Goal: Task Accomplishment & Management: Manage account settings

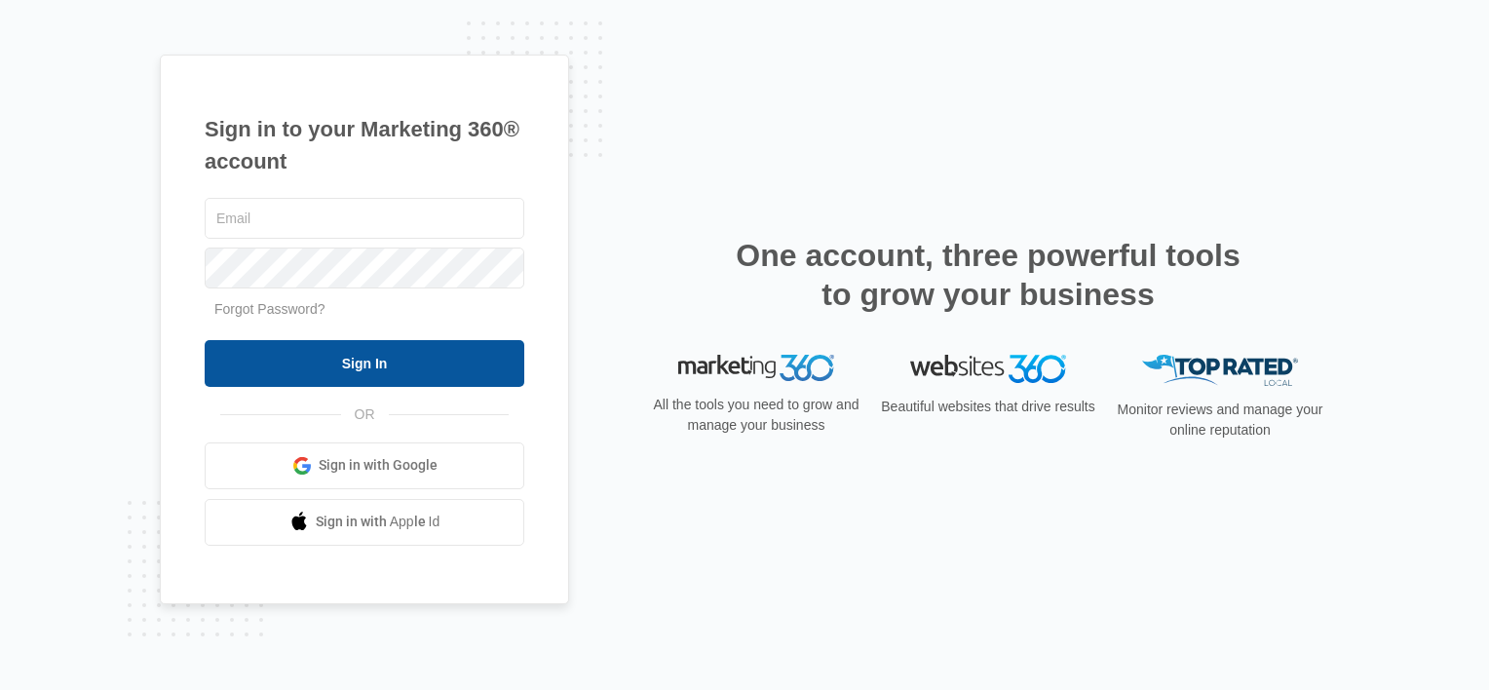
type input "[EMAIL_ADDRESS][DOMAIN_NAME]"
click at [419, 356] on input "Sign In" at bounding box center [365, 363] width 320 height 47
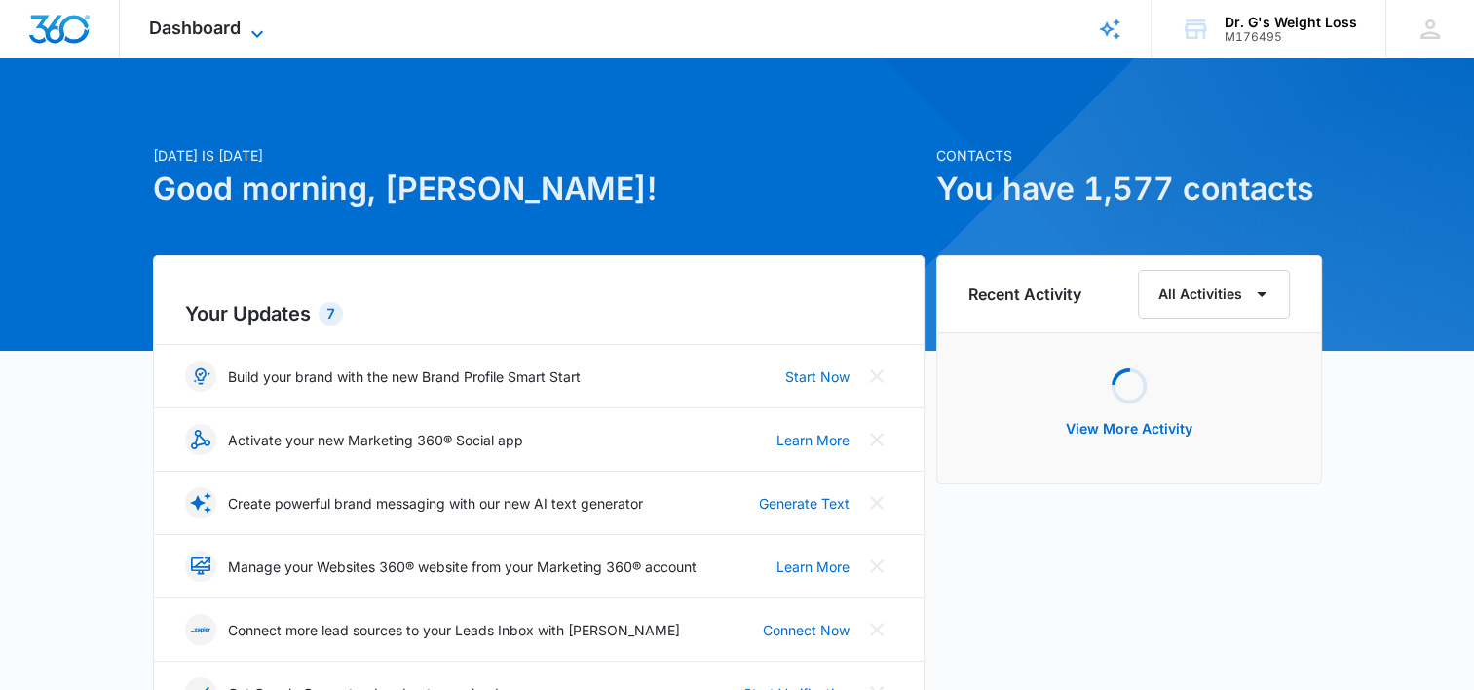
click at [195, 33] on span "Dashboard" at bounding box center [195, 28] width 92 height 20
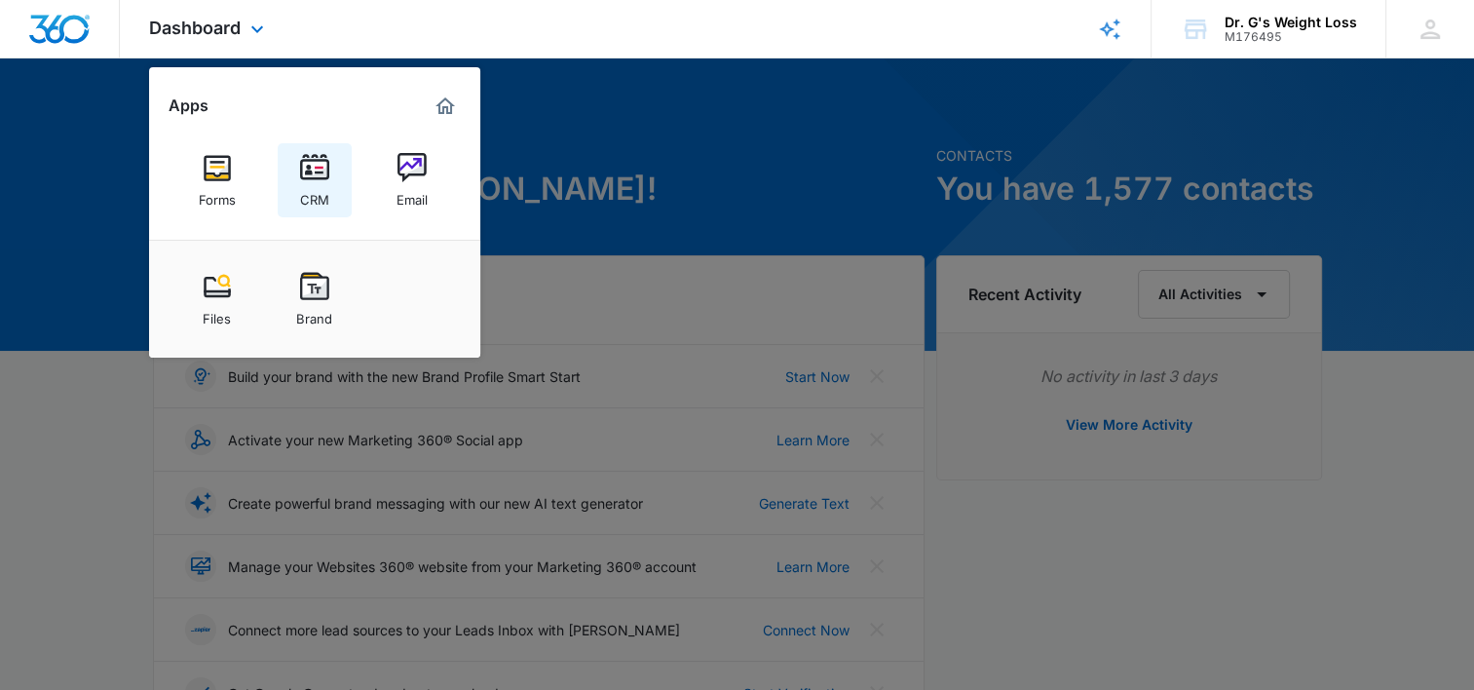
click at [317, 175] on img at bounding box center [314, 167] width 29 height 29
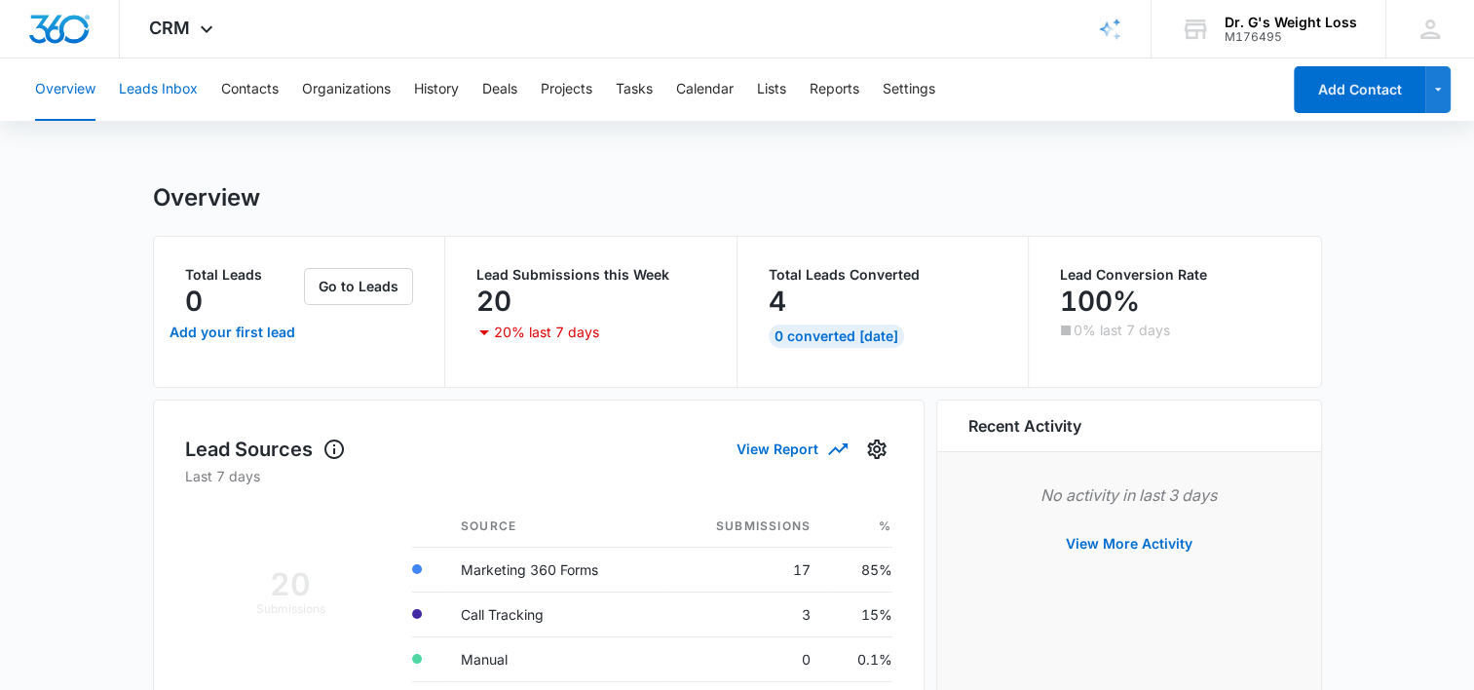
click at [138, 94] on button "Leads Inbox" at bounding box center [158, 89] width 79 height 62
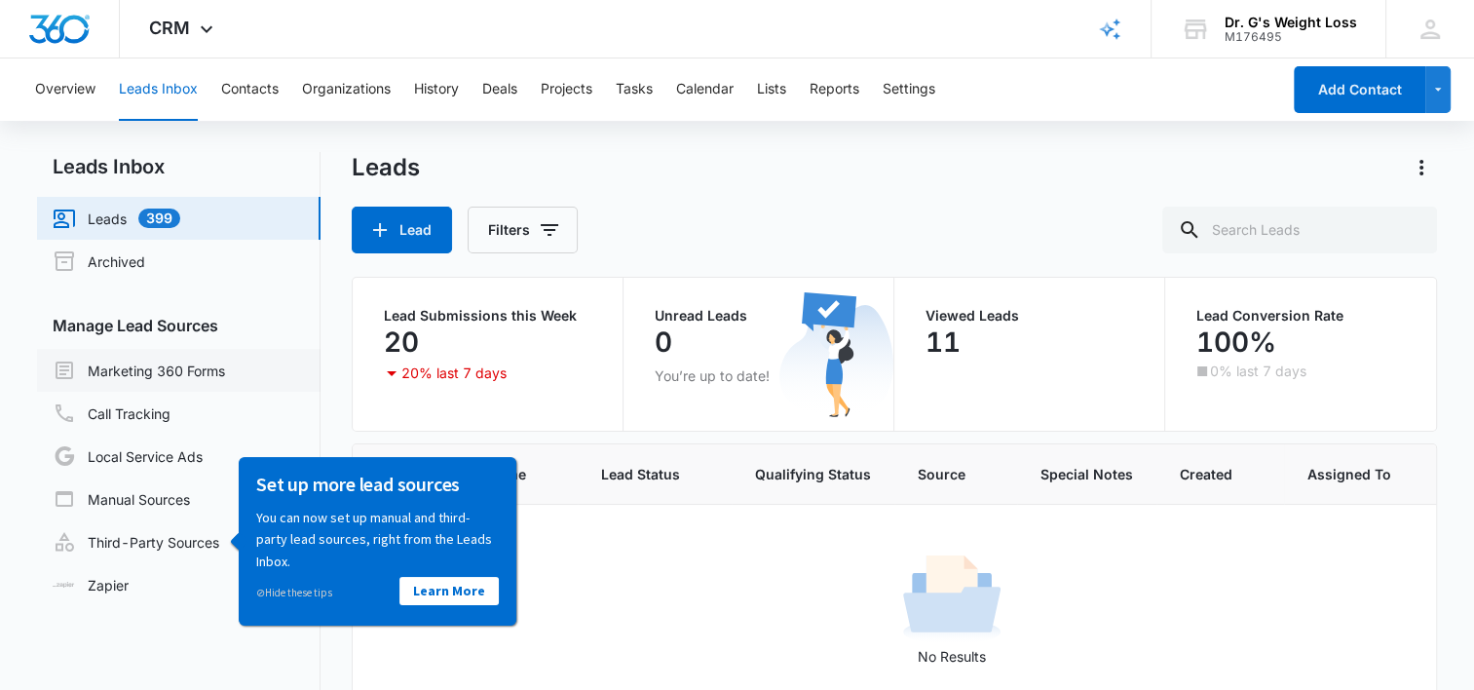
click at [173, 374] on link "Marketing 360 Forms" at bounding box center [139, 370] width 172 height 23
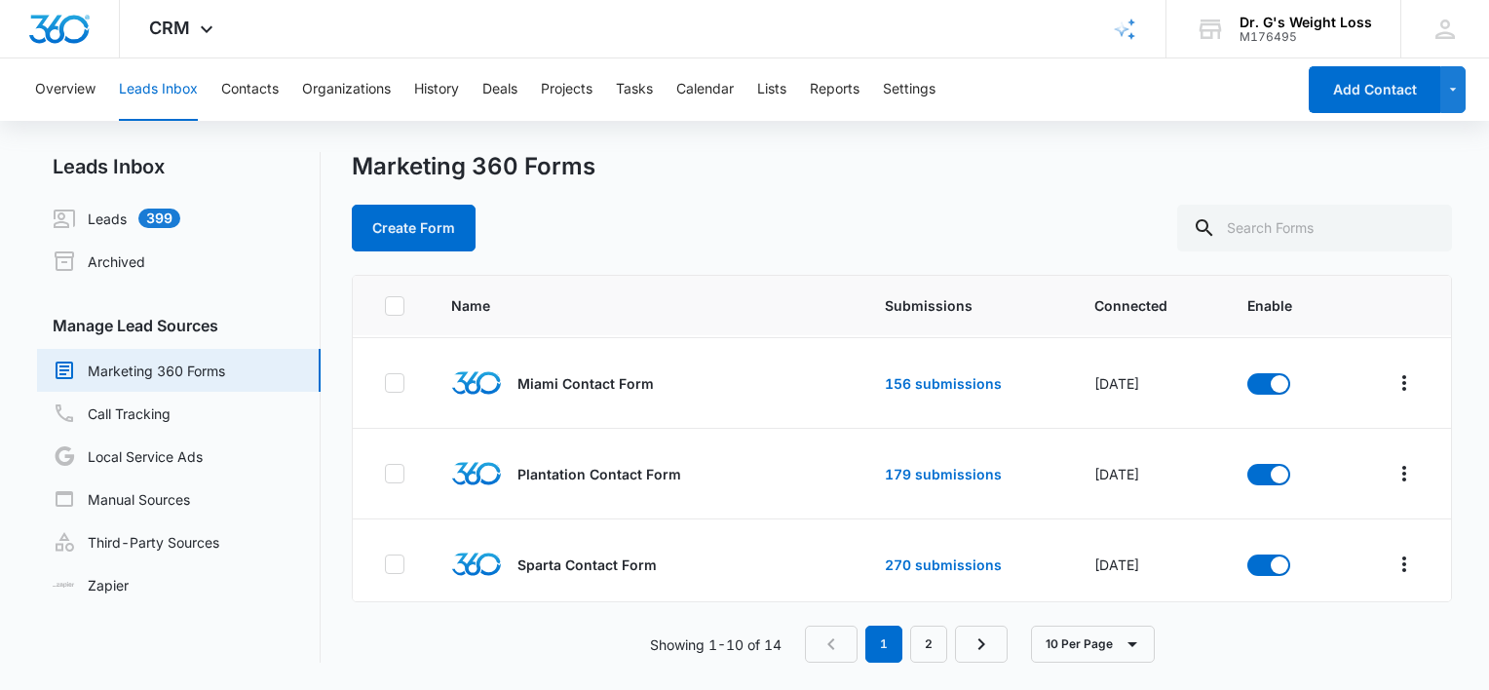
scroll to position [637, 0]
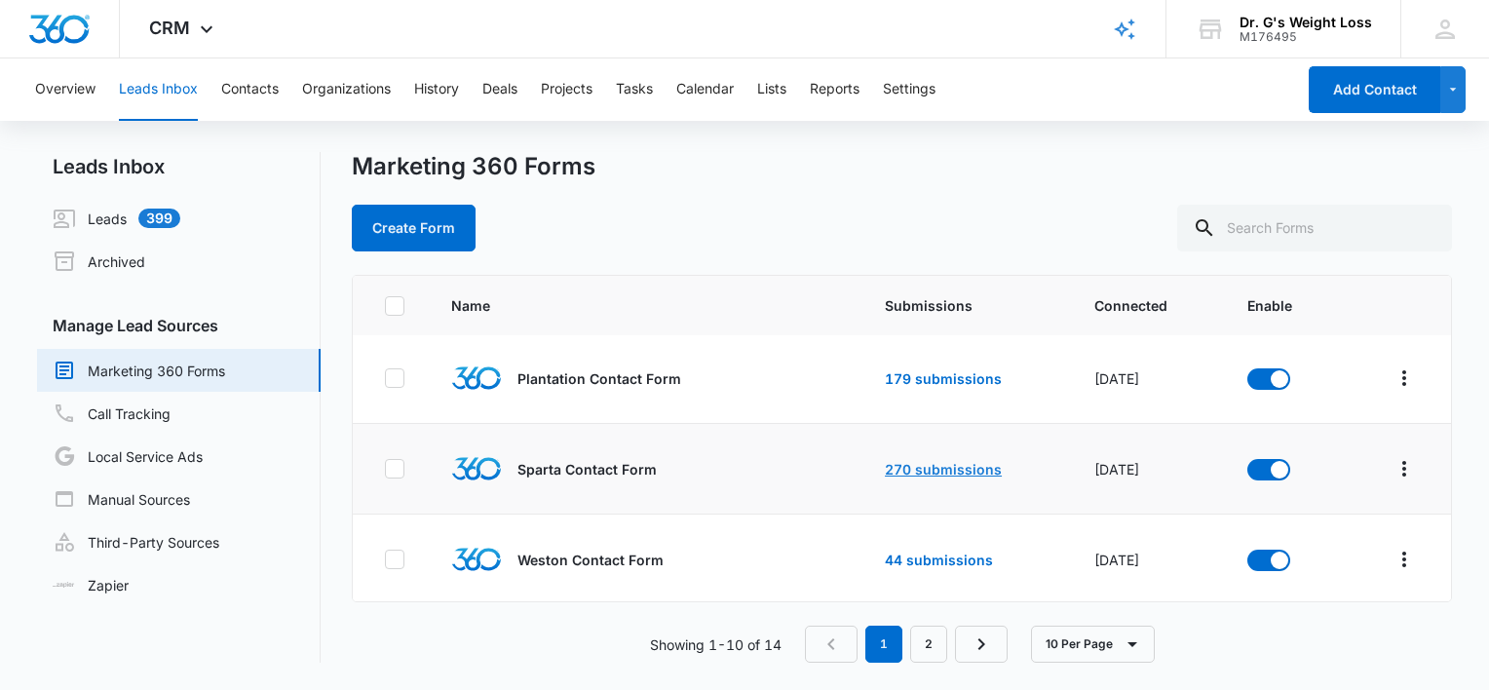
click at [932, 461] on link "270 submissions" at bounding box center [943, 469] width 117 height 17
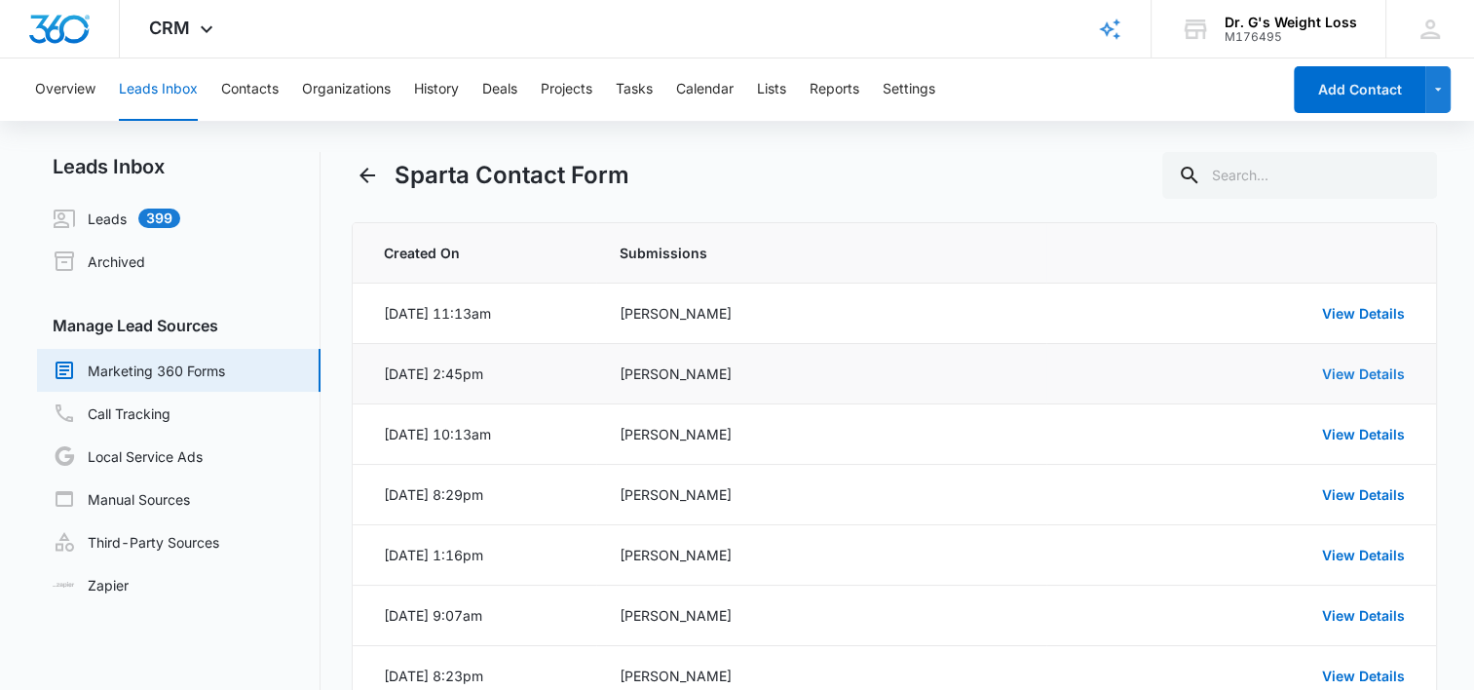
click at [1372, 375] on link "View Details" at bounding box center [1363, 373] width 83 height 17
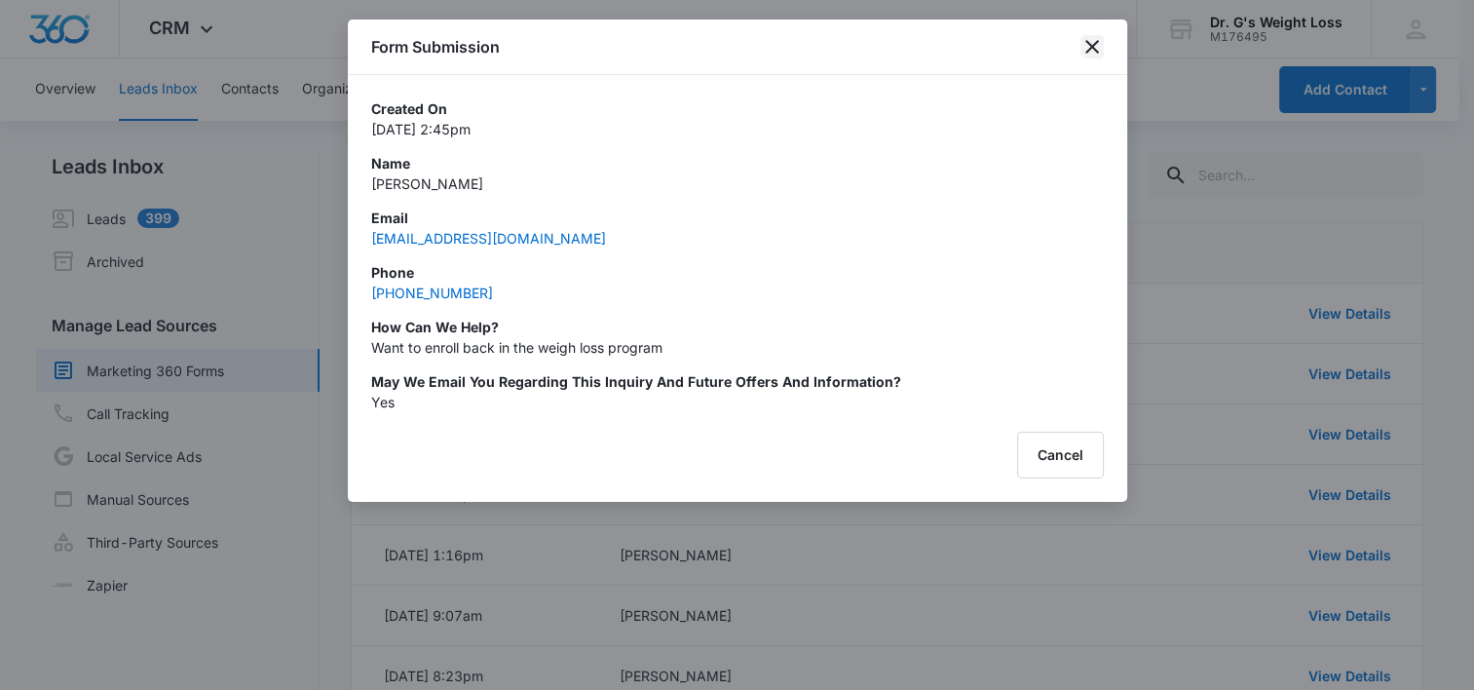
click at [1088, 44] on icon "close" at bounding box center [1092, 47] width 14 height 14
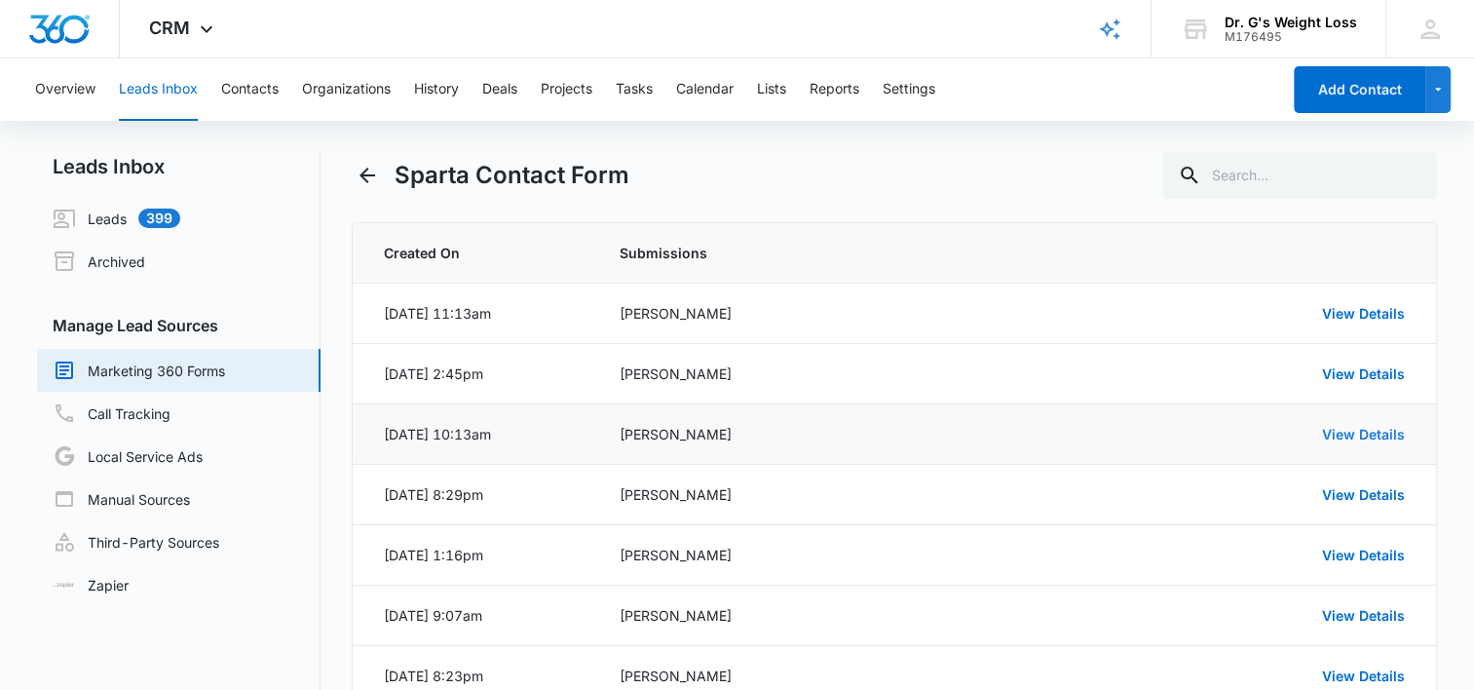
click at [1360, 426] on link "View Details" at bounding box center [1363, 434] width 83 height 17
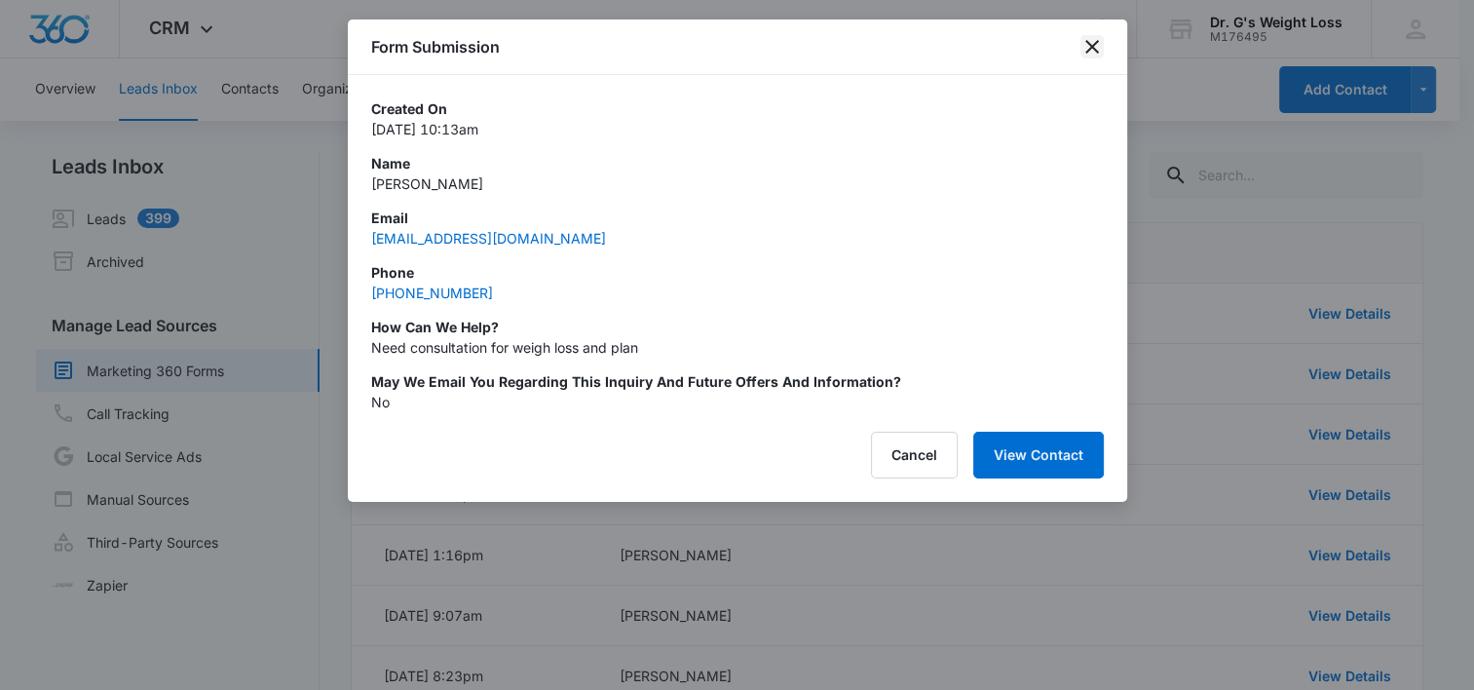
click at [1091, 47] on icon "close" at bounding box center [1092, 47] width 14 height 14
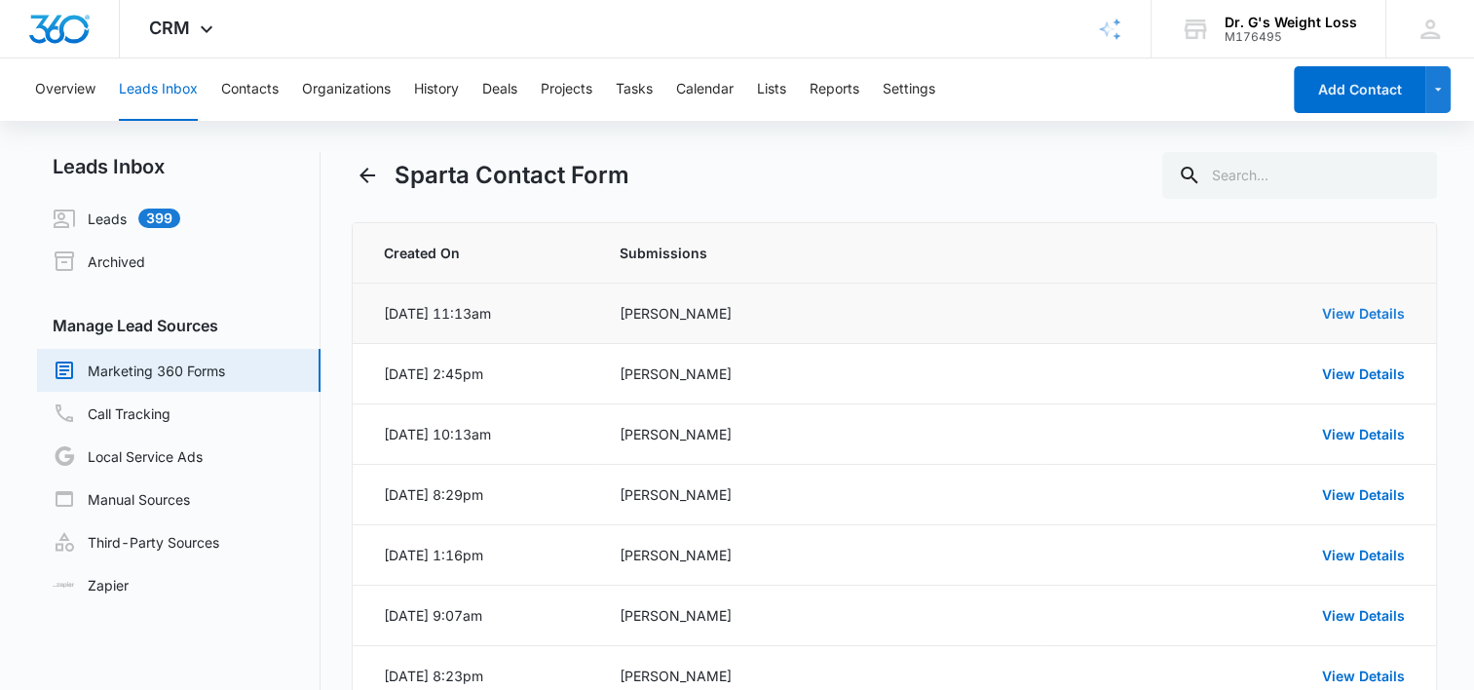
click at [1364, 315] on link "View Details" at bounding box center [1363, 313] width 83 height 17
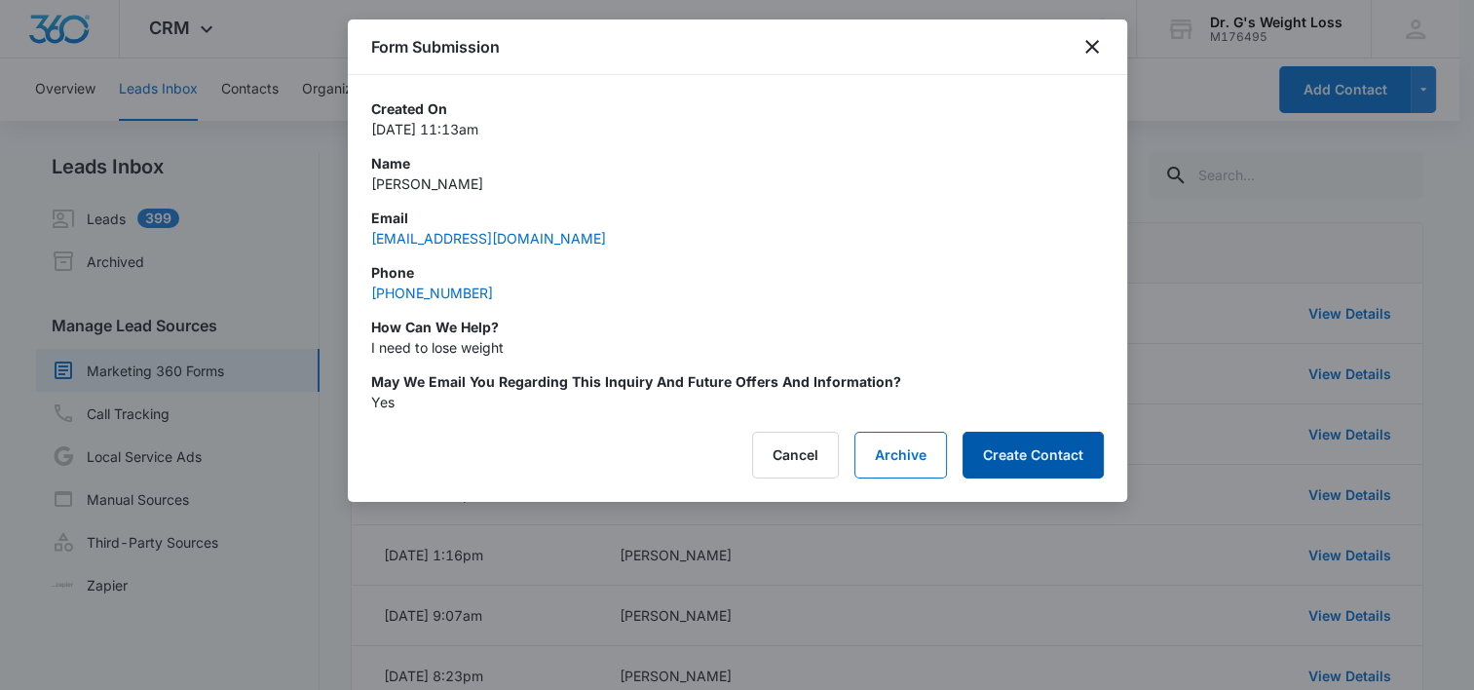
click at [1068, 448] on button "Create Contact" at bounding box center [1033, 455] width 141 height 47
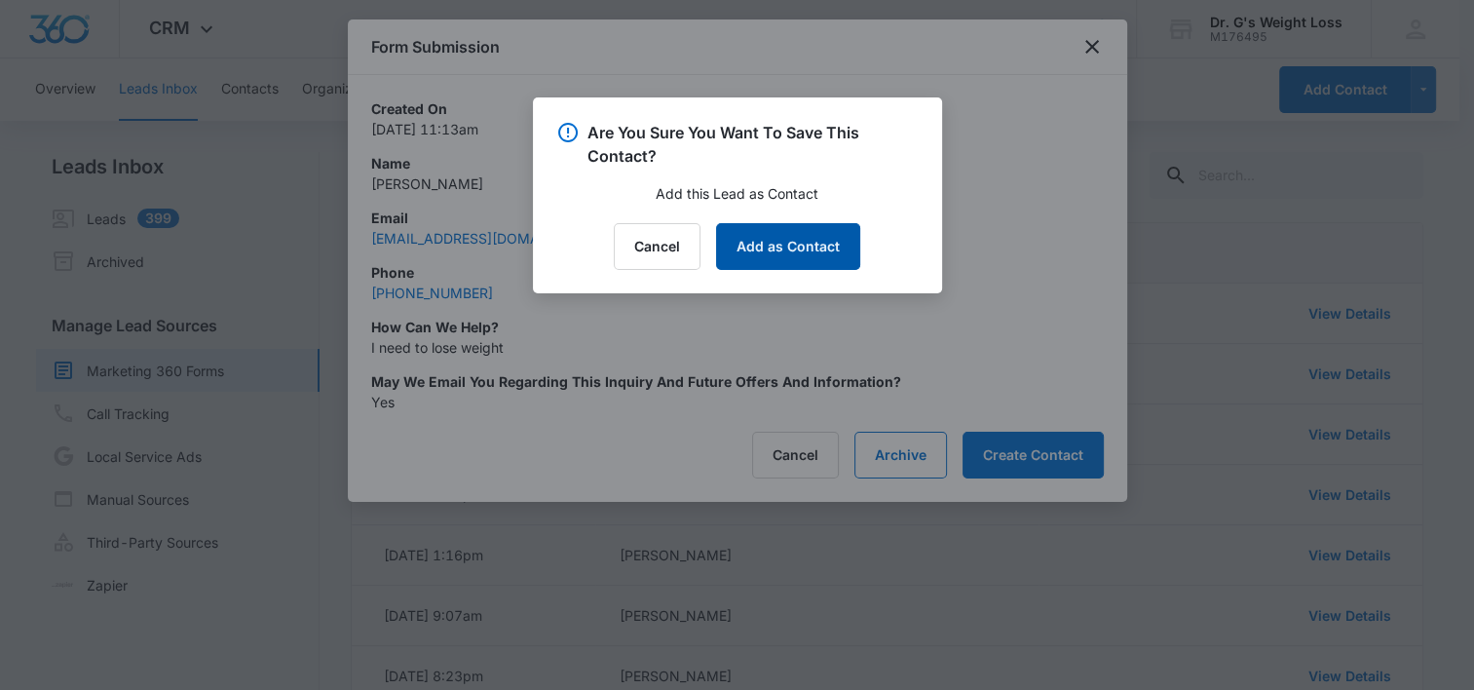
click at [794, 238] on button "Add as Contact" at bounding box center [788, 246] width 144 height 47
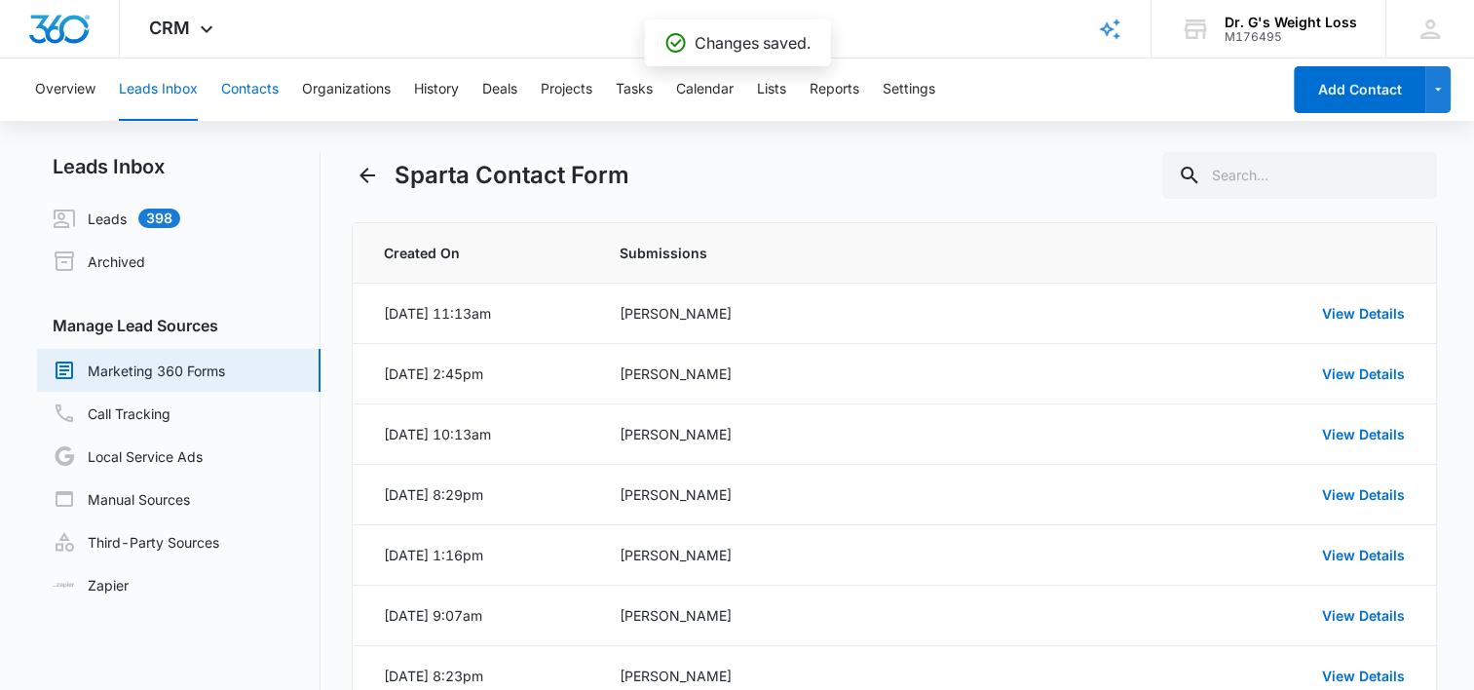
click at [261, 91] on button "Contacts" at bounding box center [249, 89] width 57 height 62
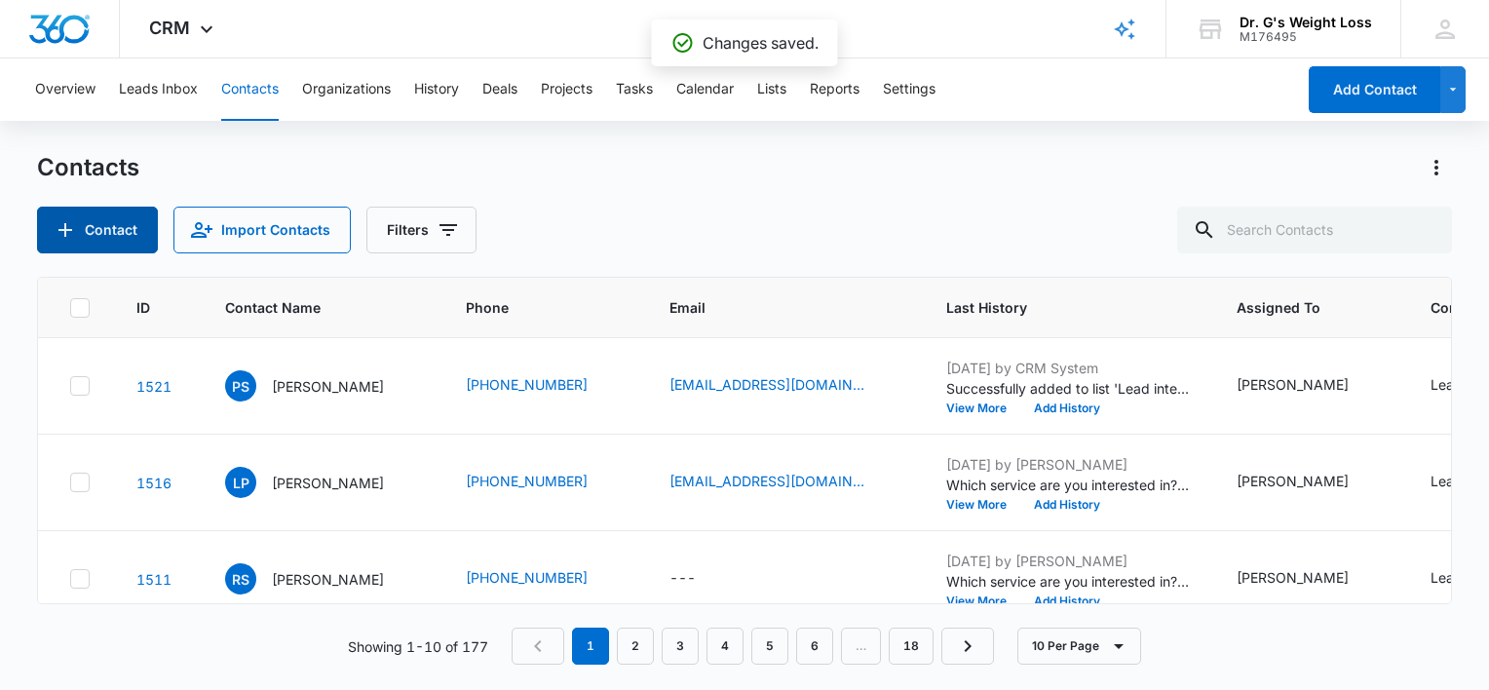
click at [105, 233] on button "Contact" at bounding box center [97, 230] width 121 height 47
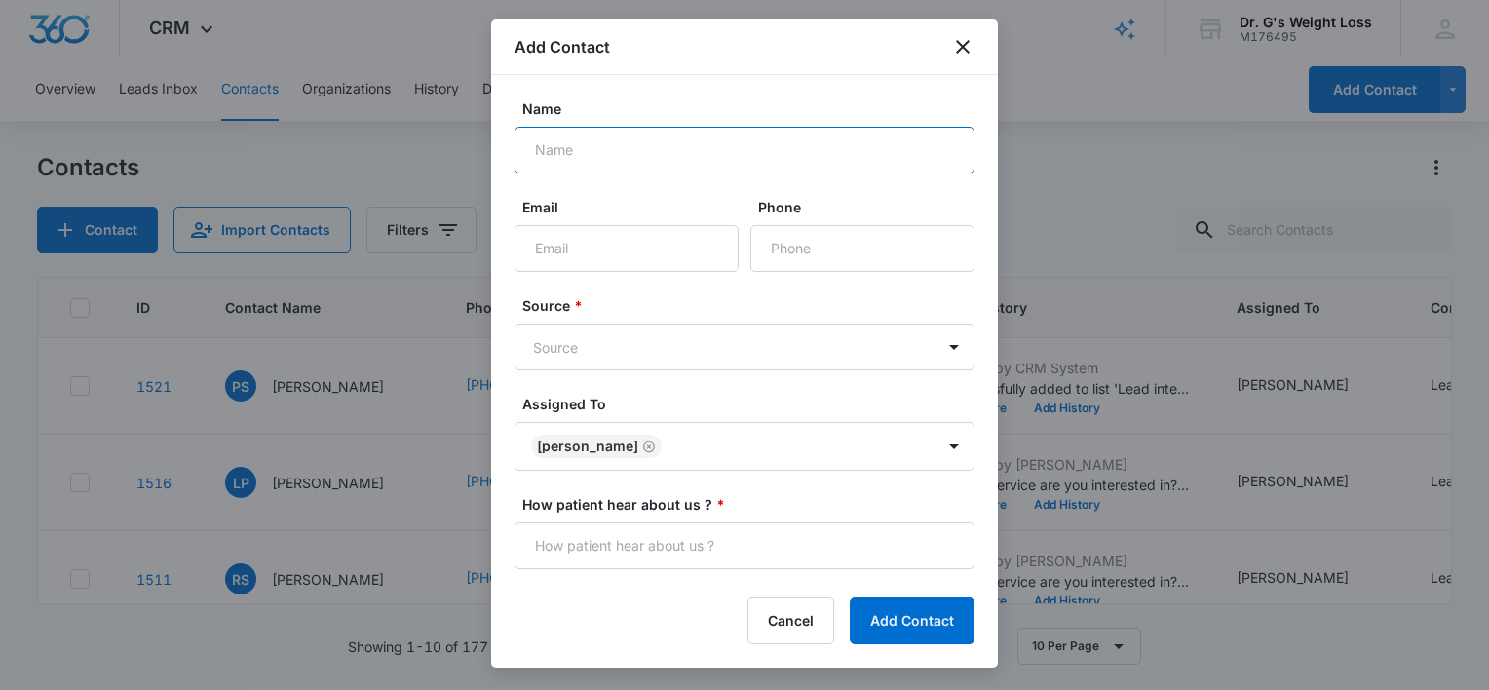
click at [587, 155] on input "Name" at bounding box center [744, 150] width 460 height 47
type input "[PERSON_NAME]"
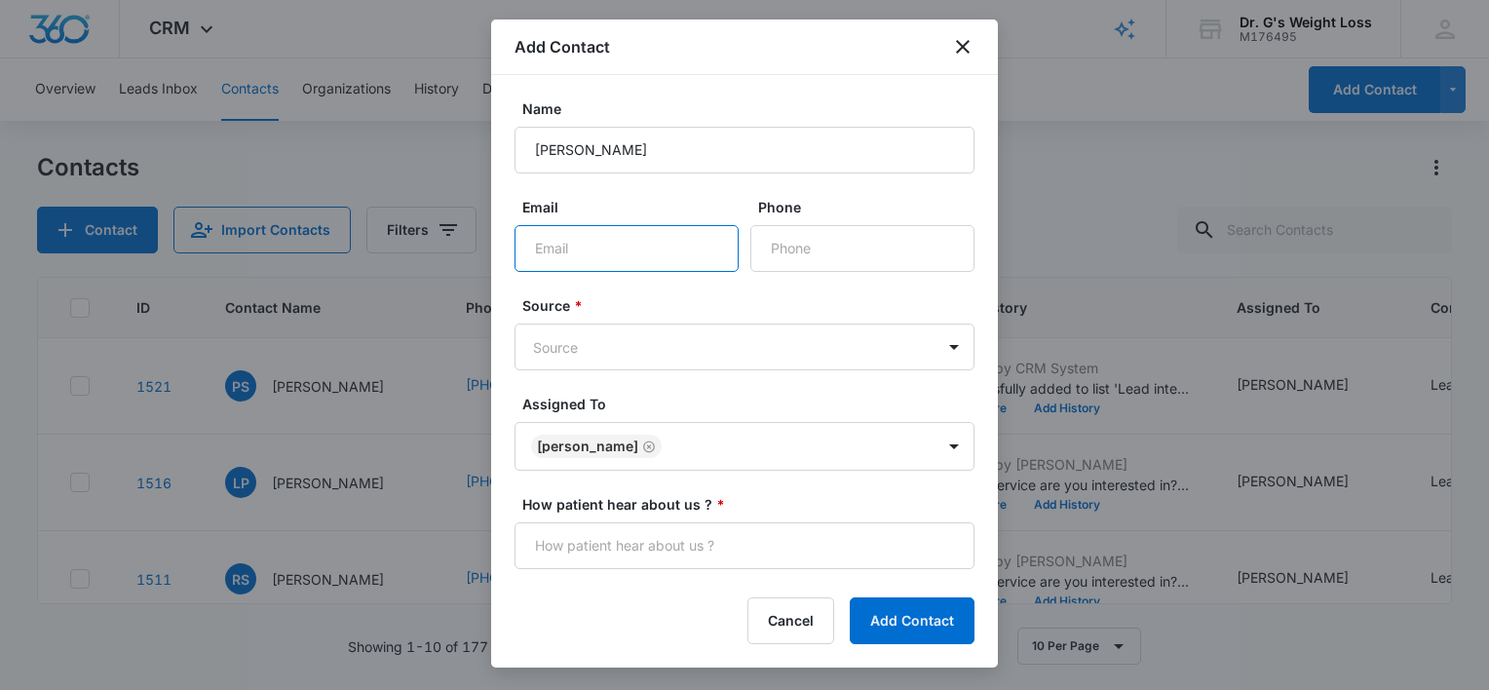
click at [612, 241] on input "Email" at bounding box center [626, 248] width 224 height 47
type input "[EMAIL_ADDRESS][DOMAIN_NAME]"
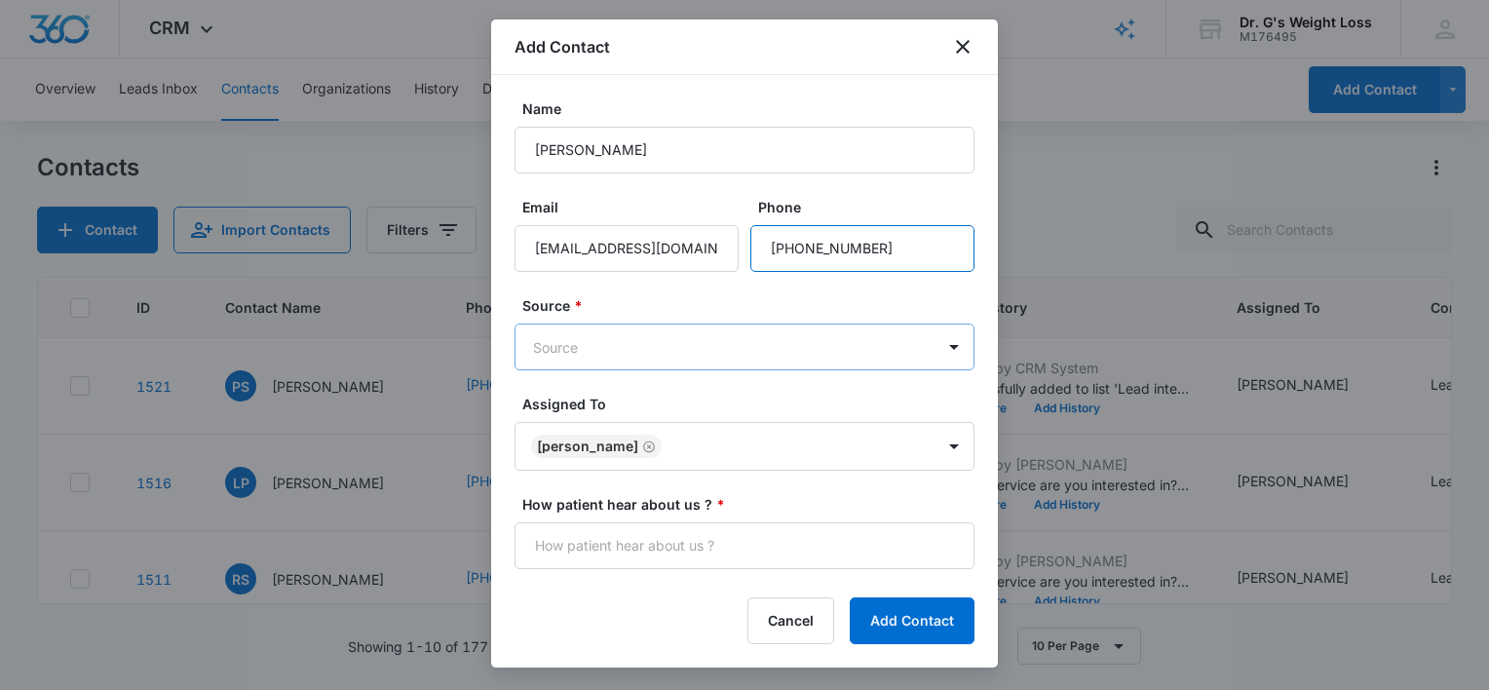
type input "[PHONE_NUMBER]"
click at [563, 343] on body "CRM Apps Forms CRM Email Files Brand AI Assistant Review & Import Brand Profile…" at bounding box center [744, 345] width 1489 height 690
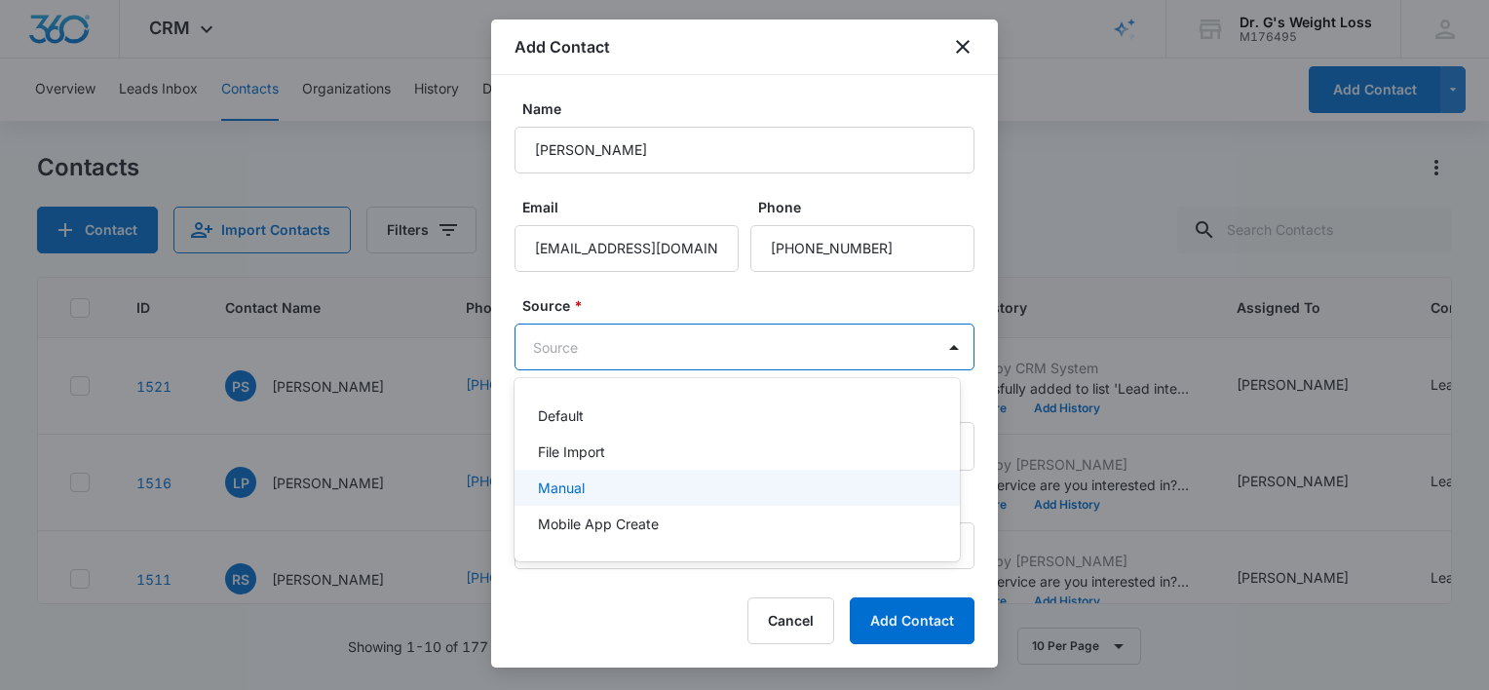
click at [571, 489] on p "Manual" at bounding box center [561, 487] width 47 height 20
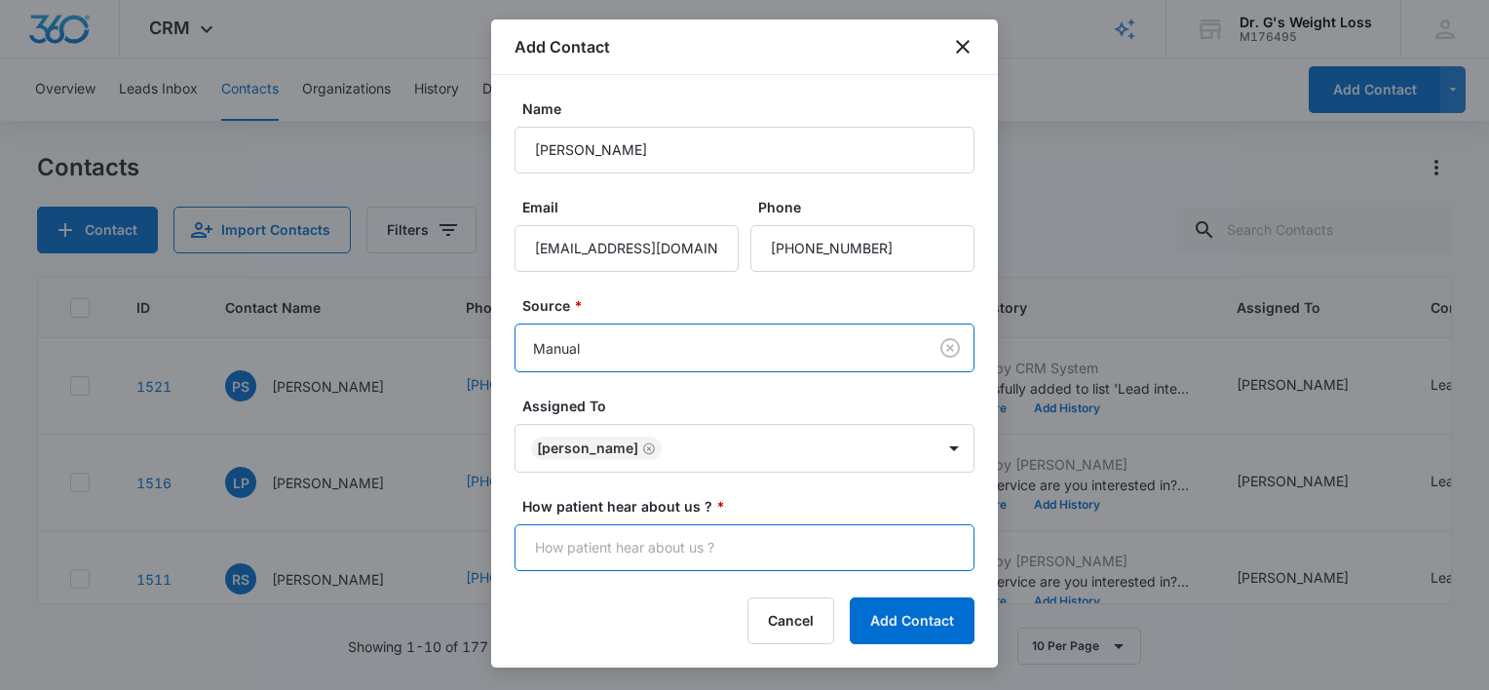
click at [717, 550] on input "How patient hear about us ? *" at bounding box center [744, 547] width 460 height 47
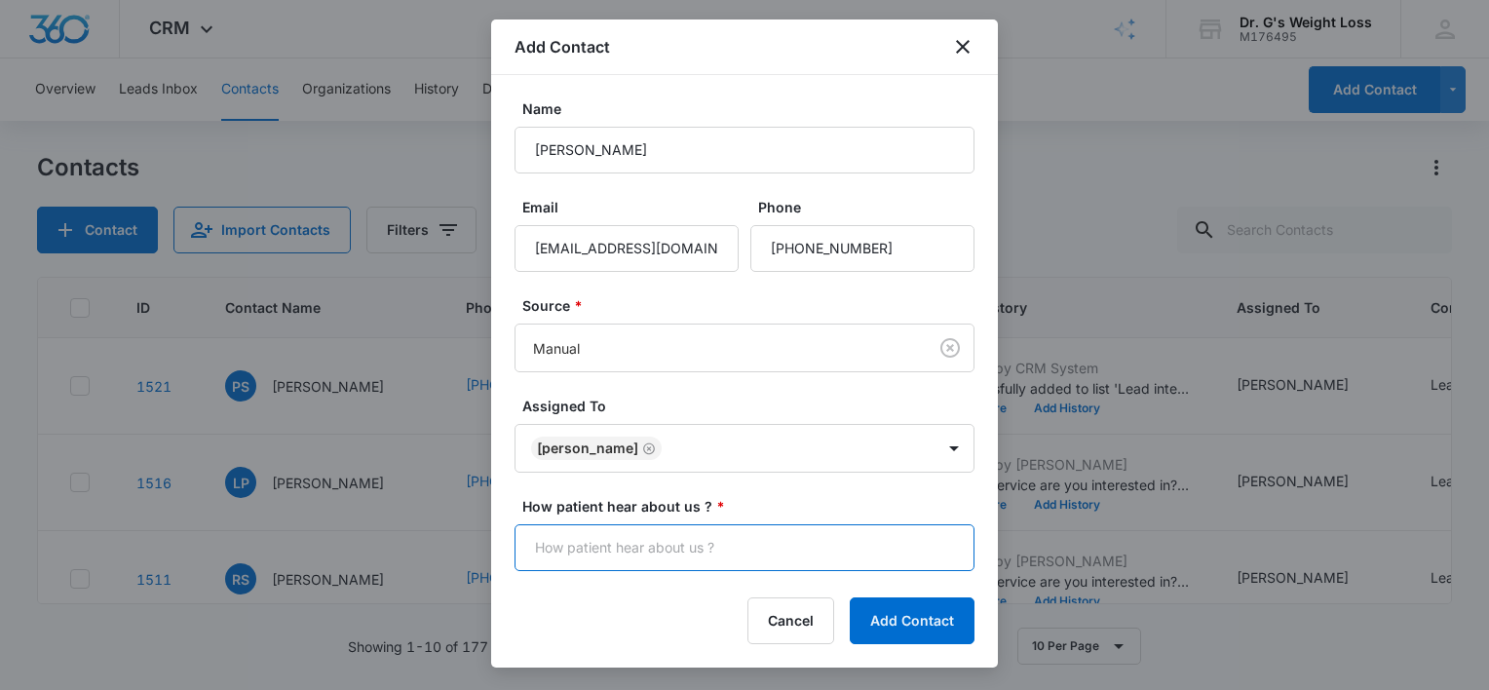
click at [679, 548] on input "How patient hear about us ? *" at bounding box center [744, 547] width 460 height 47
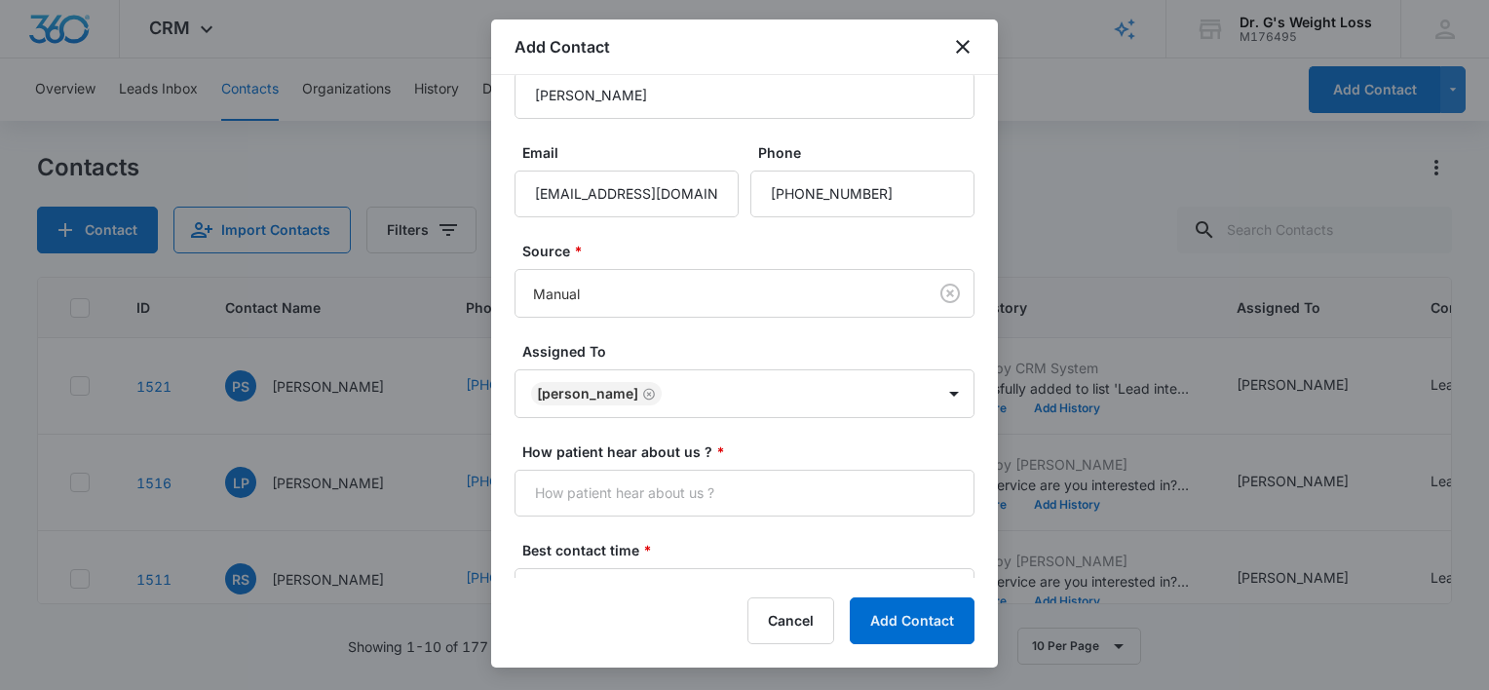
scroll to position [215, 0]
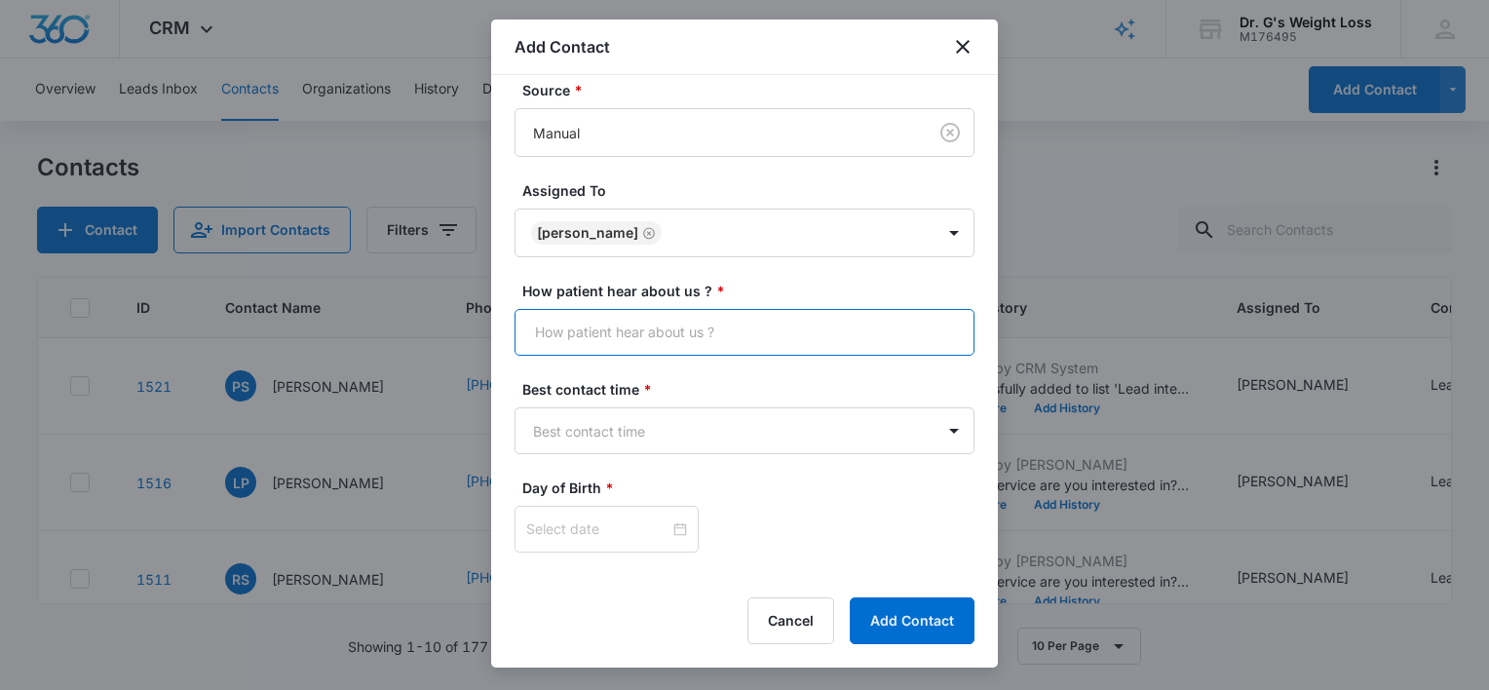
click at [552, 320] on input "How patient hear about us ? *" at bounding box center [744, 332] width 460 height 47
click at [552, 323] on input "How patient hear about us ? *" at bounding box center [744, 332] width 460 height 47
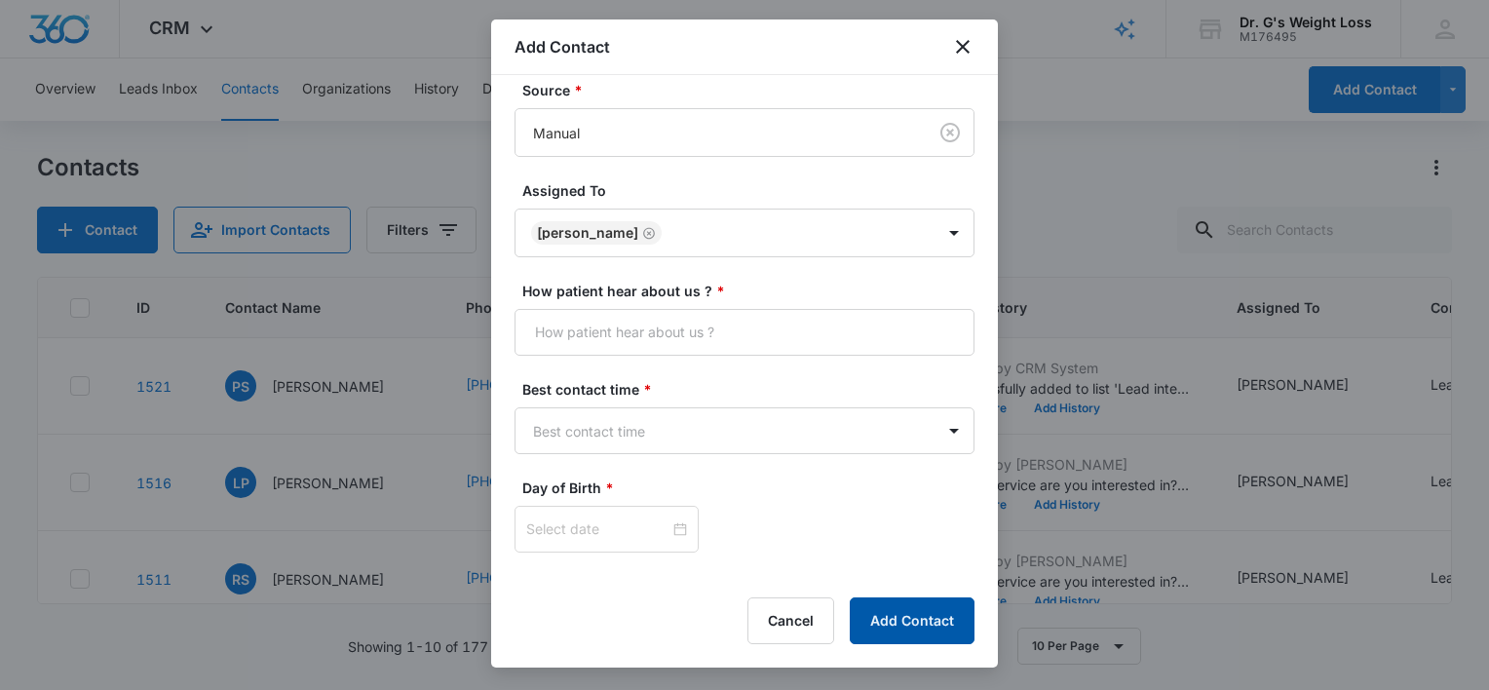
click at [916, 615] on button "Add Contact" at bounding box center [912, 620] width 125 height 47
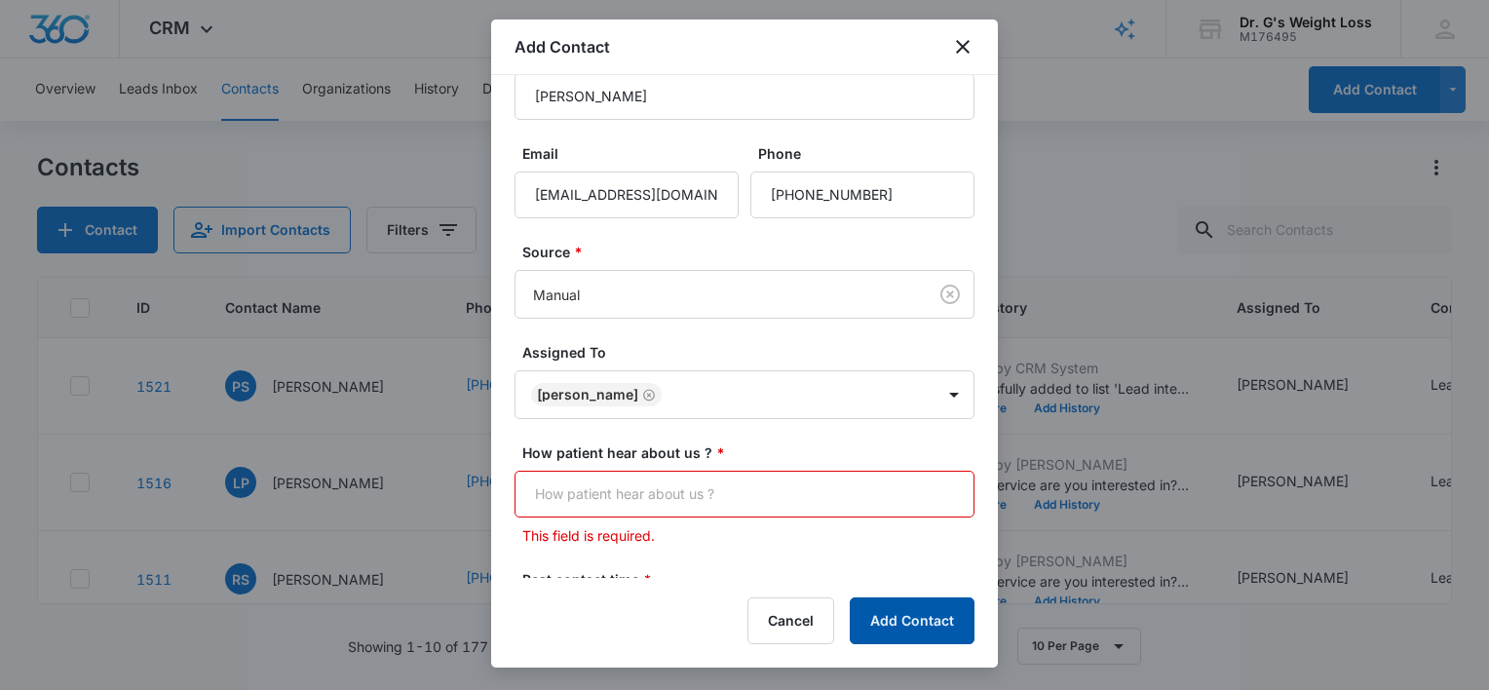
scroll to position [377, 0]
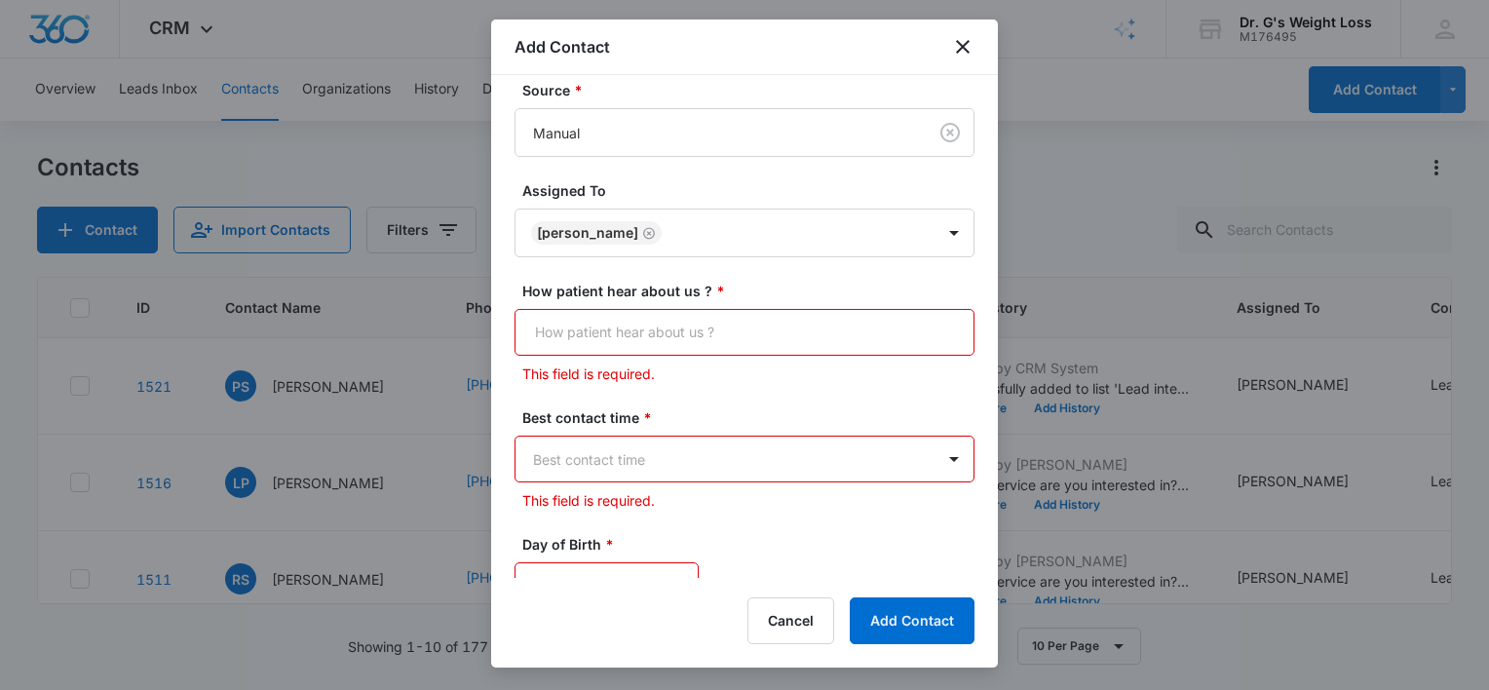
click at [550, 452] on body "CRM Apps Forms CRM Email Files Brand AI Assistant Review & Import Brand Profile…" at bounding box center [744, 345] width 1489 height 690
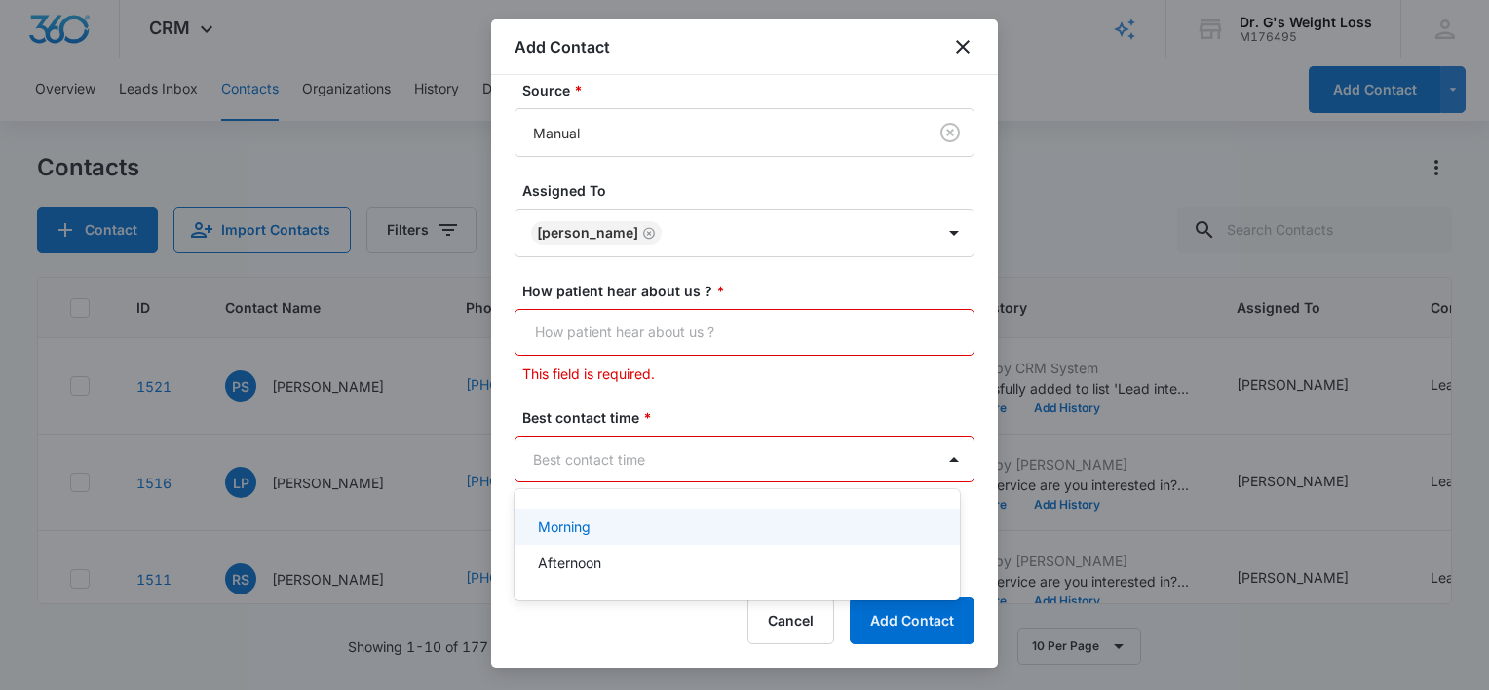
click at [704, 459] on div at bounding box center [744, 345] width 1489 height 690
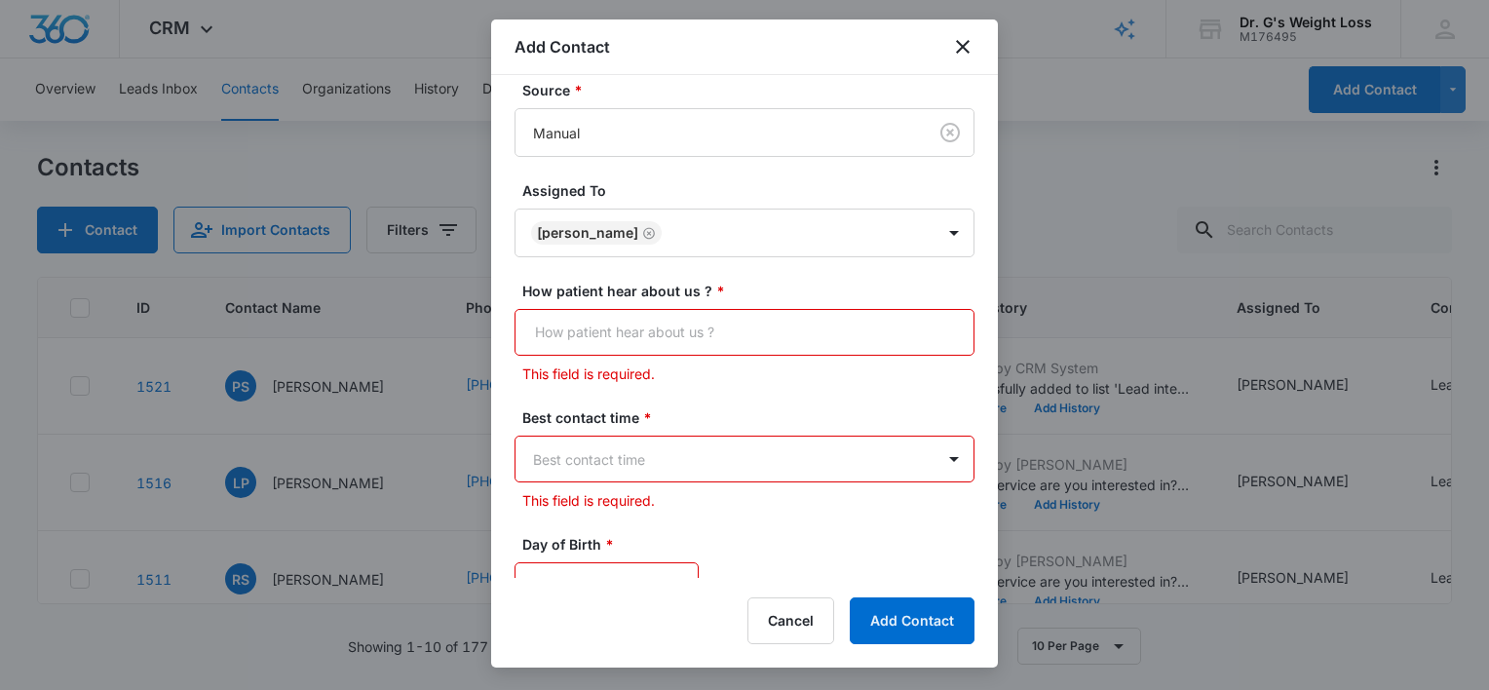
click at [663, 454] on body "CRM Apps Forms CRM Email Files Brand AI Assistant Review & Import Brand Profile…" at bounding box center [744, 345] width 1489 height 690
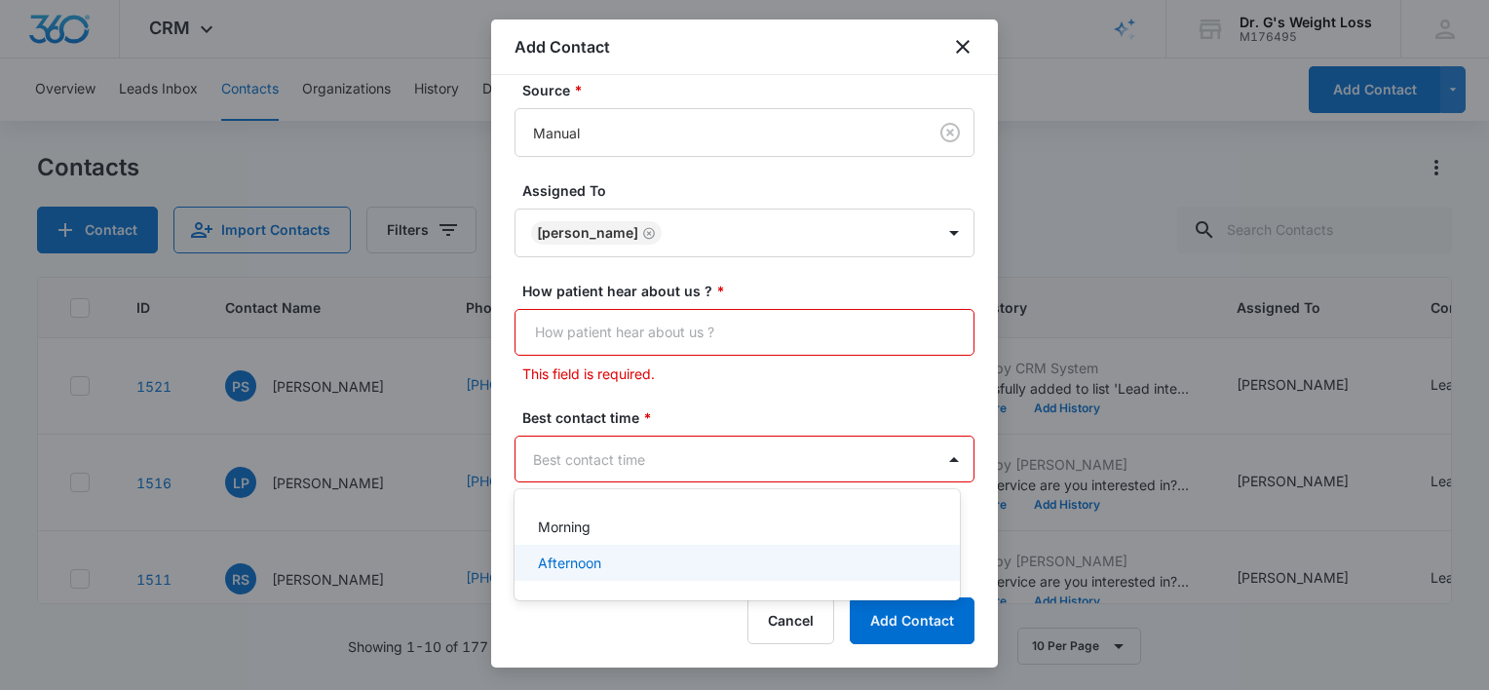
click at [566, 569] on p "Afternoon" at bounding box center [569, 562] width 63 height 20
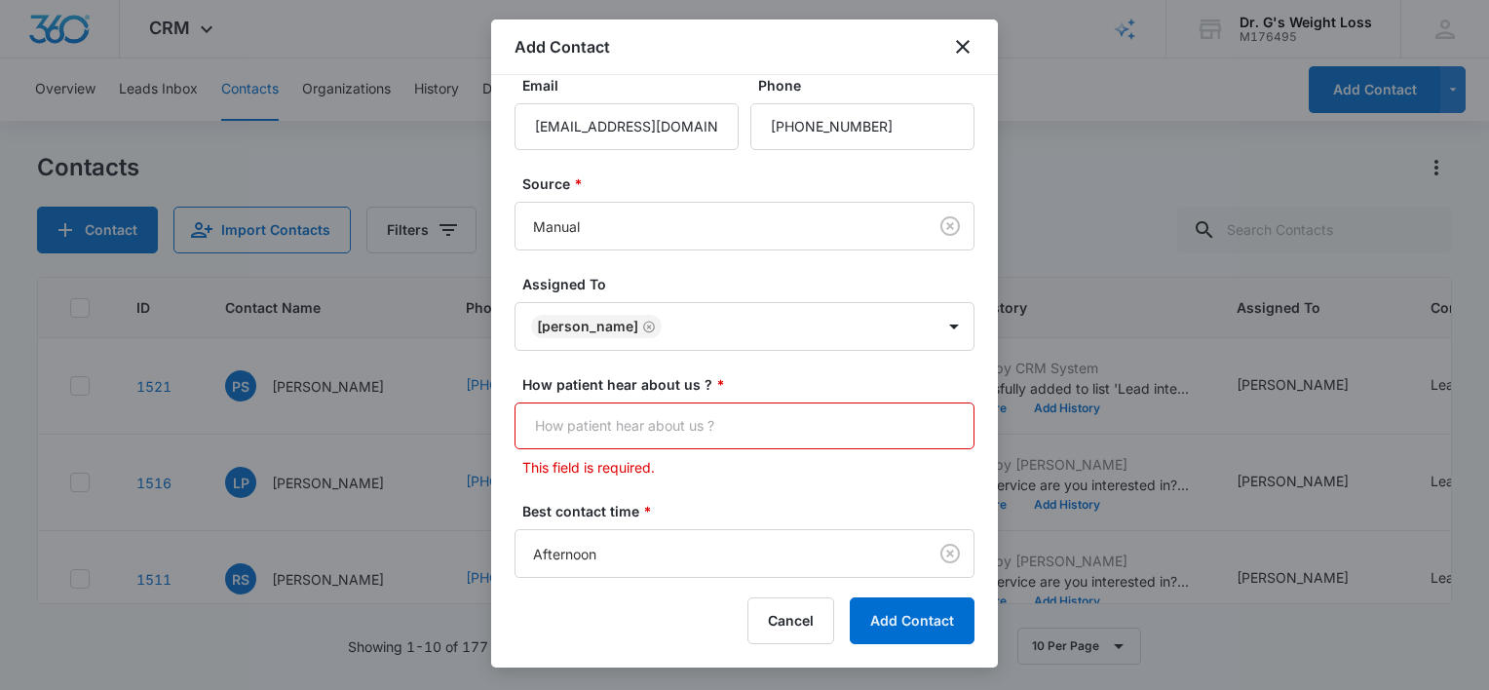
scroll to position [395, 0]
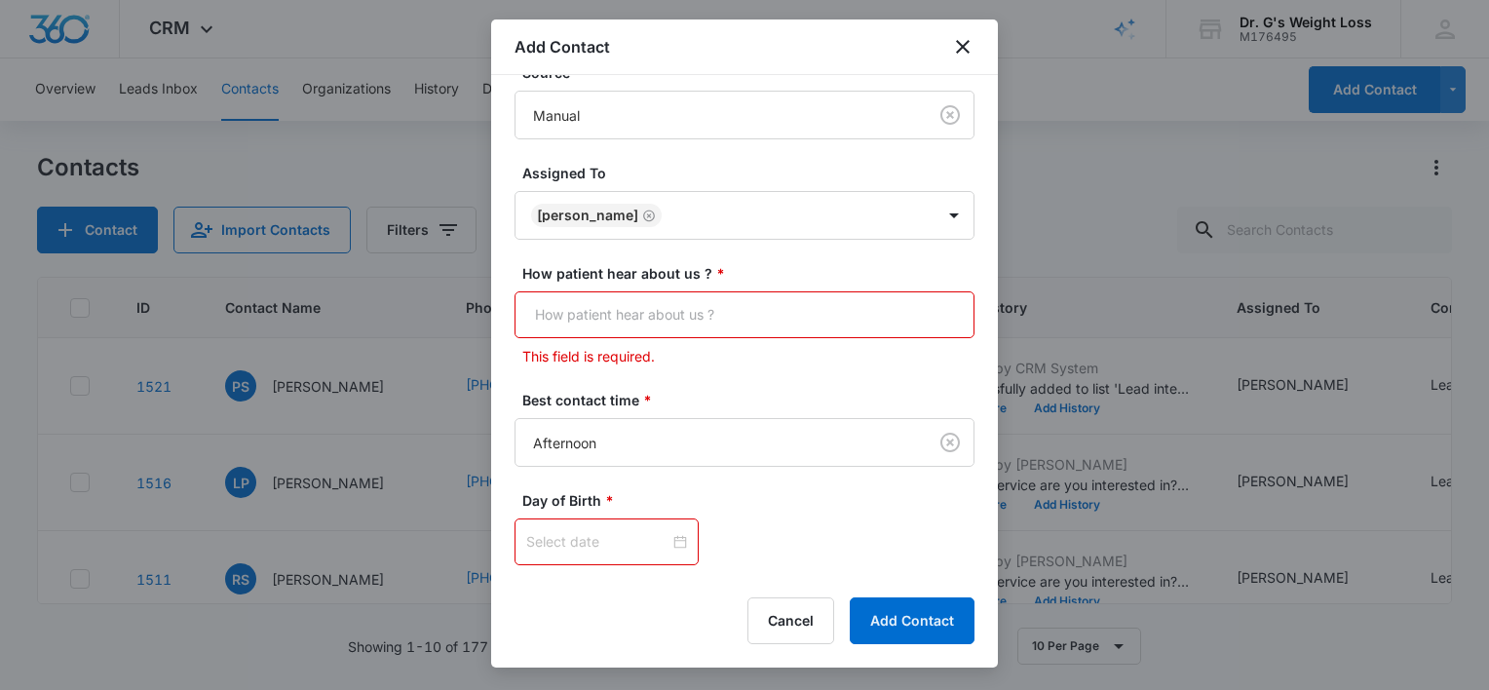
click at [708, 306] on input "How patient hear about us ? *" at bounding box center [744, 314] width 460 height 47
click at [713, 315] on input "How patient hear about us ? *" at bounding box center [744, 314] width 460 height 47
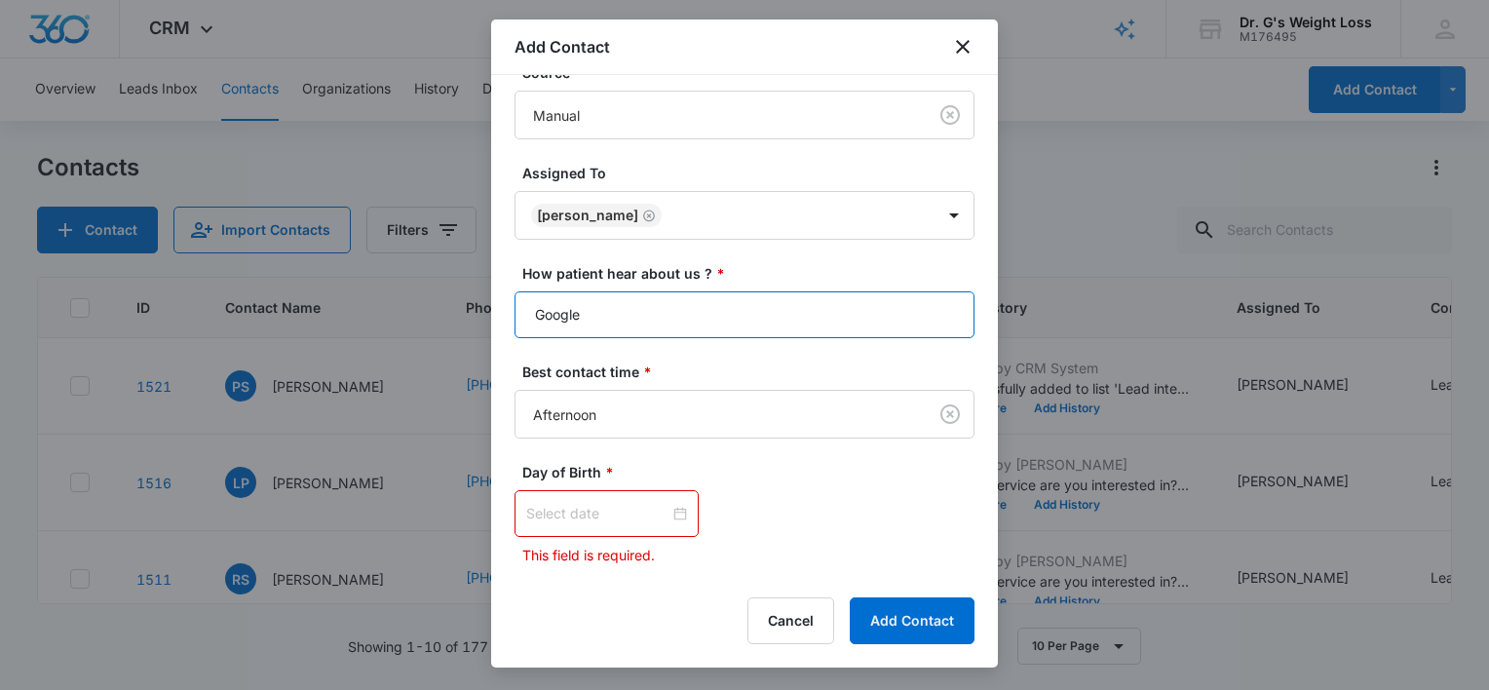
type input "Google"
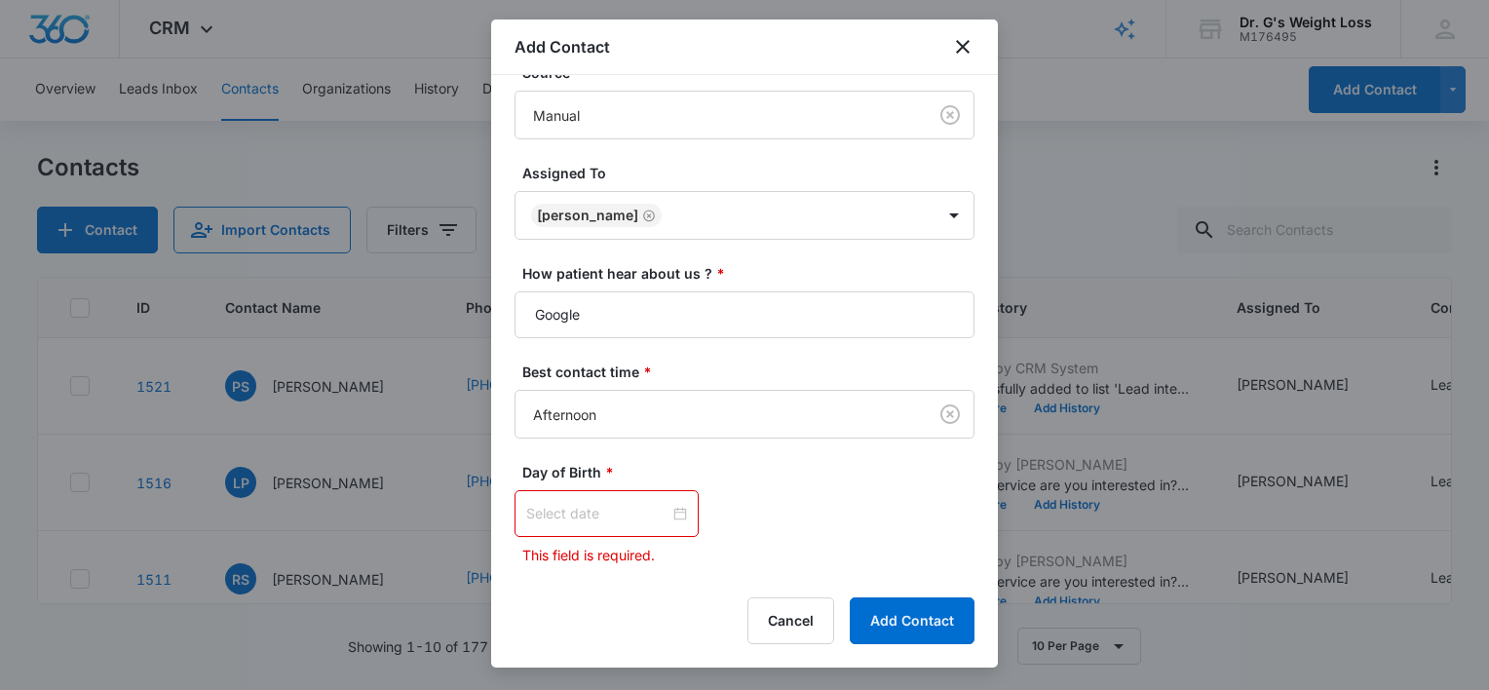
click at [608, 508] on input at bounding box center [597, 513] width 143 height 21
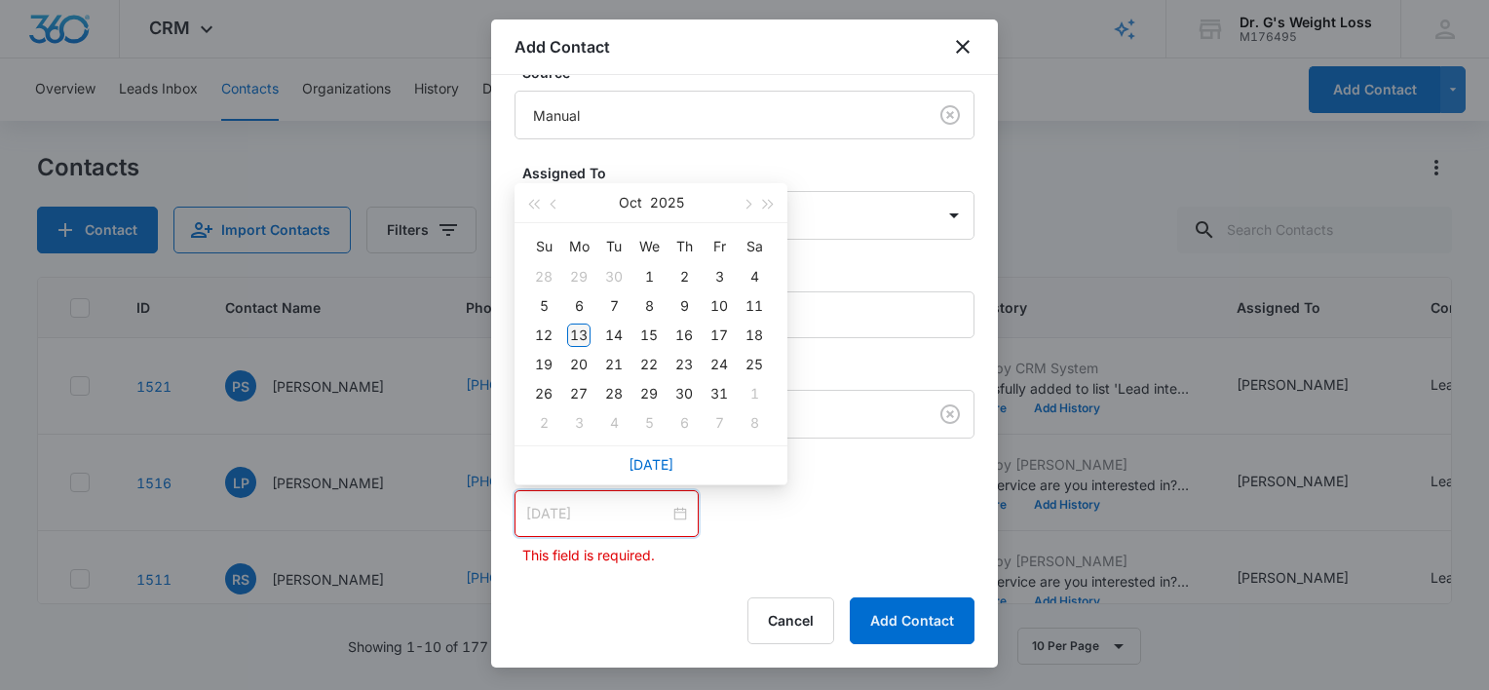
type input "[DATE]"
click at [575, 332] on div "13" at bounding box center [578, 335] width 23 height 23
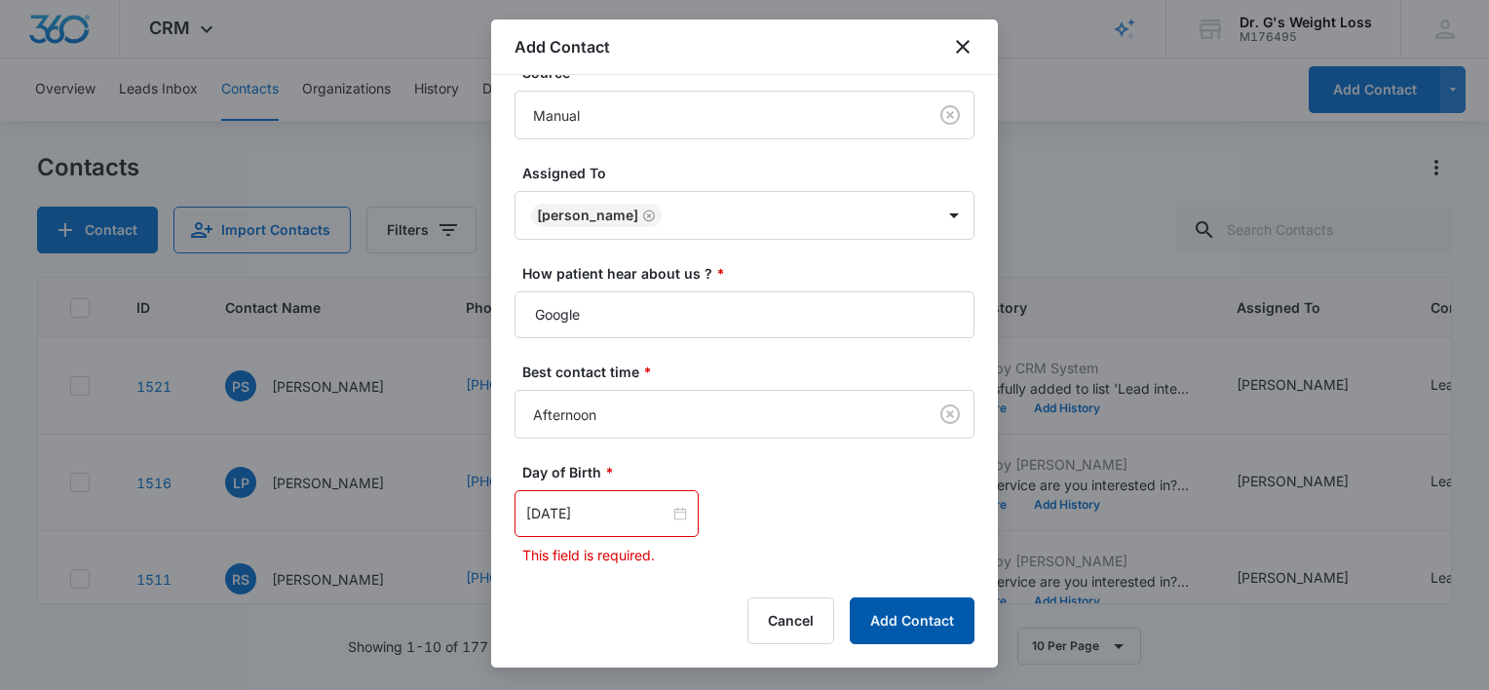
click at [908, 608] on button "Add Contact" at bounding box center [912, 620] width 125 height 47
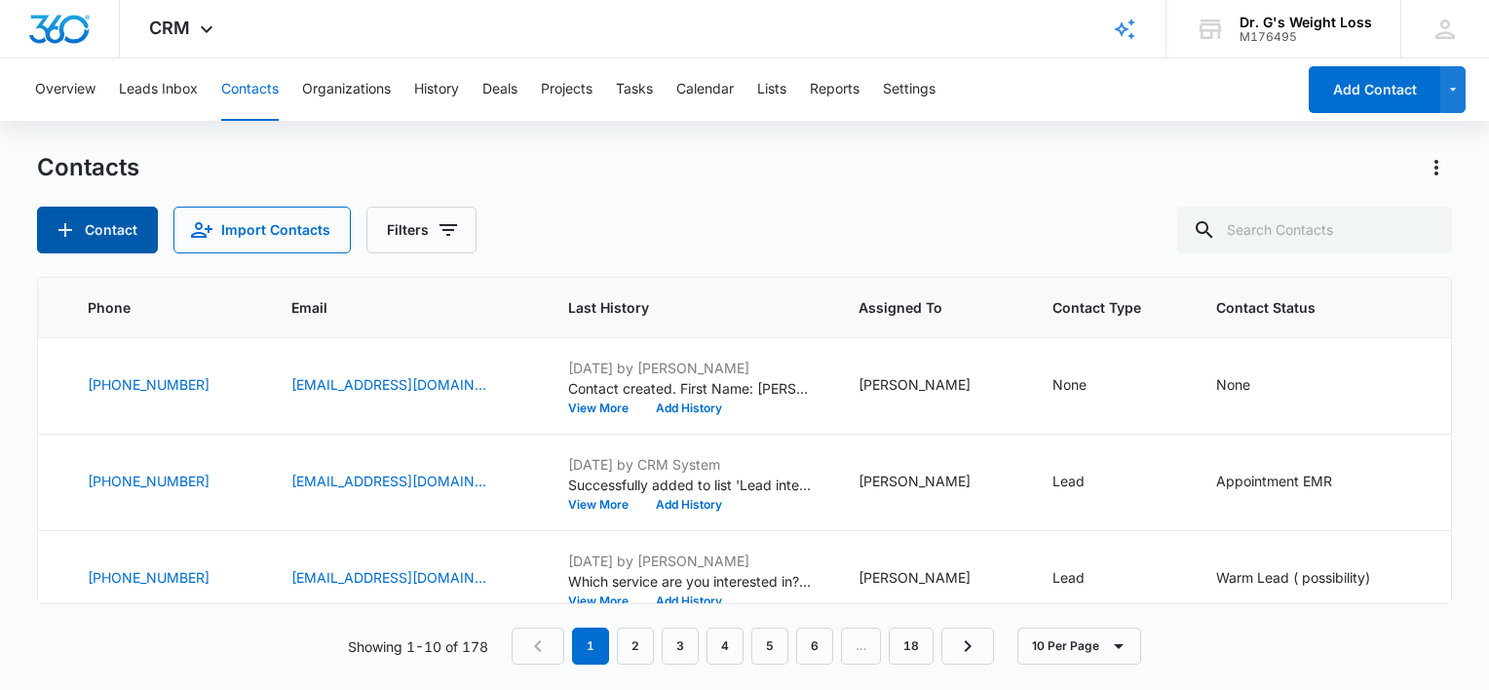
scroll to position [0, 0]
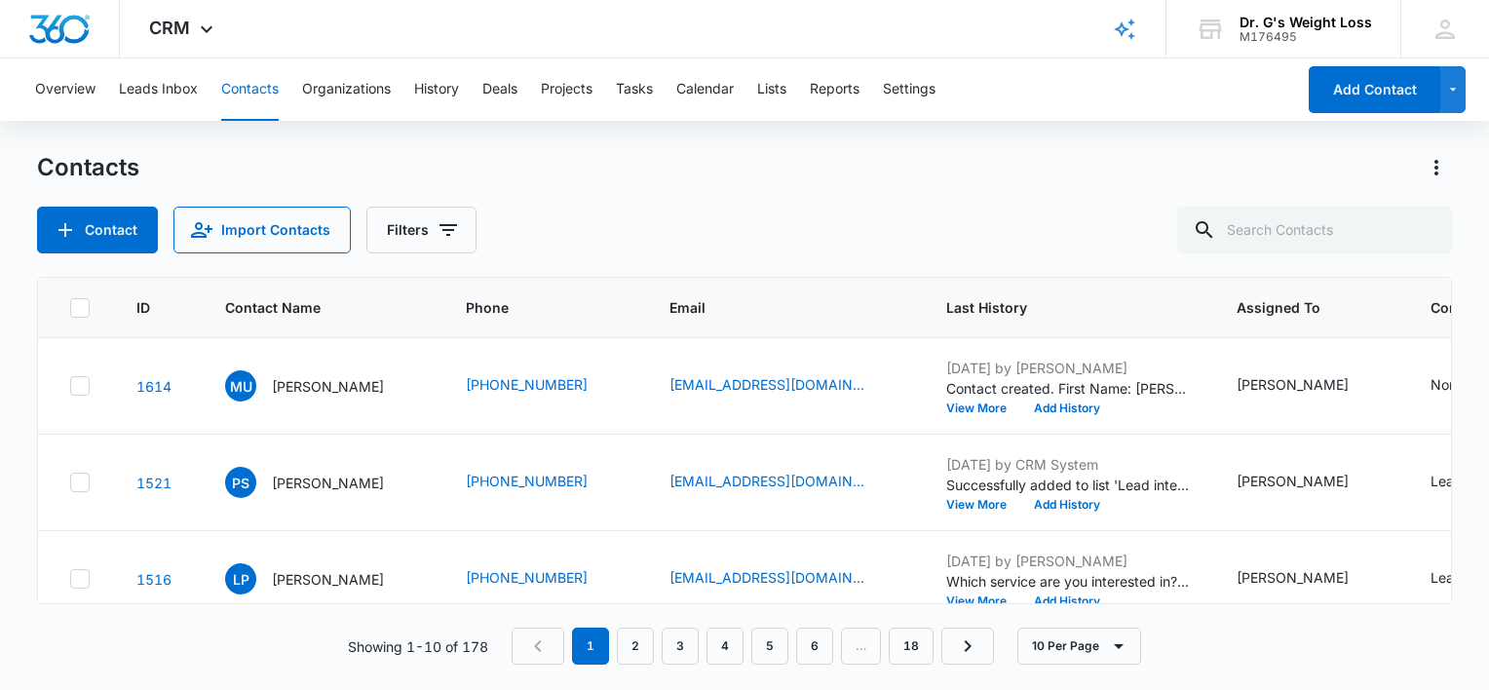
click at [255, 94] on button "Contacts" at bounding box center [249, 89] width 57 height 62
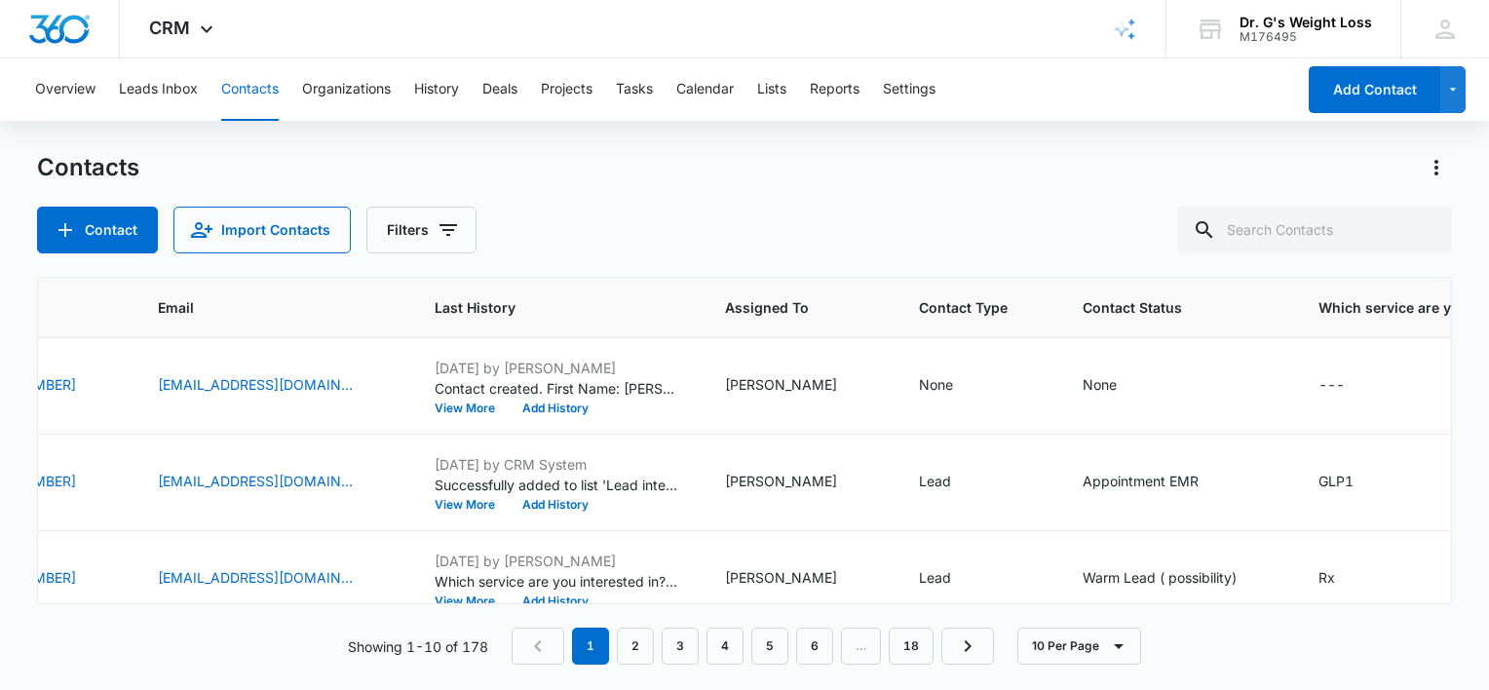
scroll to position [0, 510]
click at [1085, 479] on div "Appointment EMR" at bounding box center [1143, 481] width 116 height 20
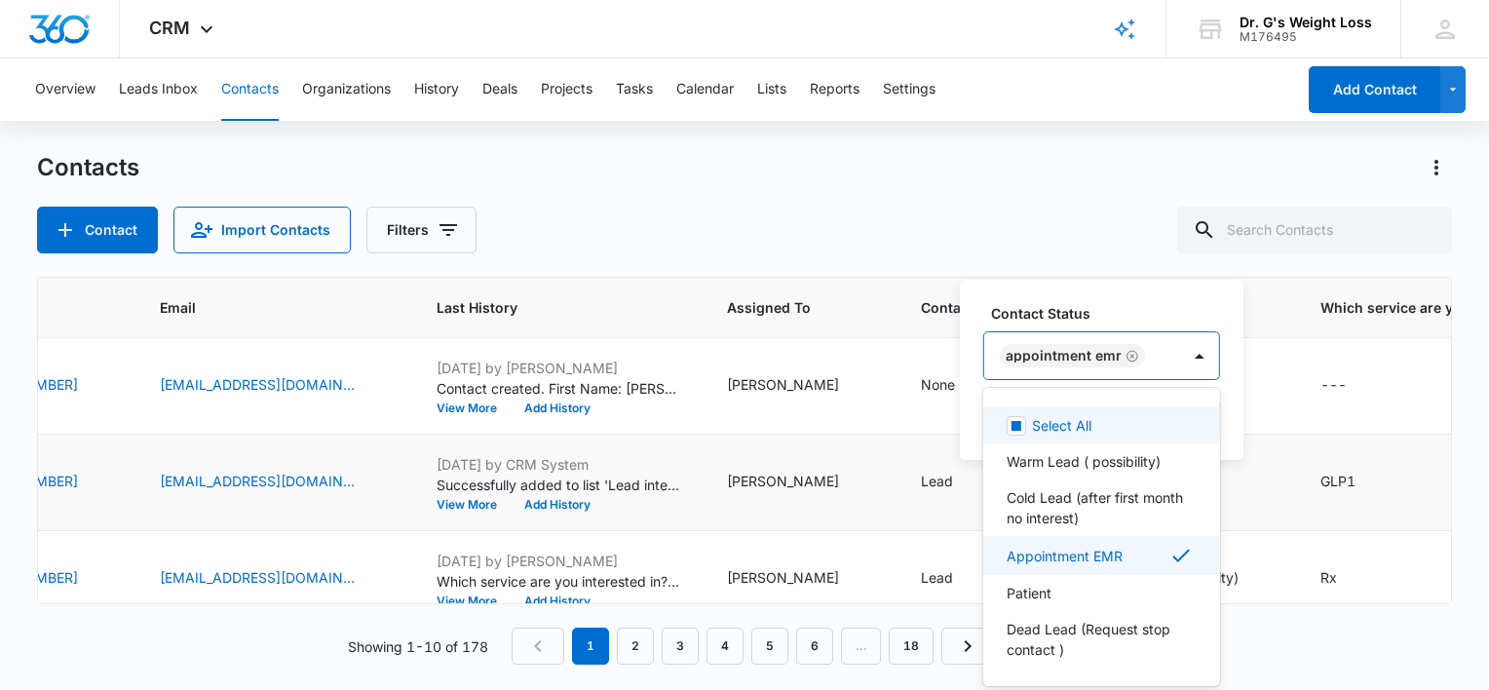
click at [1169, 356] on div "Appointment EMR" at bounding box center [1082, 355] width 196 height 47
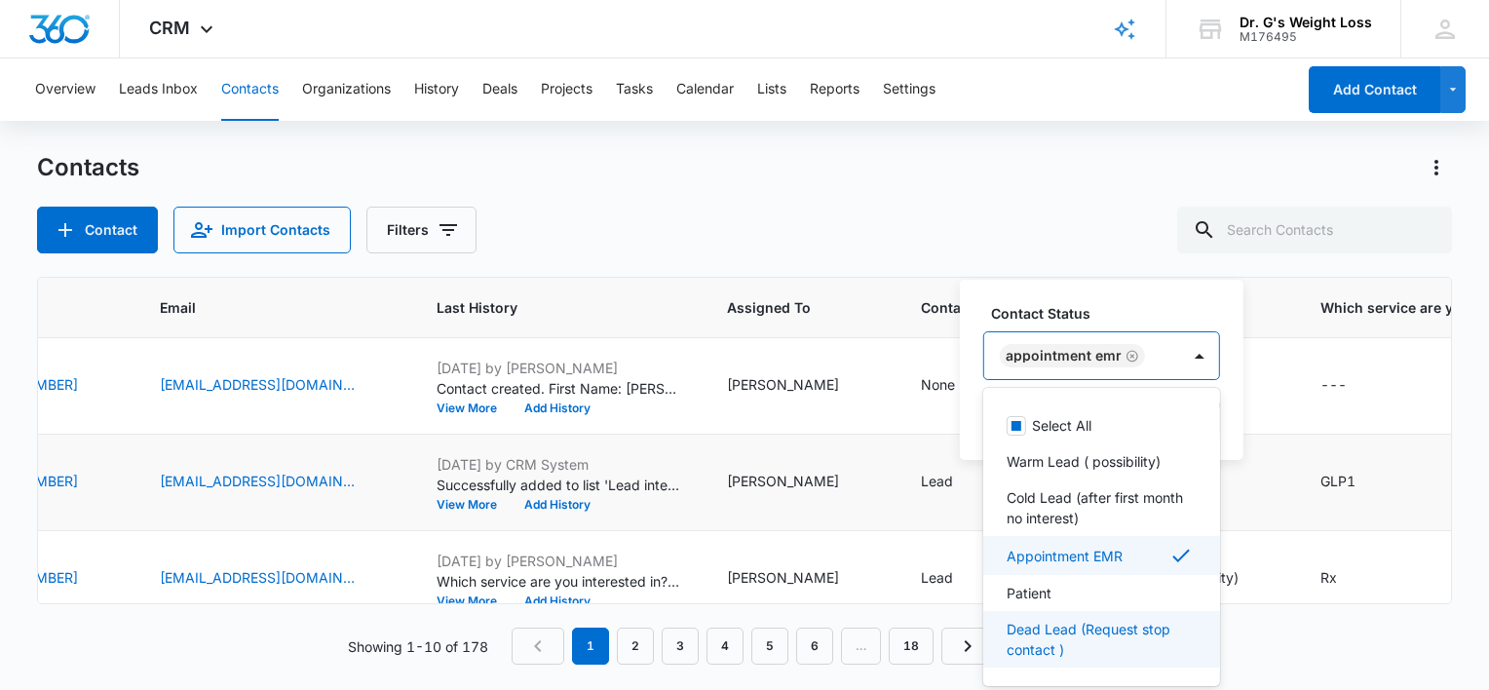
click at [1059, 638] on p "Dead Lead (Request stop contact )" at bounding box center [1100, 639] width 186 height 41
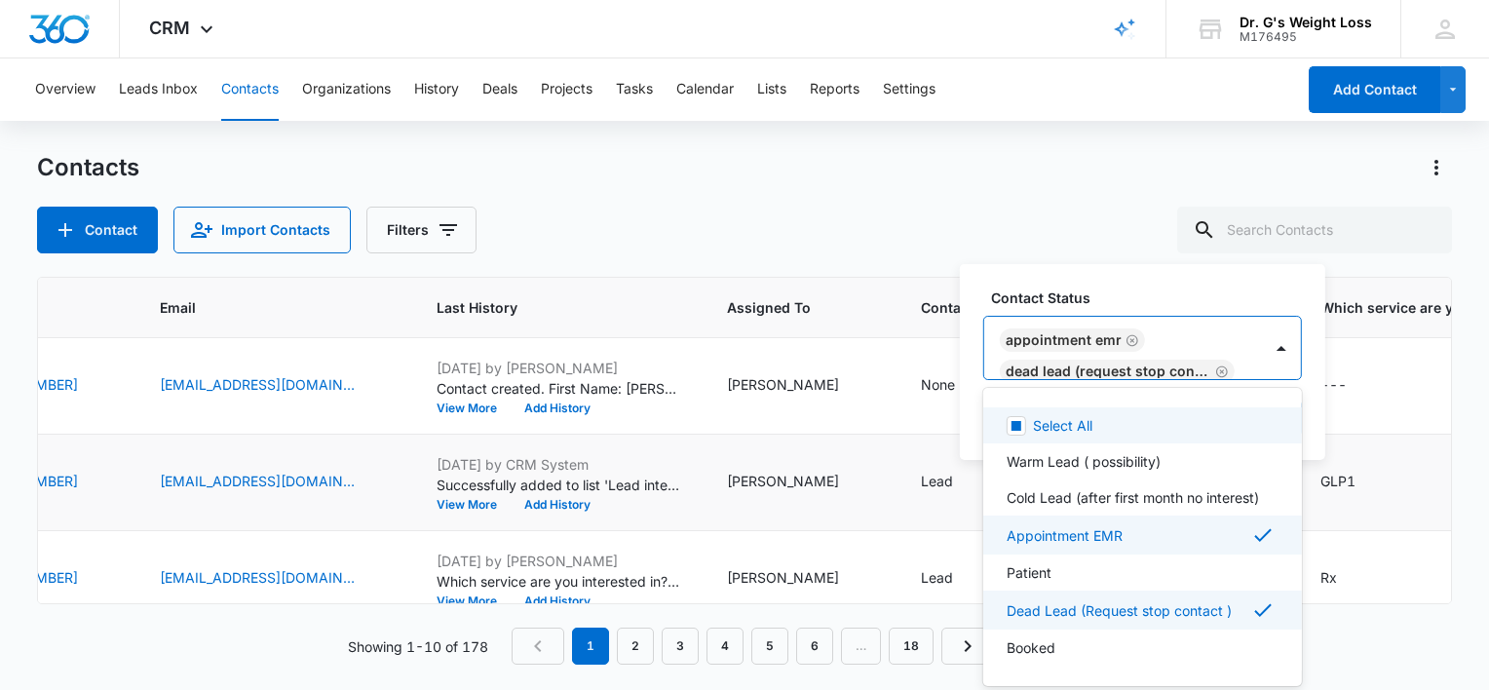
click at [1126, 342] on icon "Remove Appointment EMR" at bounding box center [1132, 340] width 14 height 15
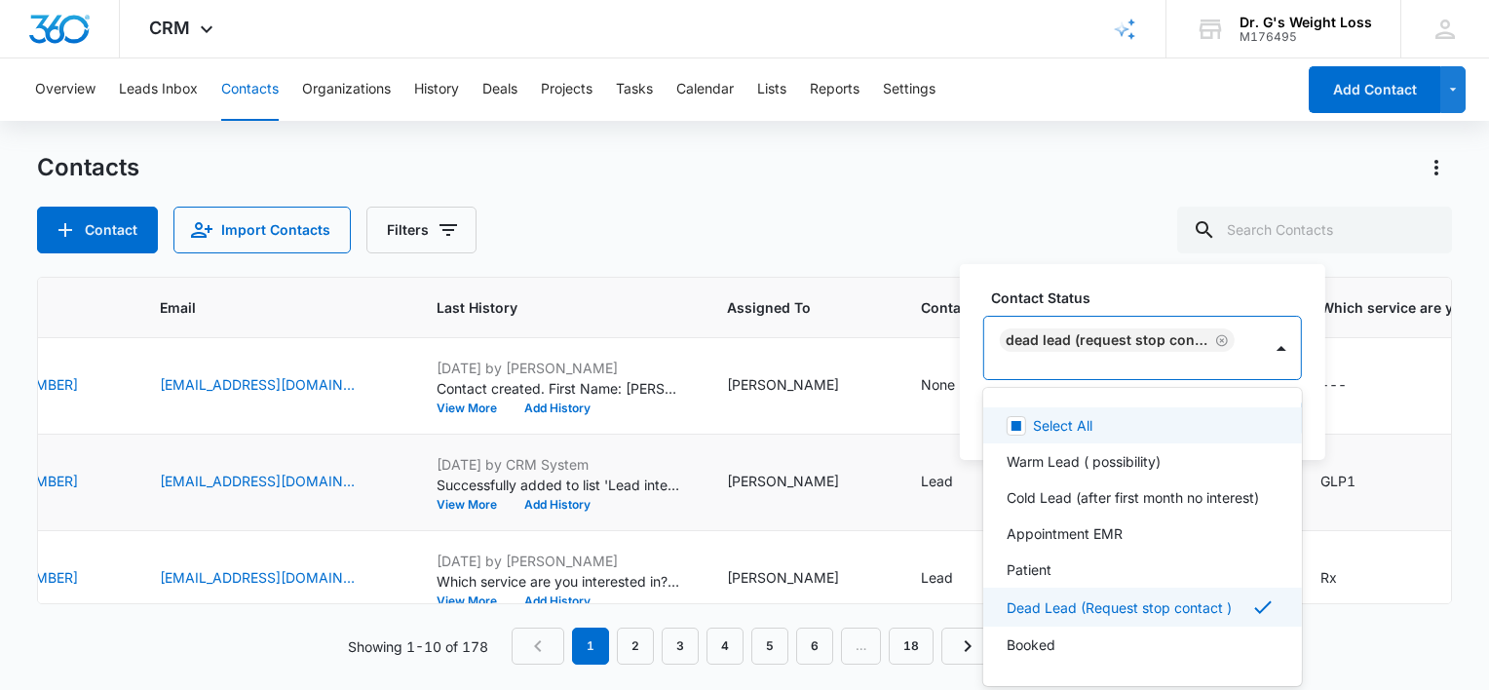
click at [1139, 360] on div at bounding box center [1119, 370] width 235 height 24
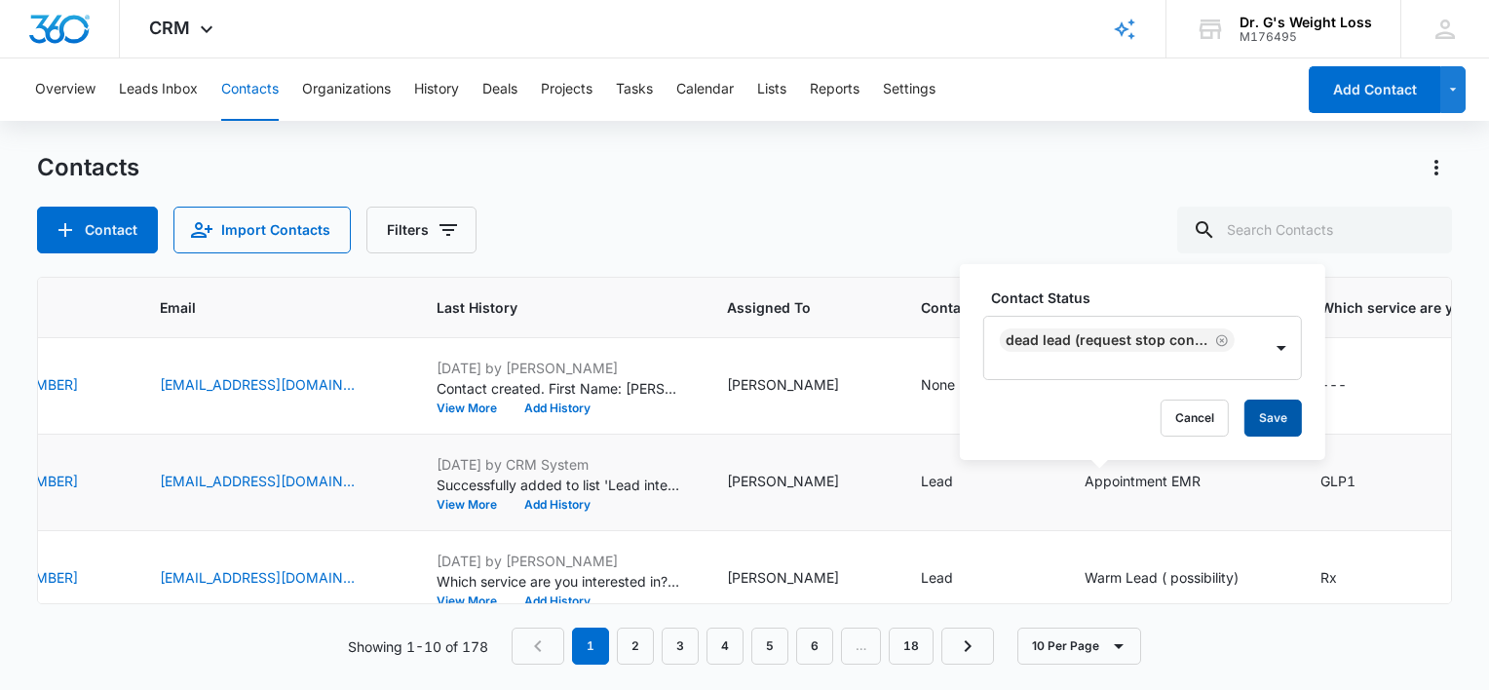
click at [1281, 416] on button "Save" at bounding box center [1272, 418] width 57 height 37
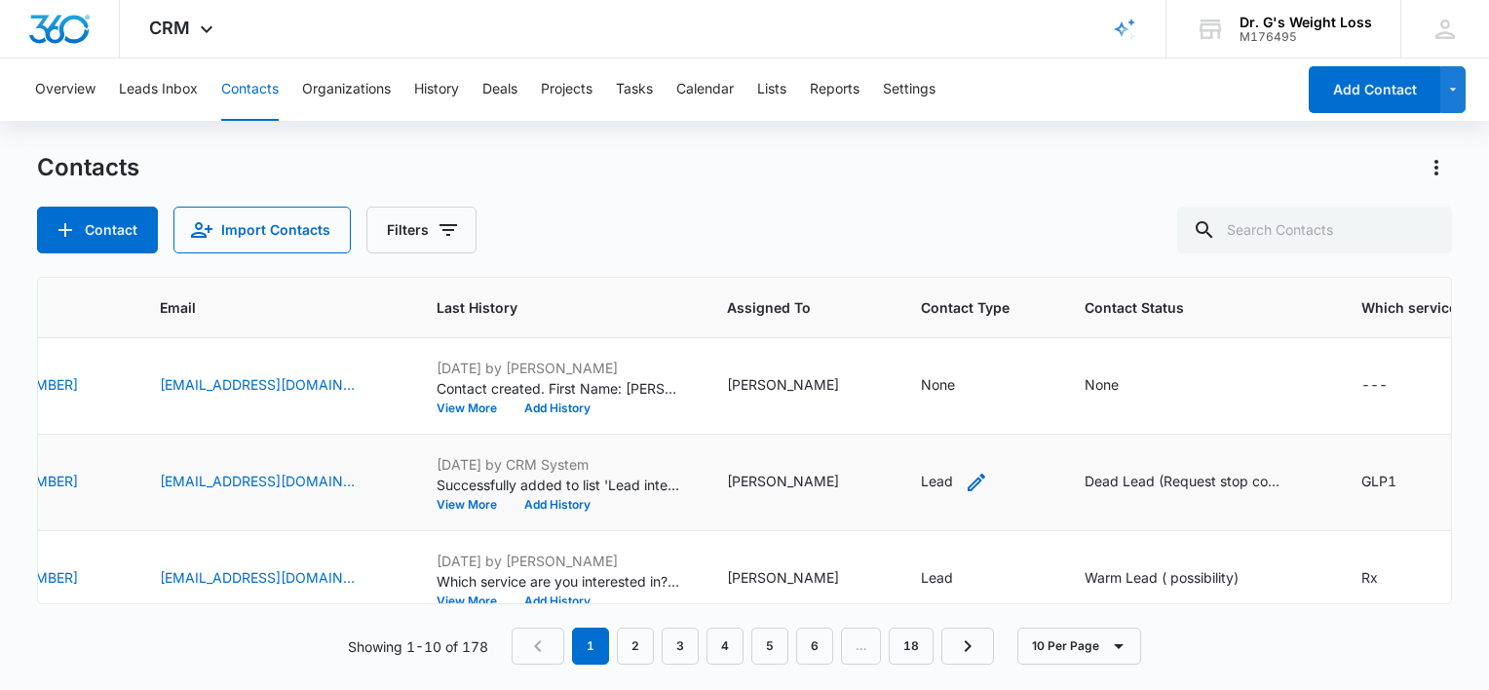
click at [921, 476] on div "Lead" at bounding box center [954, 482] width 67 height 23
click at [916, 348] on div "Lead" at bounding box center [875, 355] width 108 height 47
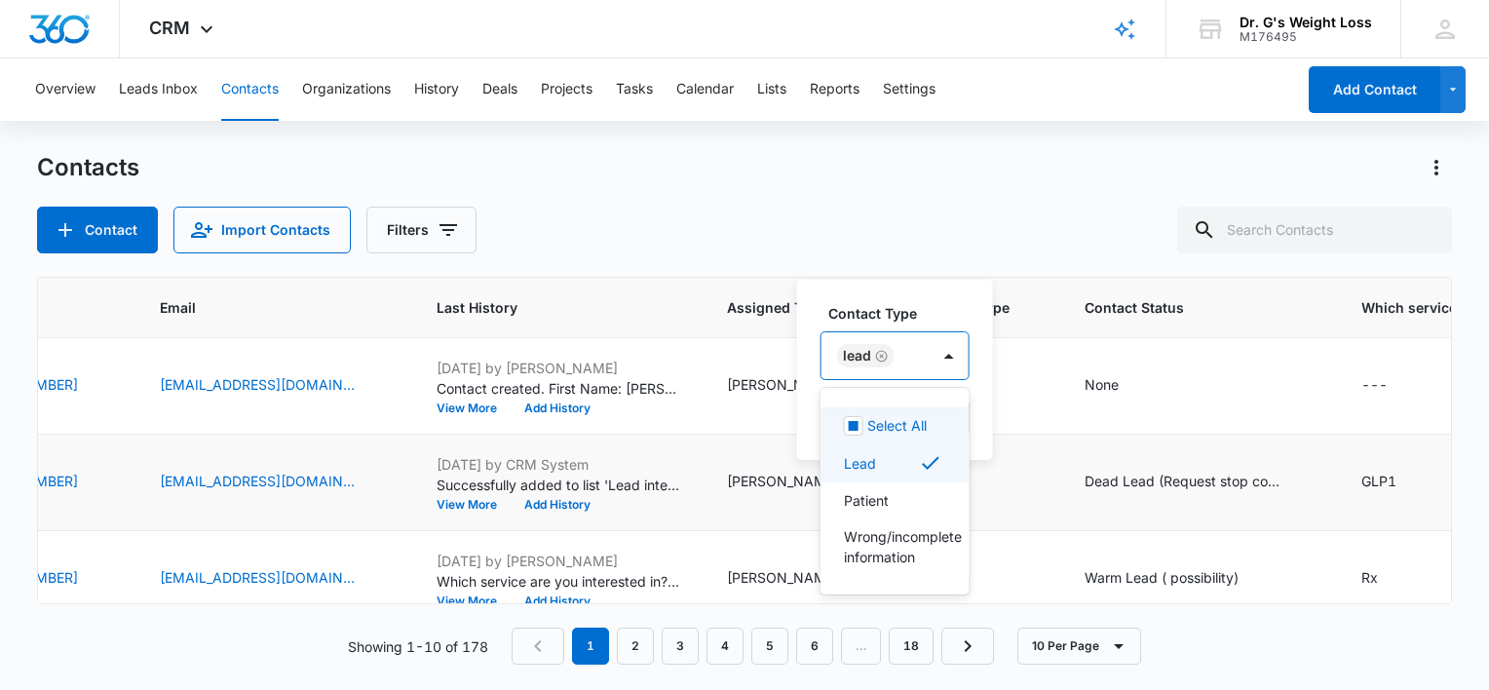
click at [957, 290] on div "Contact Type 4 results available. Use Up and Down to choose options, press Ente…" at bounding box center [895, 370] width 196 height 180
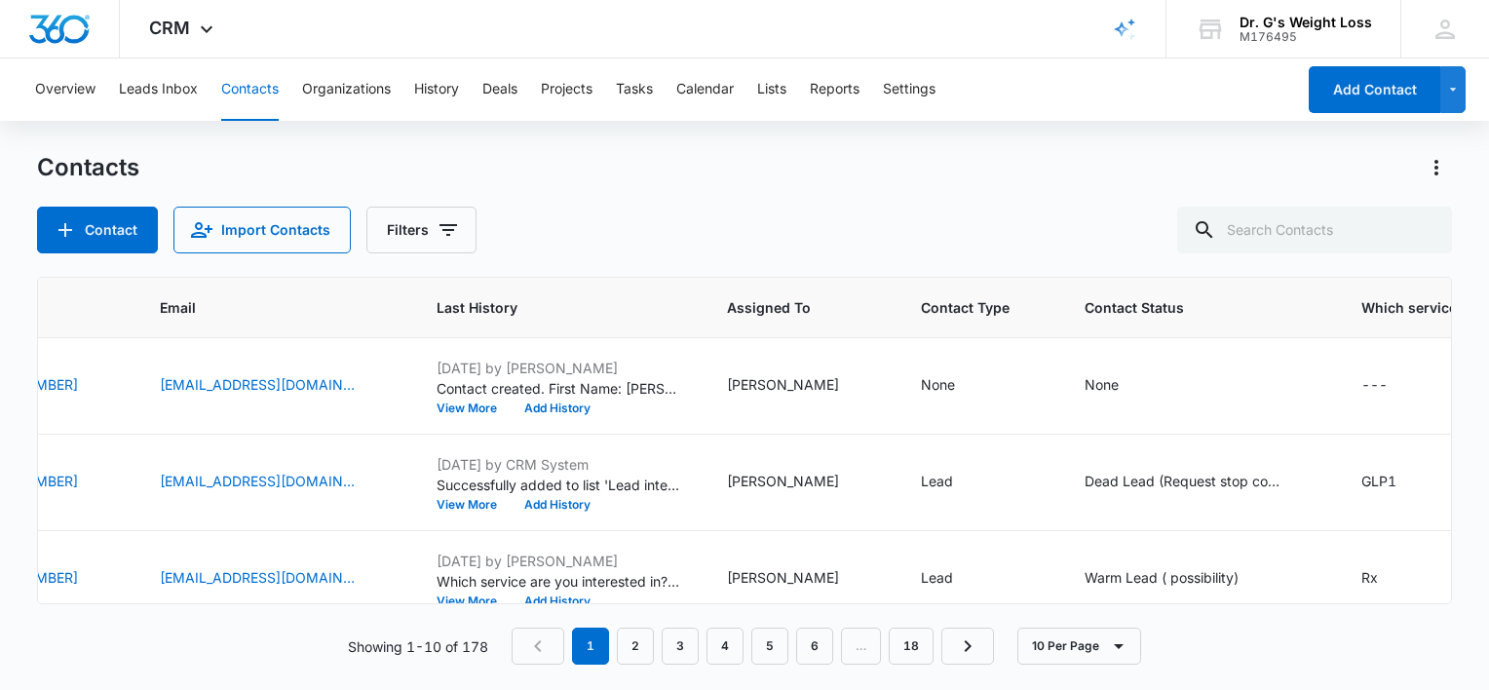
click at [938, 225] on div "Contact Import Contacts Filters" at bounding box center [744, 230] width 1415 height 47
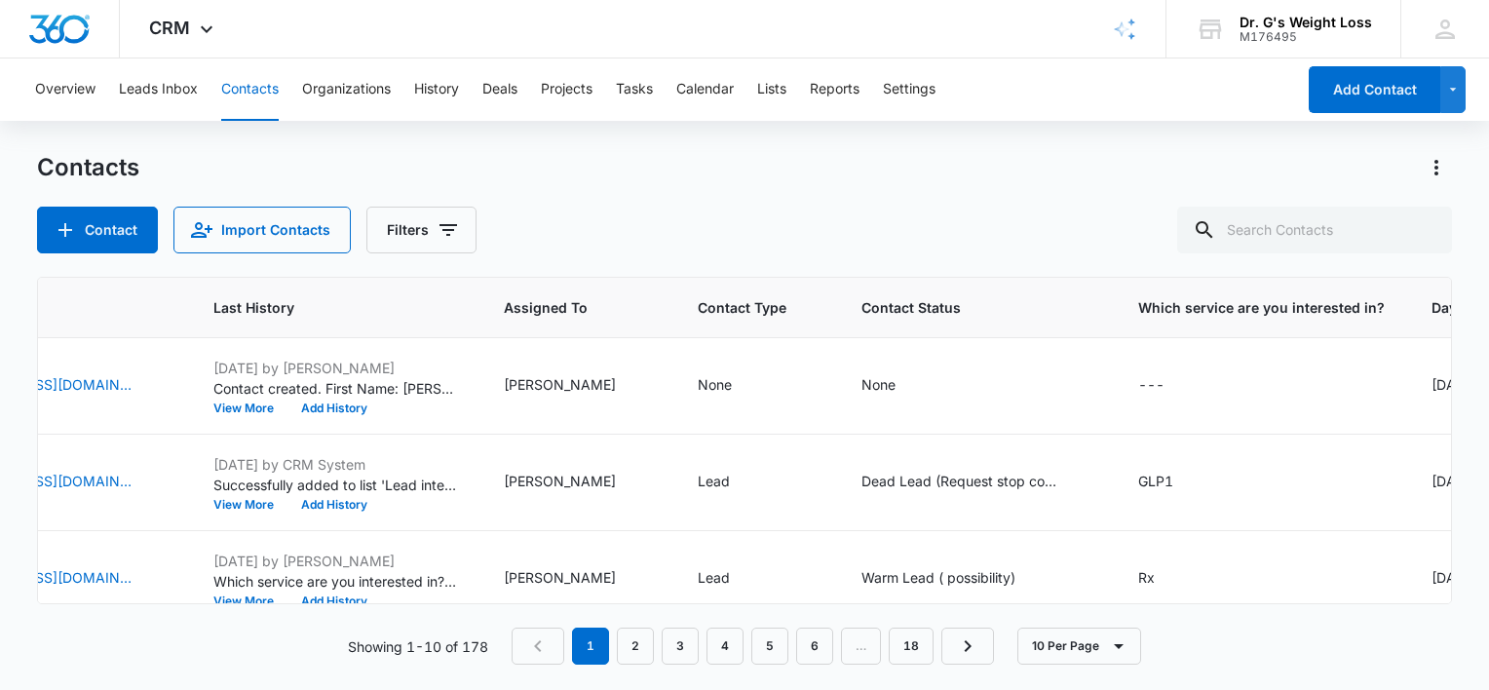
scroll to position [0, 734]
click at [1026, 569] on icon "Contact Status - Warm Lead ( possibility) - Select to Edit Field" at bounding box center [1037, 578] width 23 height 23
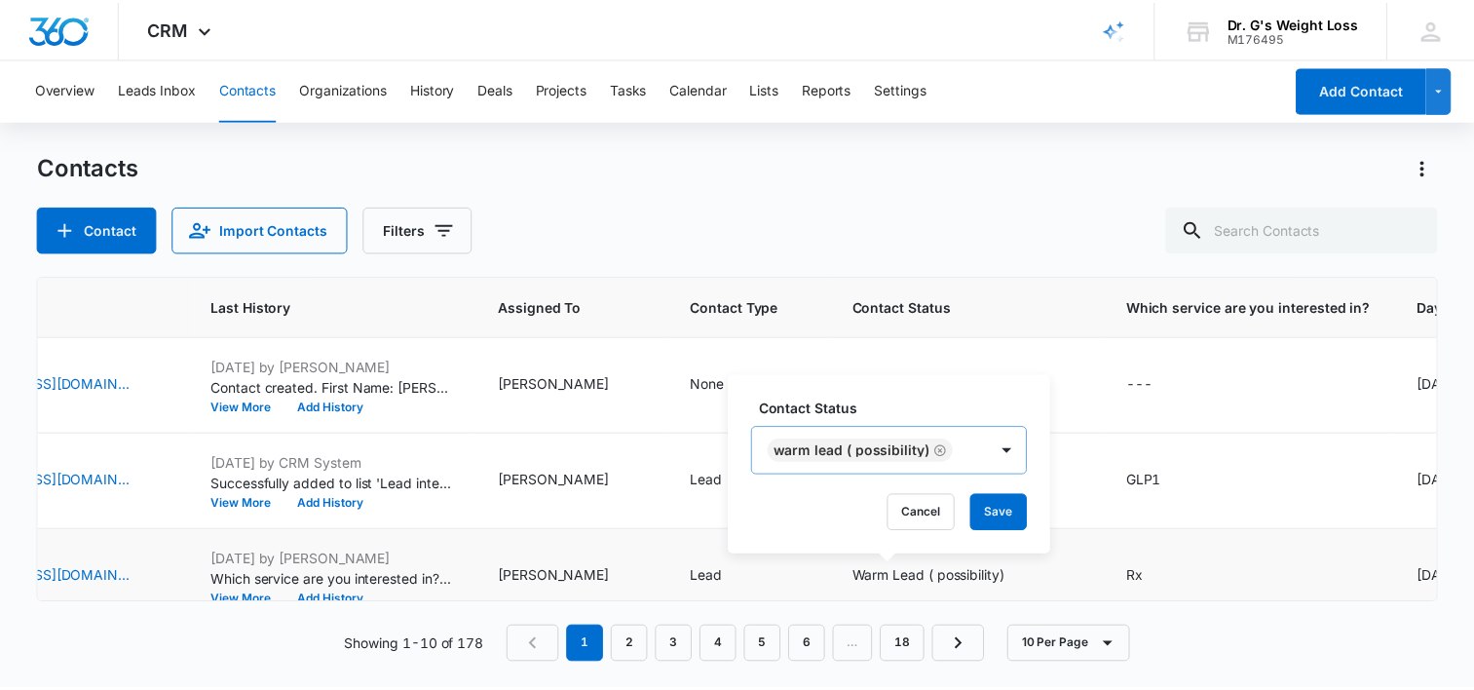
scroll to position [23, 0]
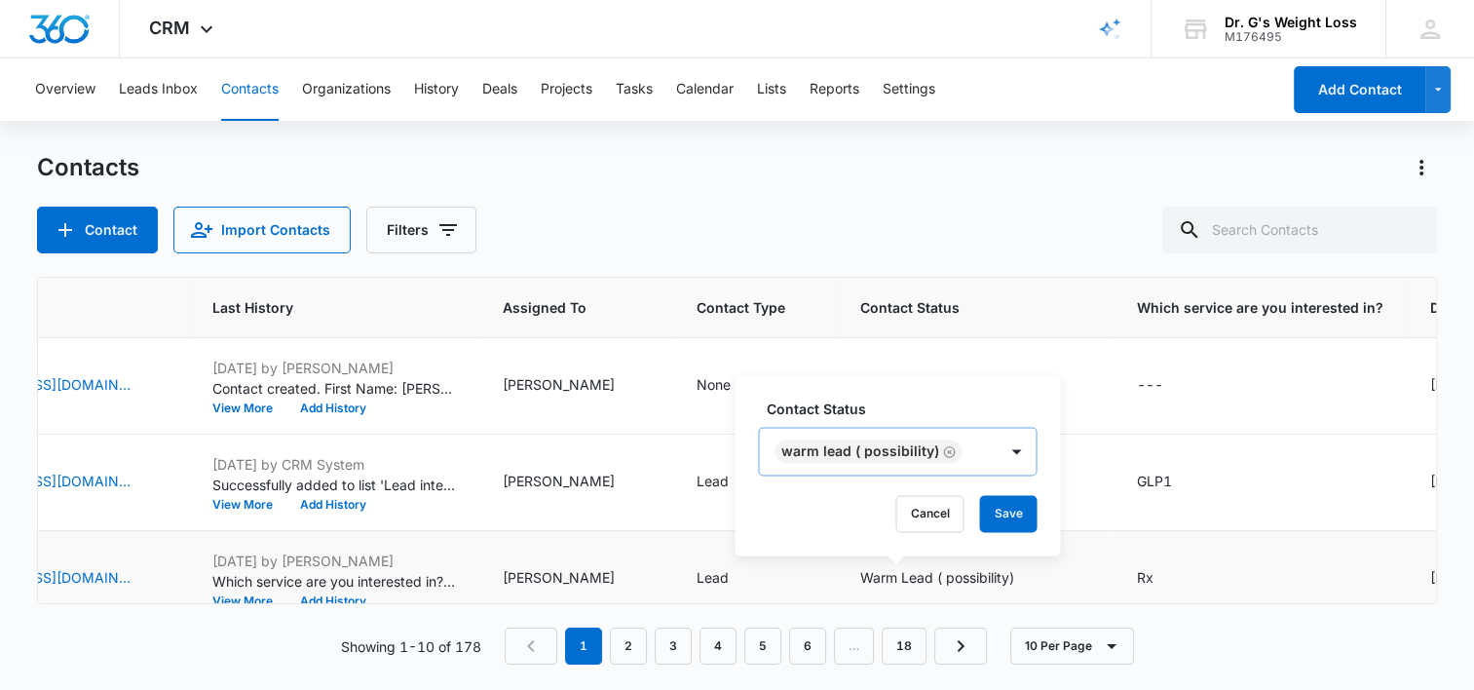
click at [969, 448] on div "Warm Lead ( possibility)" at bounding box center [878, 451] width 238 height 47
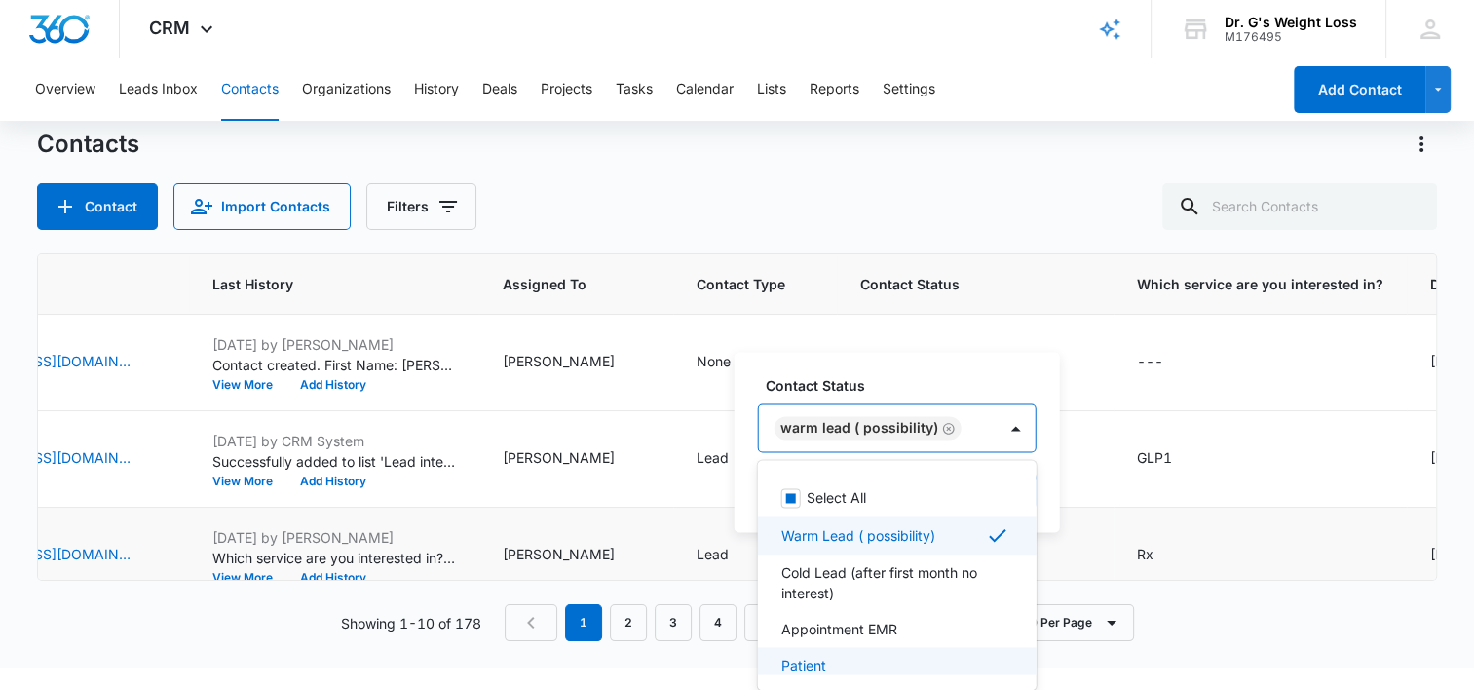
click at [798, 662] on p "Patient" at bounding box center [803, 665] width 45 height 20
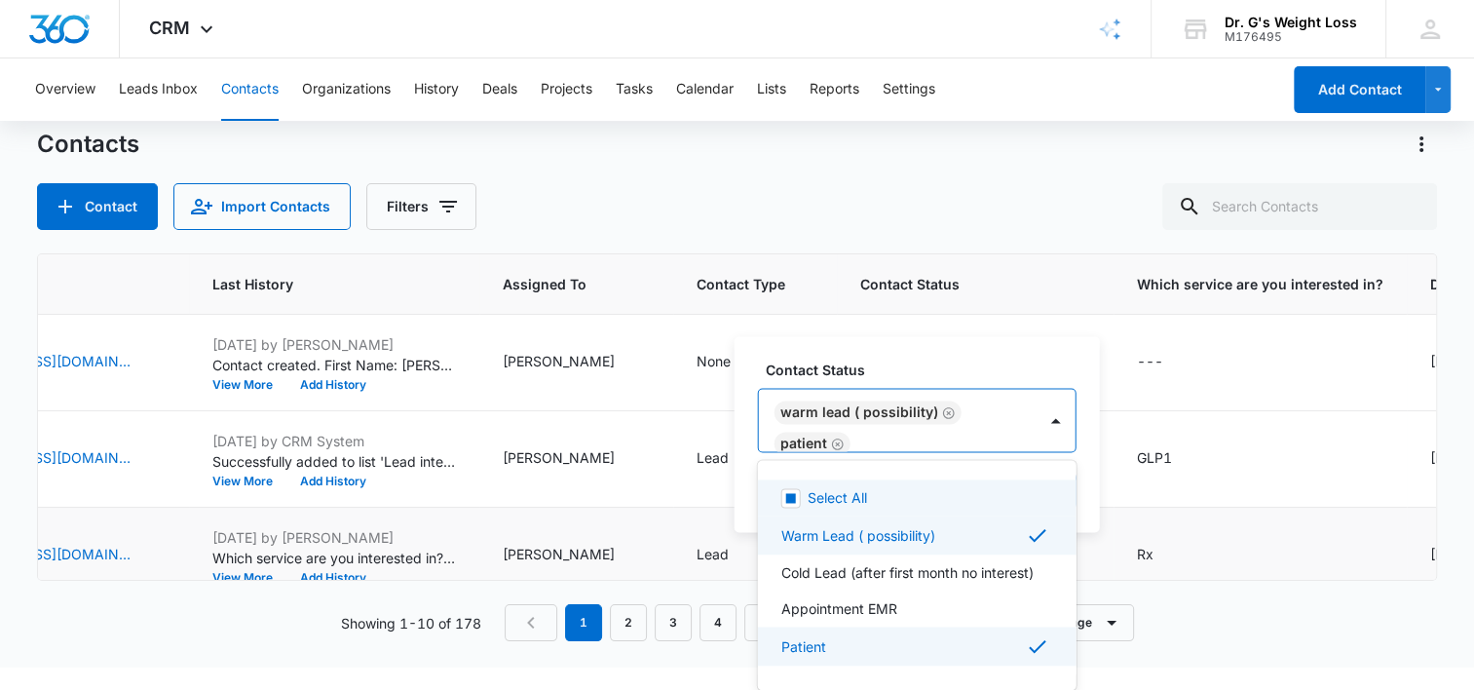
click at [885, 440] on div "Warm Lead ( possibility) Patient" at bounding box center [898, 420] width 278 height 62
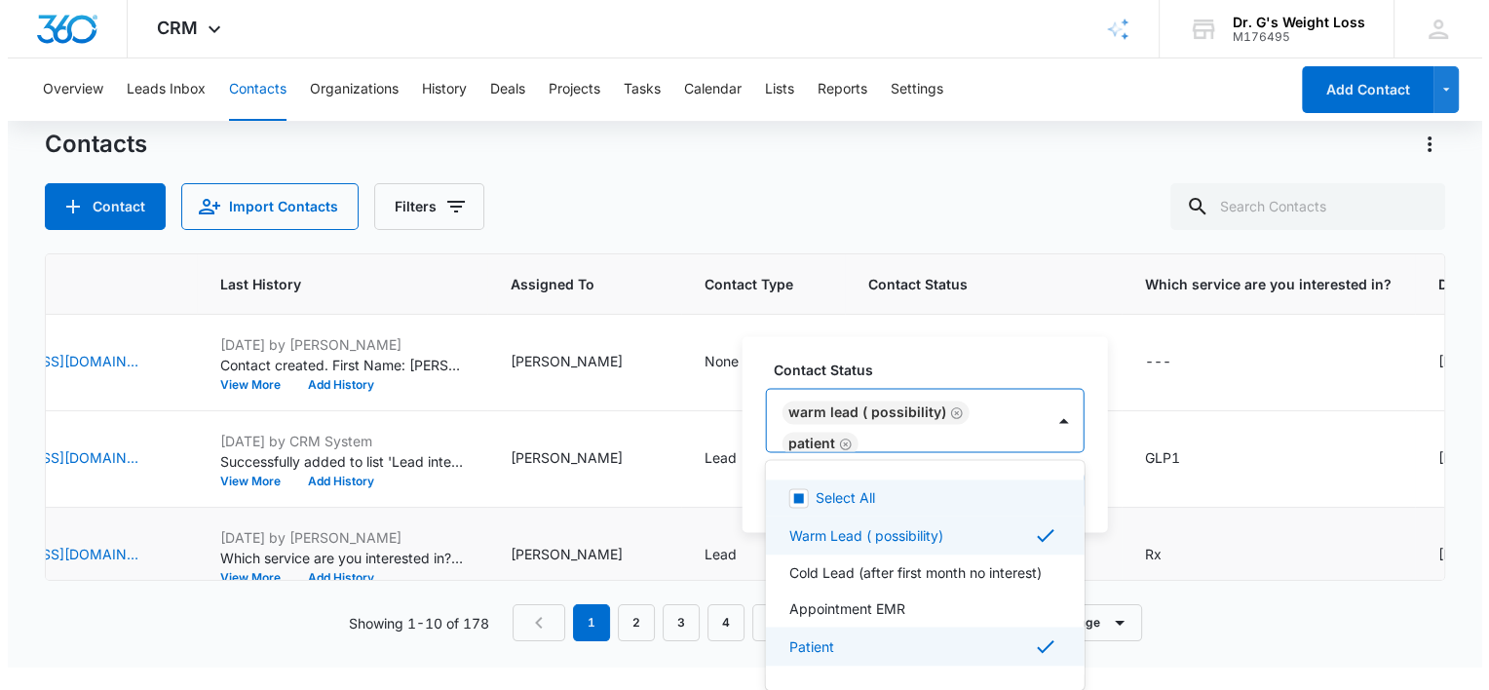
scroll to position [0, 0]
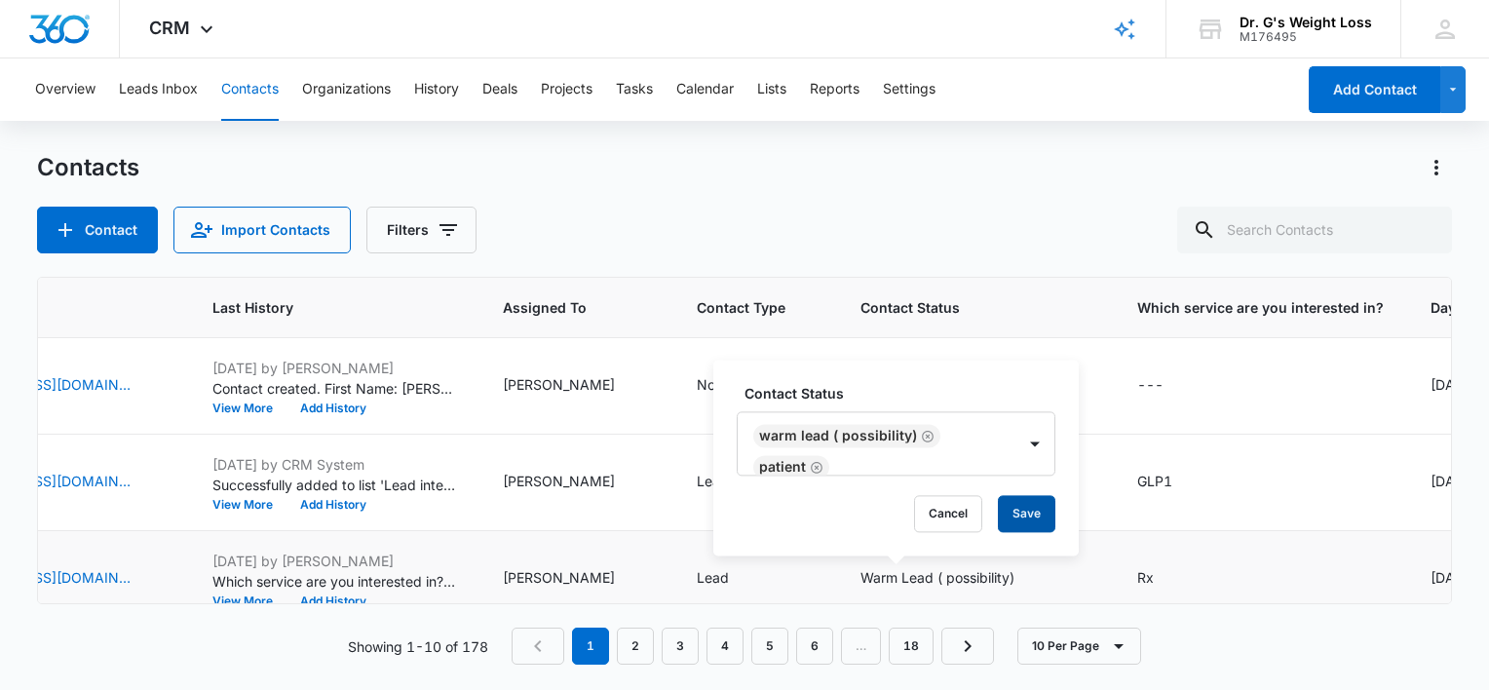
click at [1021, 511] on button "Save" at bounding box center [1026, 513] width 57 height 37
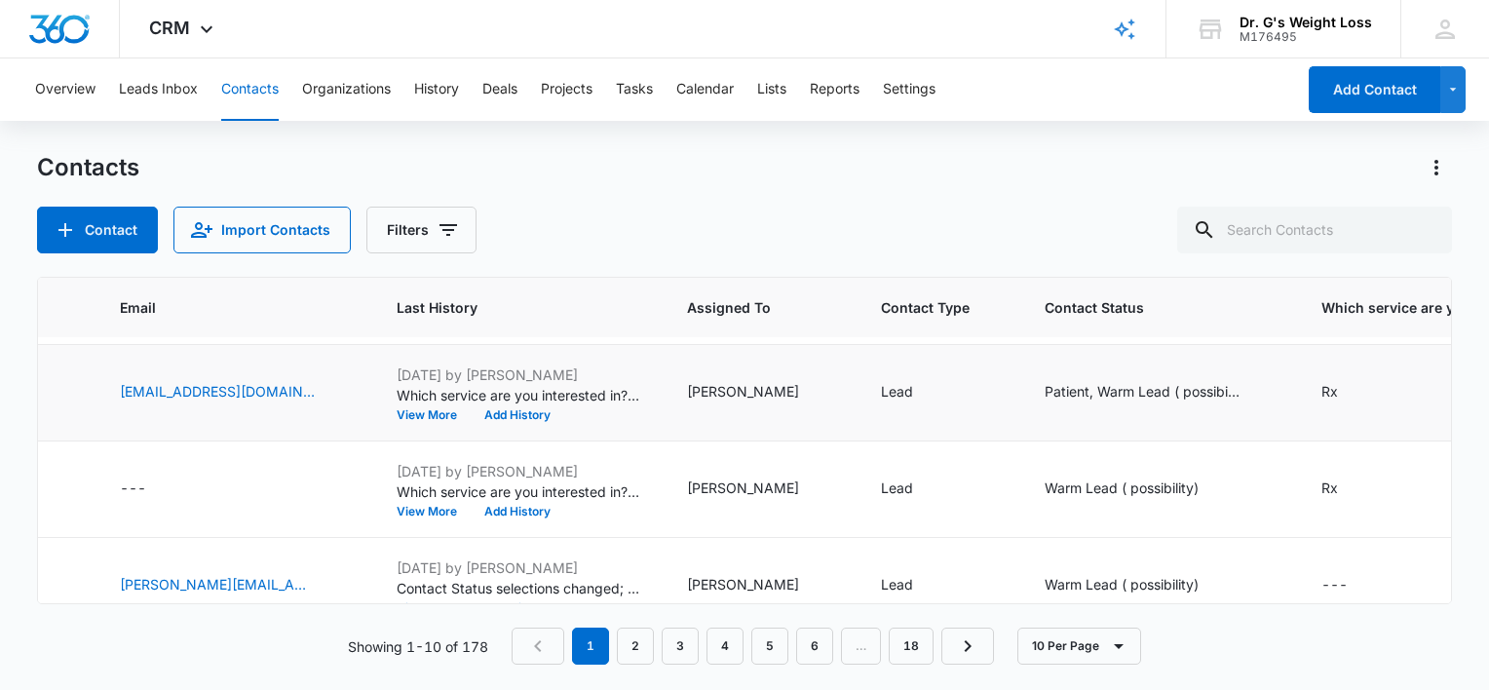
scroll to position [186, 625]
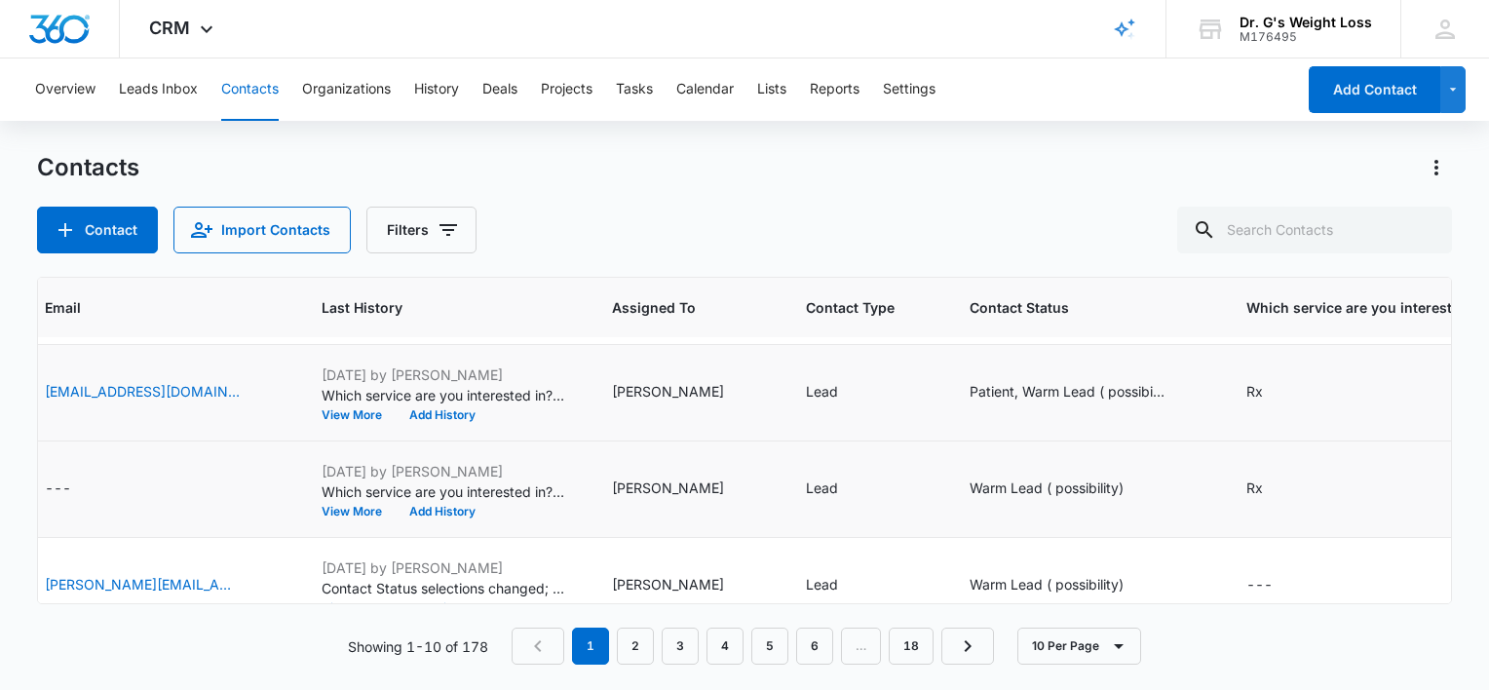
click at [1106, 479] on div "Warm Lead ( possibility)" at bounding box center [1085, 488] width 230 height 23
click at [1138, 487] on icon "Contact Status - Warm Lead ( possibility) - Select to Edit Field" at bounding box center [1147, 489] width 18 height 18
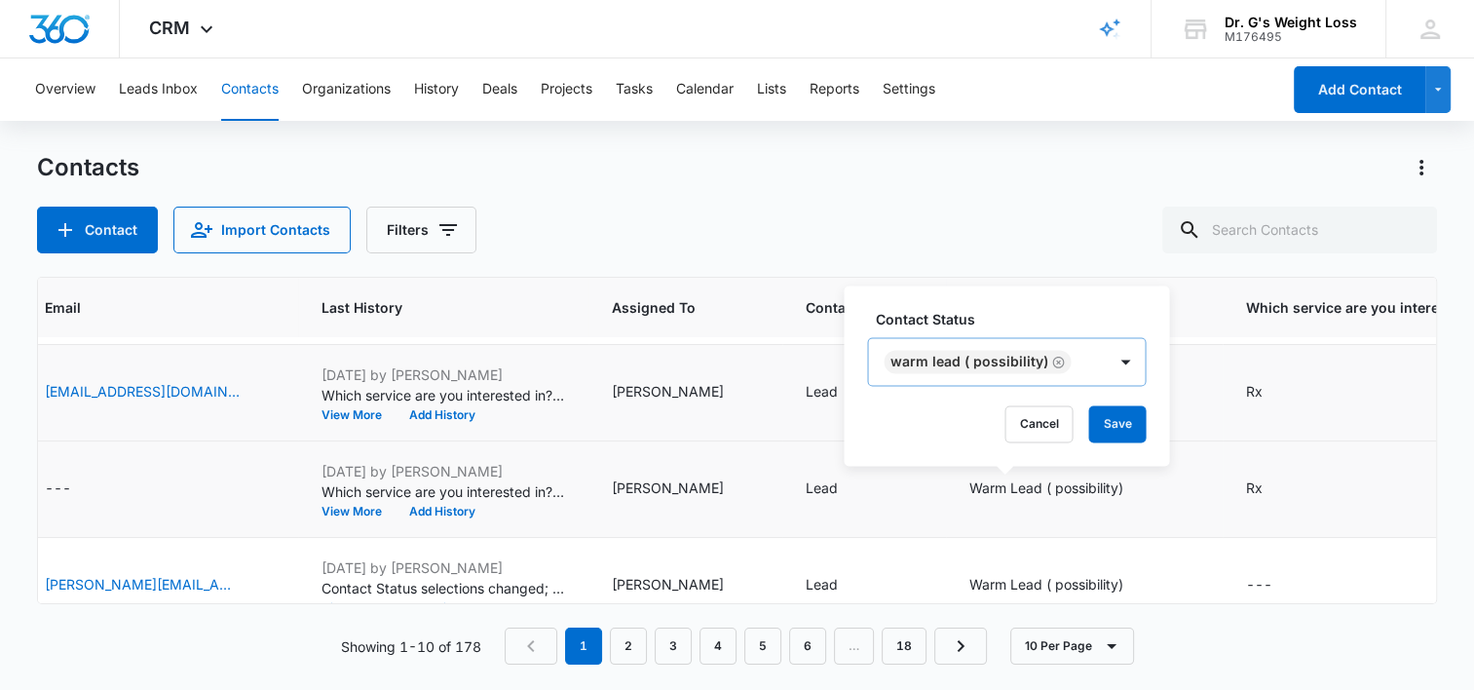
click at [1085, 352] on div "Warm Lead ( possibility)" at bounding box center [987, 361] width 238 height 47
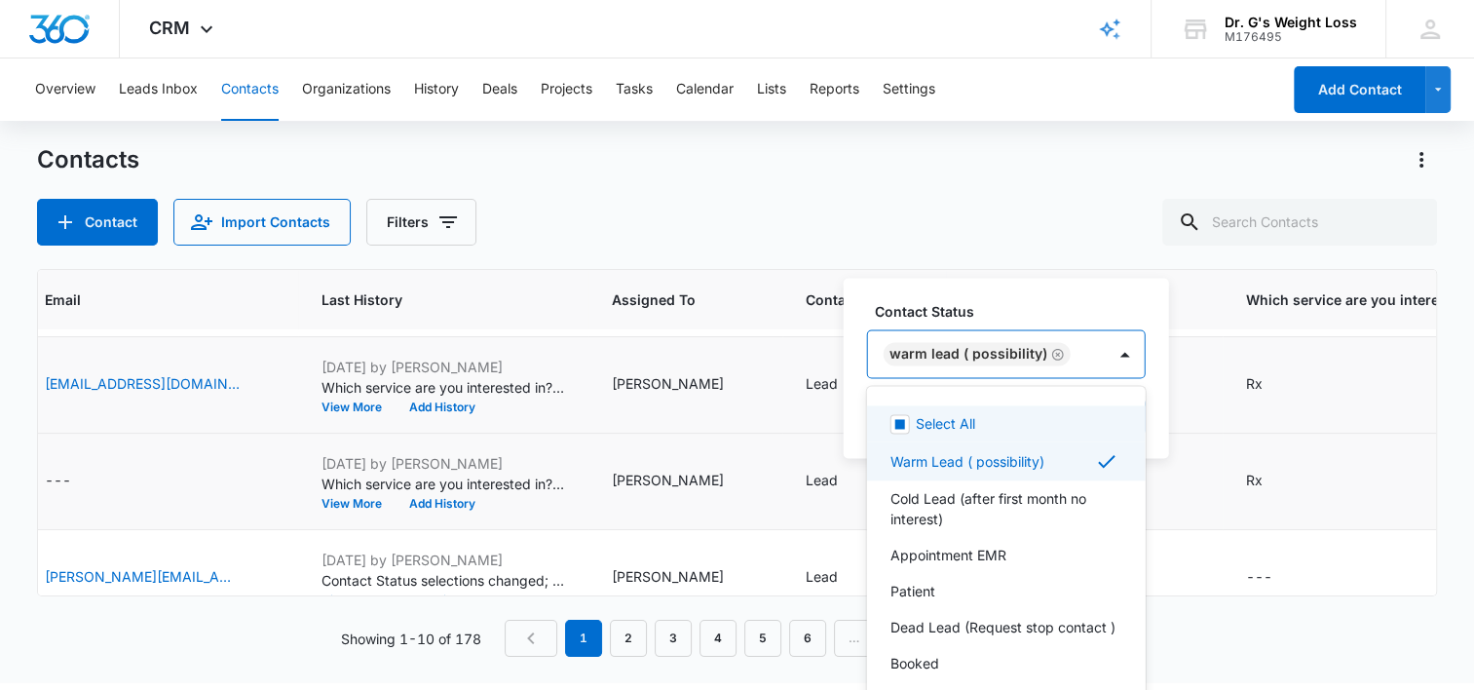
scroll to position [10, 0]
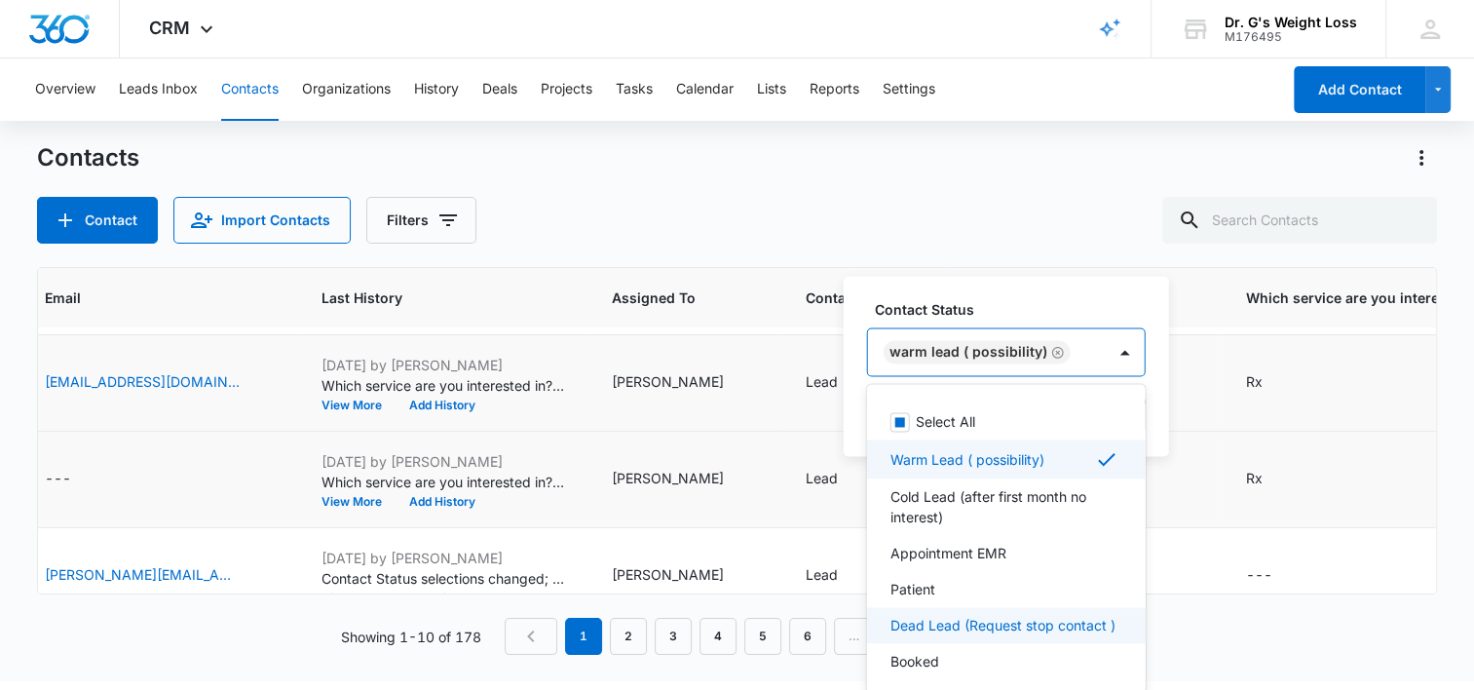
click at [941, 624] on p "Dead Lead (Request stop contact )" at bounding box center [1003, 625] width 225 height 20
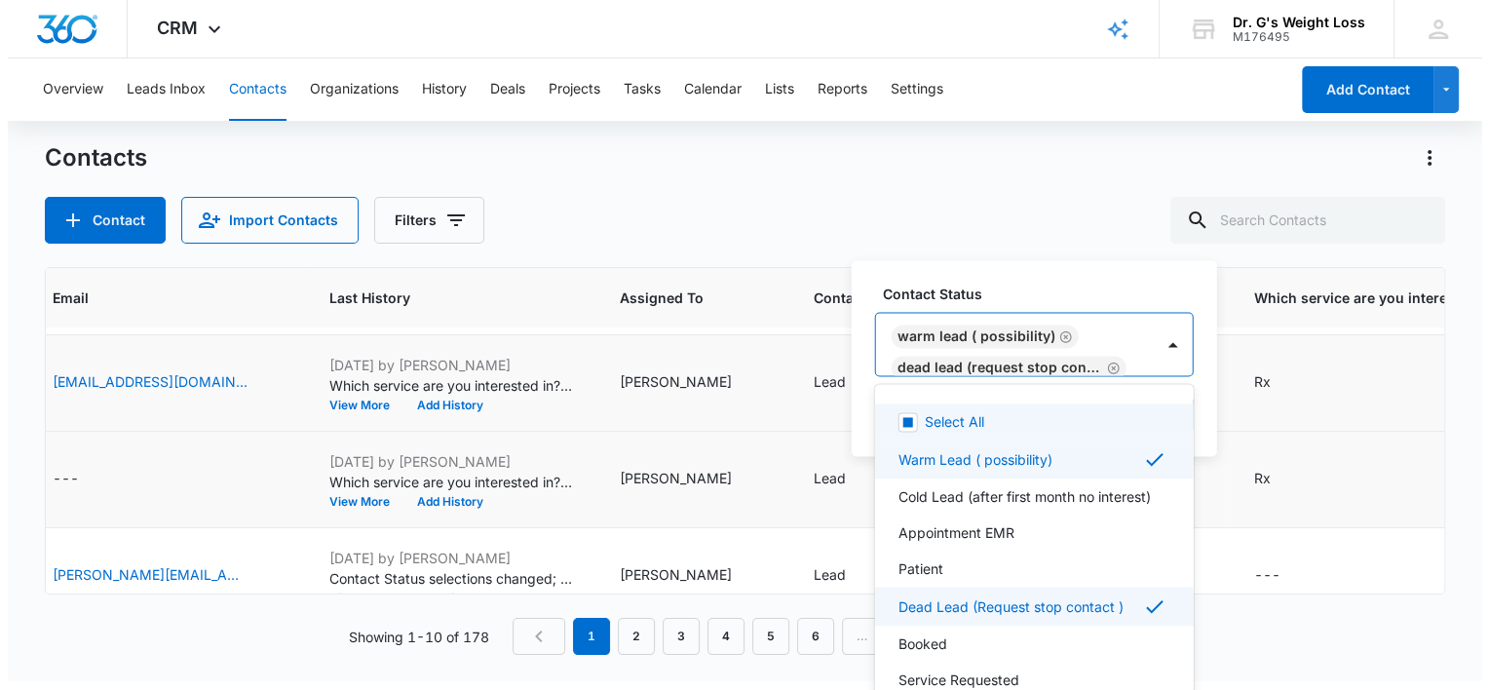
scroll to position [0, 0]
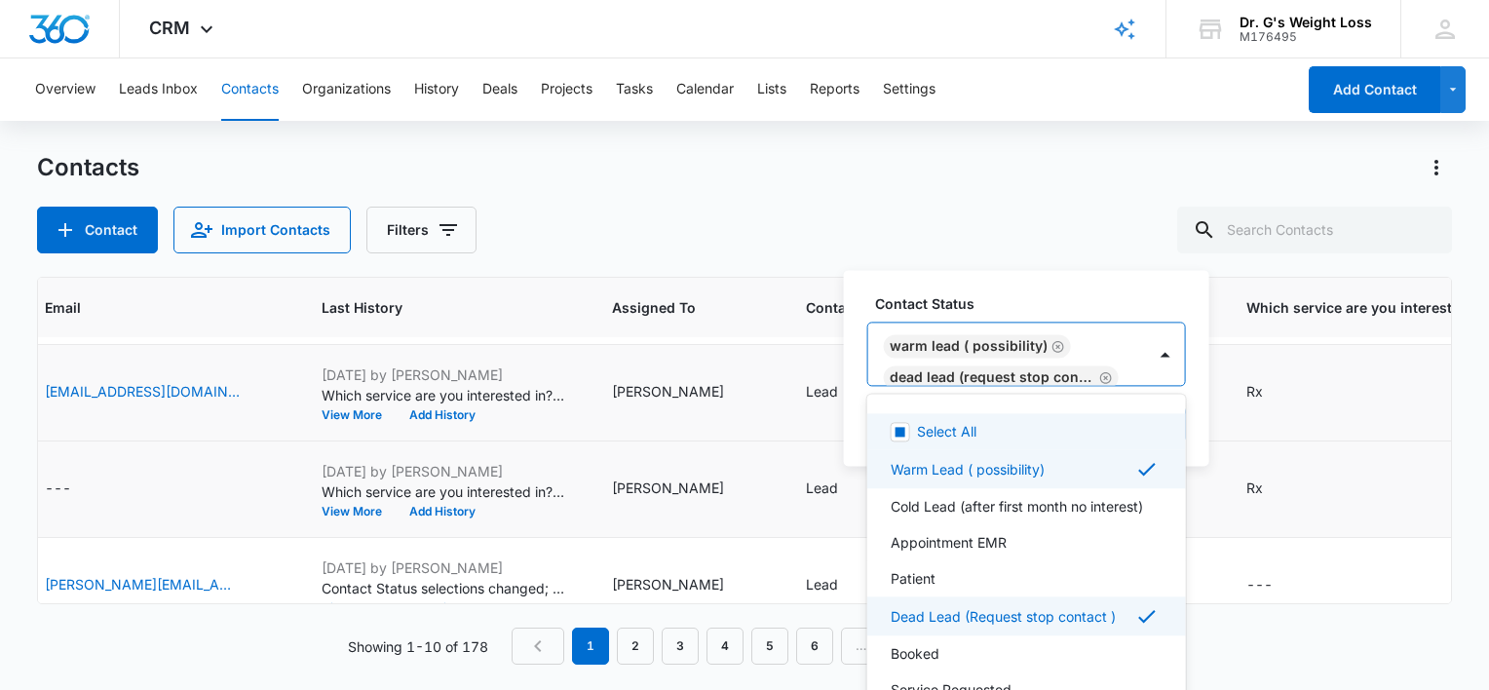
click at [1107, 364] on div "Warm Lead ( possibility) Dead Lead (Request stop contact )" at bounding box center [1007, 354] width 278 height 62
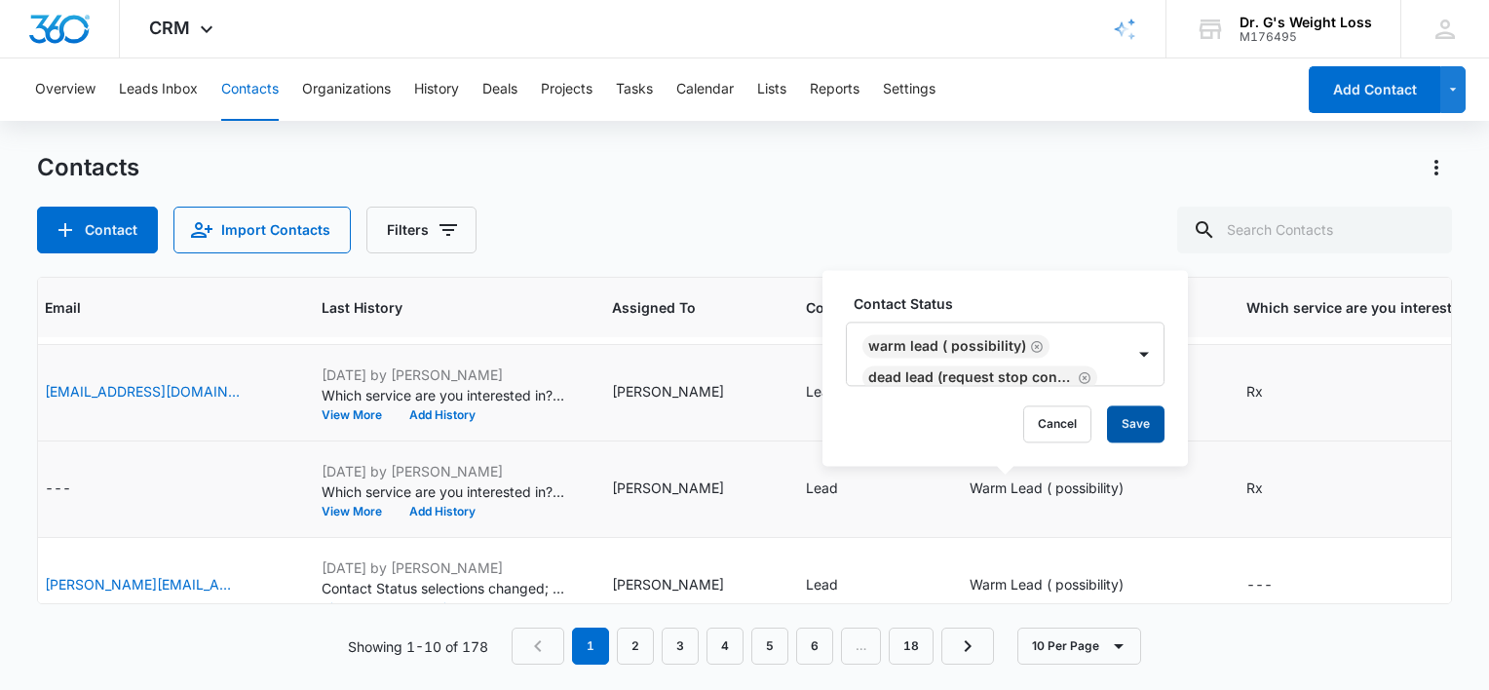
click at [1146, 421] on button "Save" at bounding box center [1135, 423] width 57 height 37
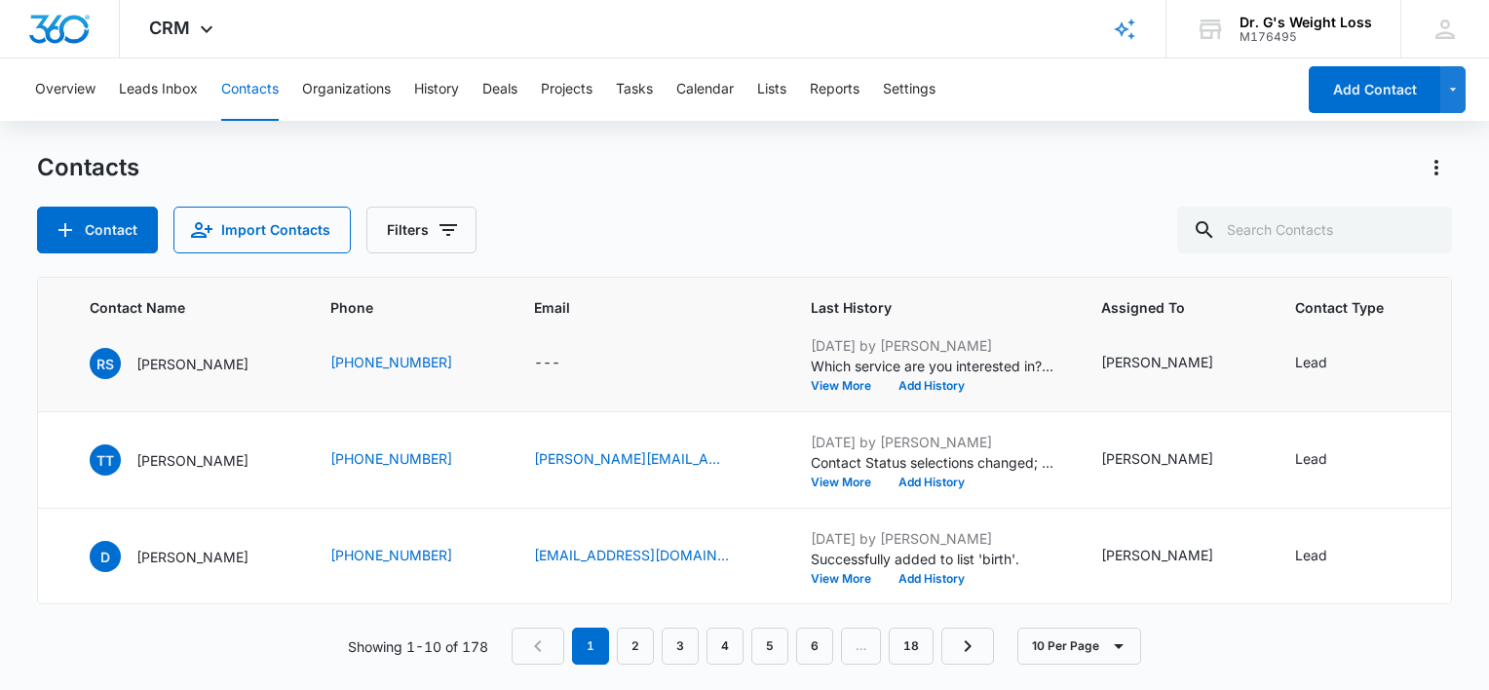
scroll to position [315, 135]
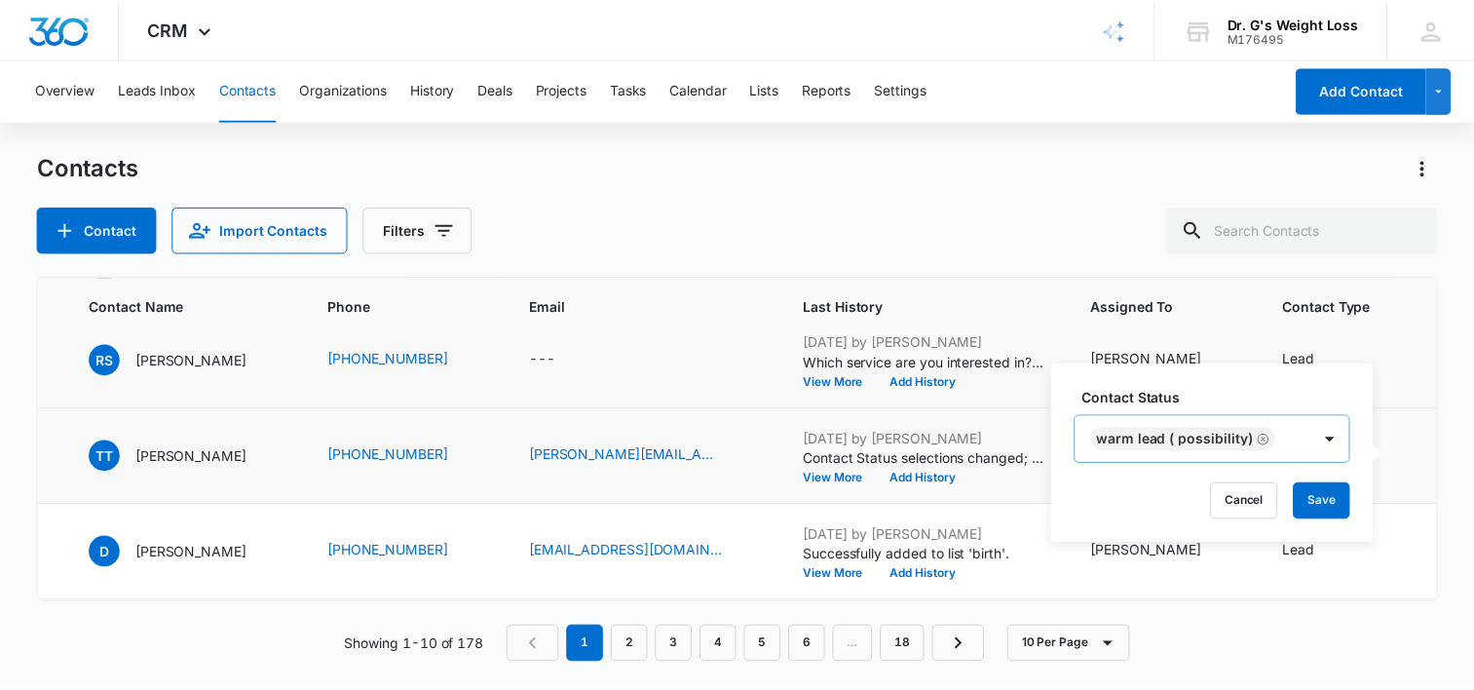
scroll to position [23, 0]
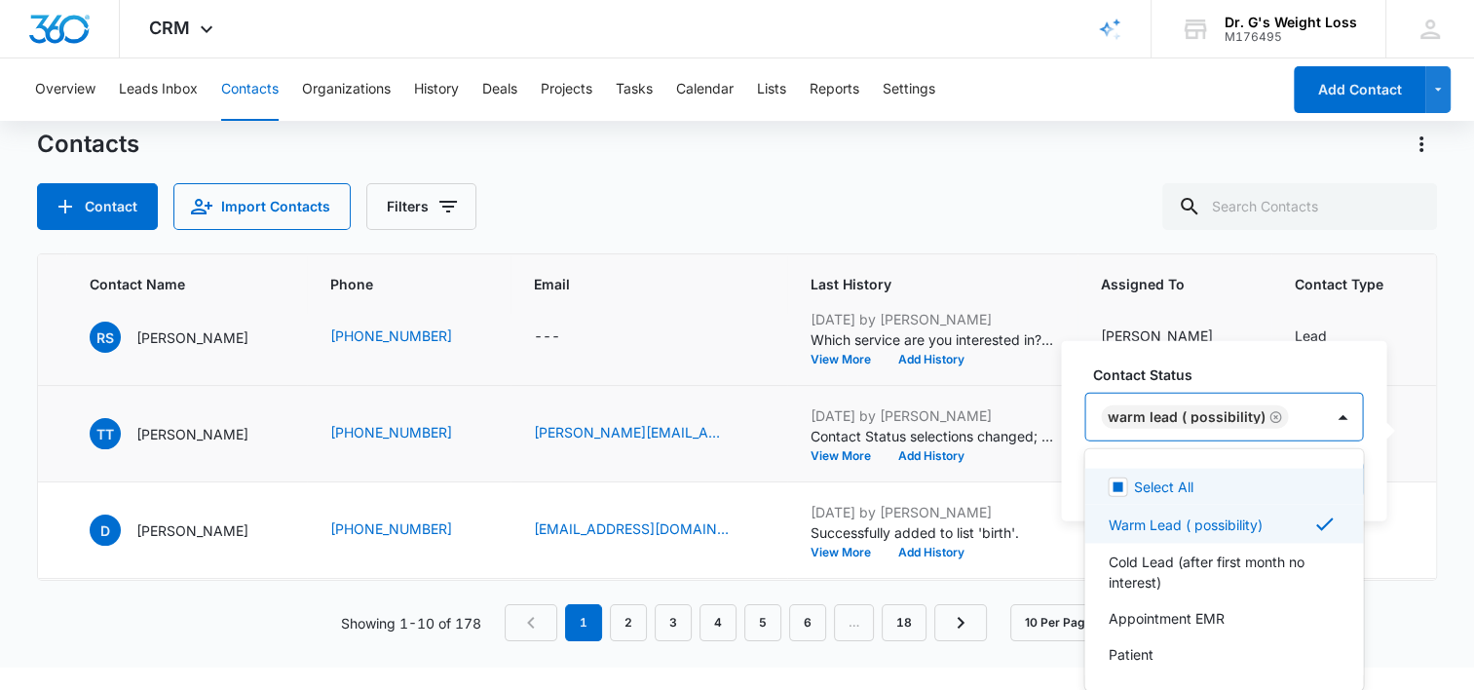
click at [1303, 435] on div "Warm Lead ( possibility)" at bounding box center [1204, 417] width 238 height 47
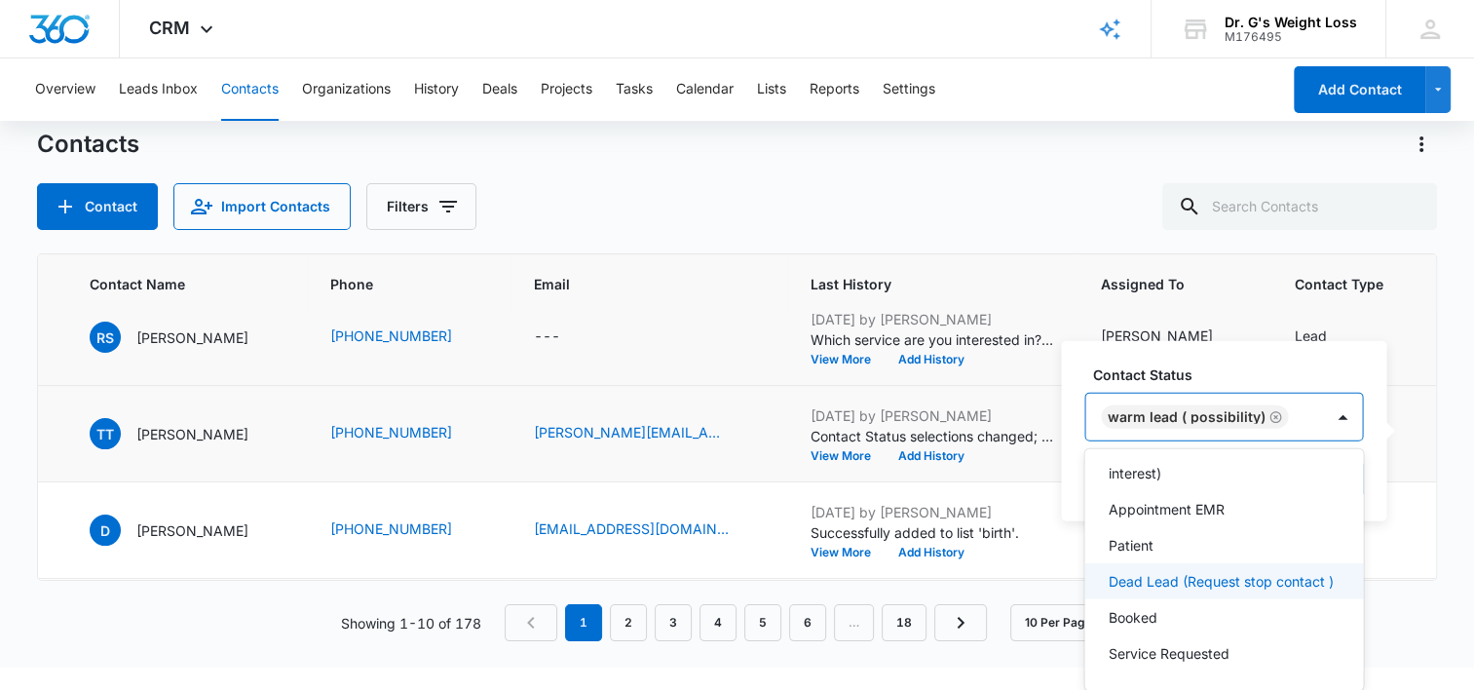
click at [1152, 571] on p "Dead Lead (Request stop contact )" at bounding box center [1220, 581] width 225 height 20
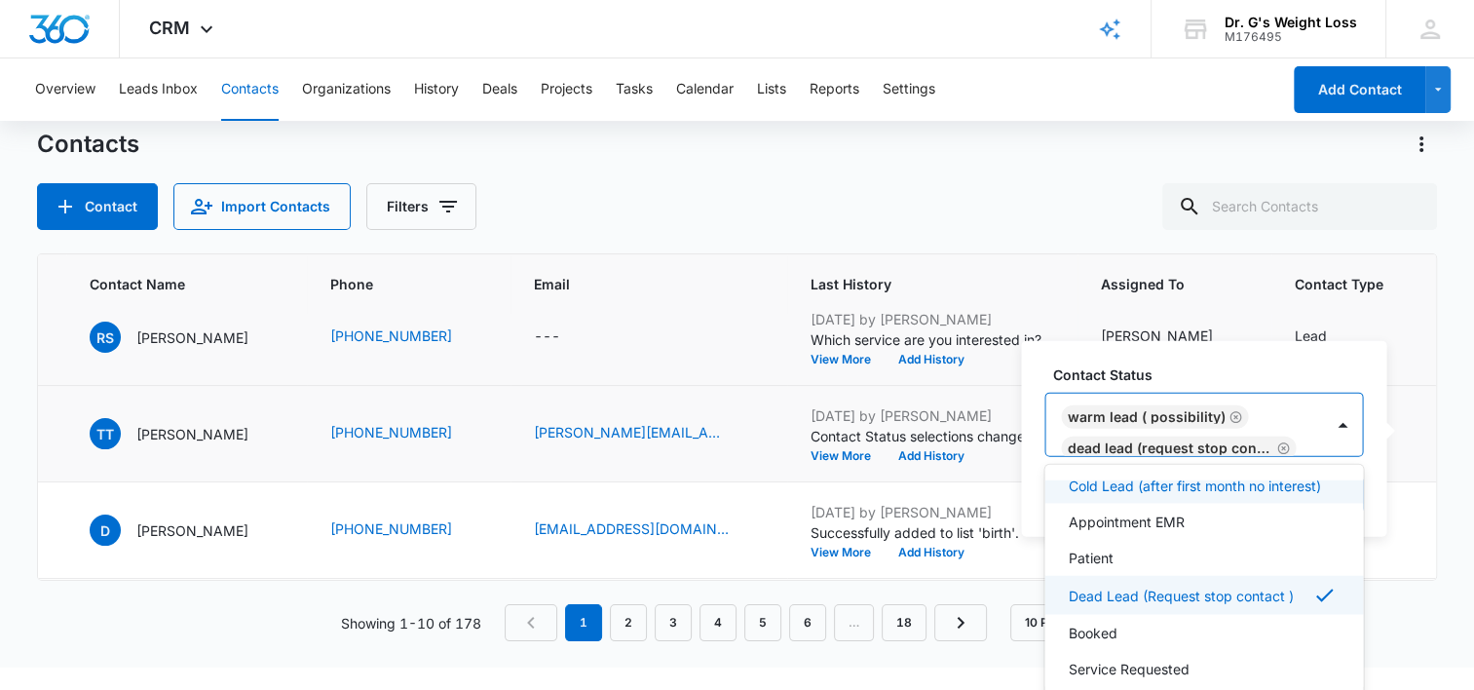
click at [1254, 415] on div "Warm Lead ( possibility) Dead Lead (Request stop contact )" at bounding box center [1185, 425] width 278 height 62
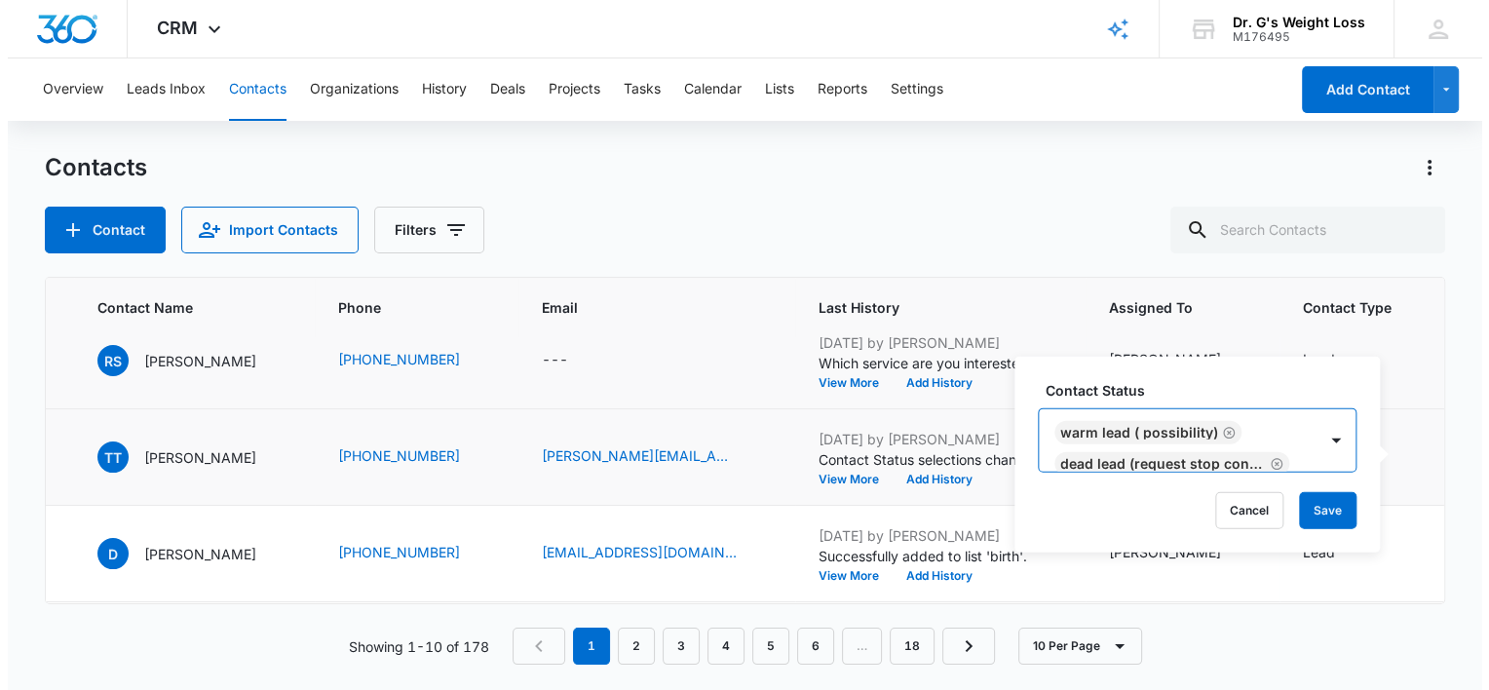
scroll to position [0, 0]
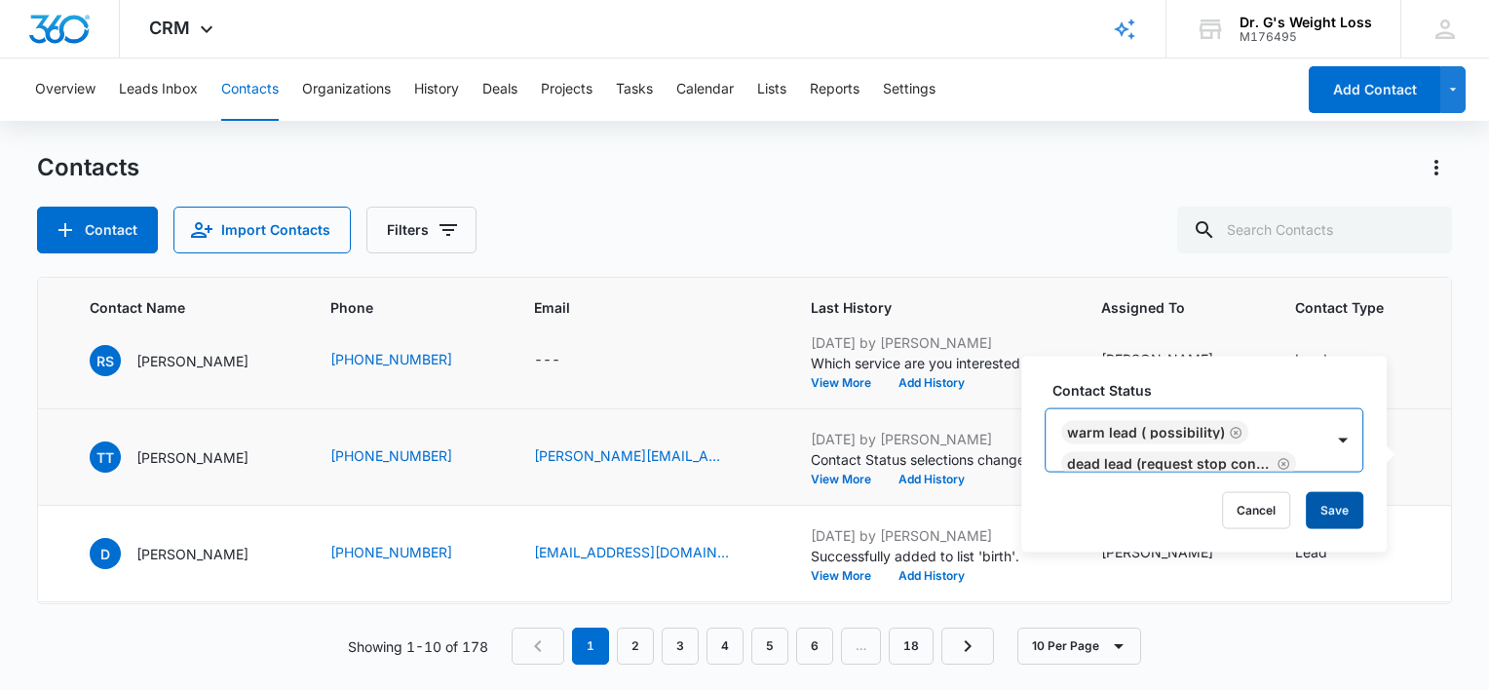
click at [1340, 509] on button "Save" at bounding box center [1334, 510] width 57 height 37
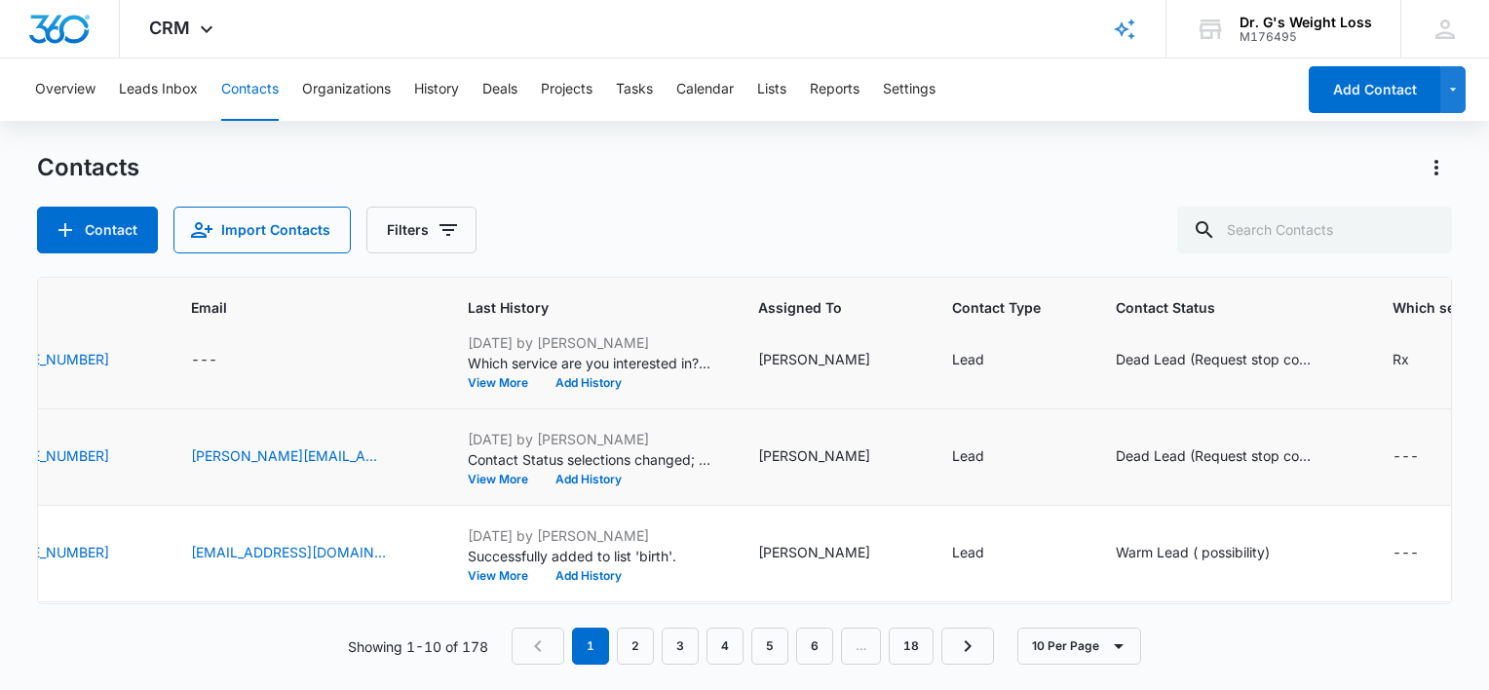
scroll to position [315, 479]
click at [1219, 533] on td "Warm Lead ( possibility)" at bounding box center [1229, 554] width 277 height 96
click at [1170, 530] on td "Warm Lead ( possibility)" at bounding box center [1229, 554] width 277 height 96
click at [1115, 542] on div "Warm Lead ( possibility)" at bounding box center [1192, 552] width 154 height 20
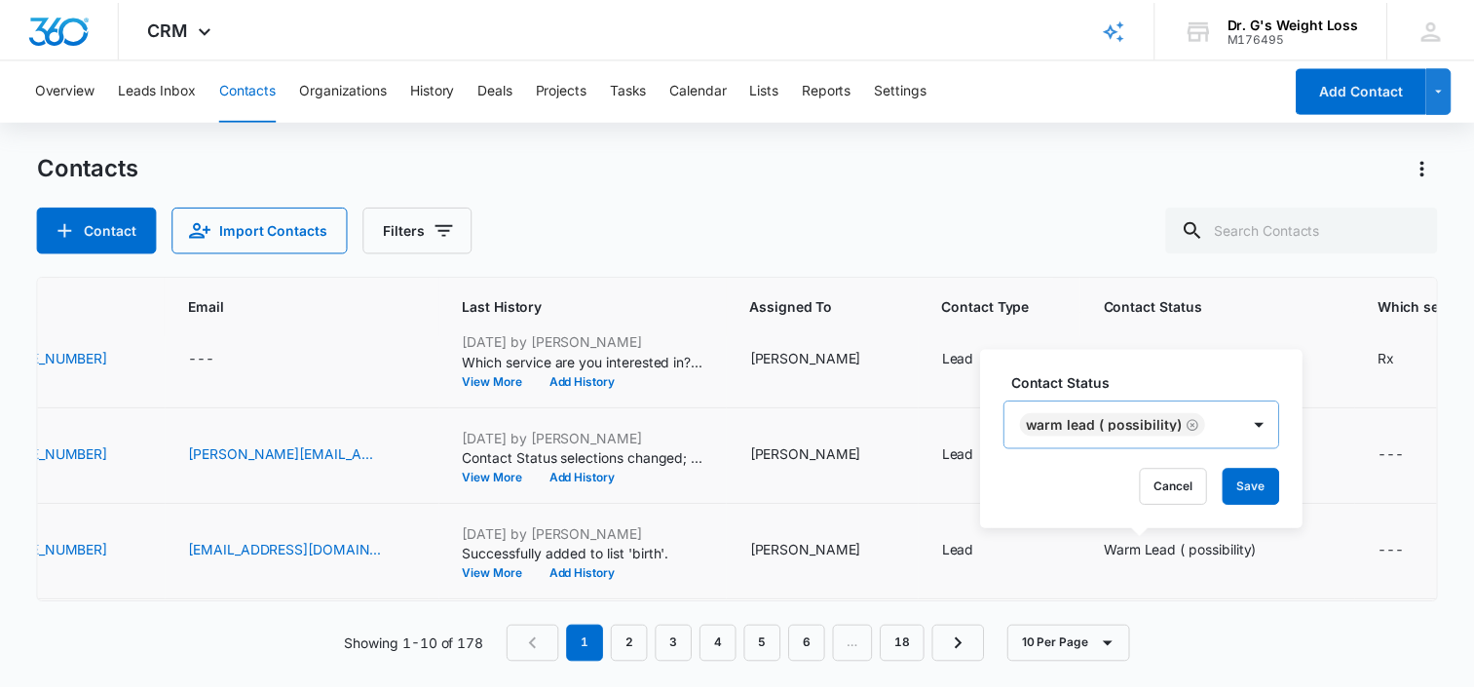
scroll to position [23, 0]
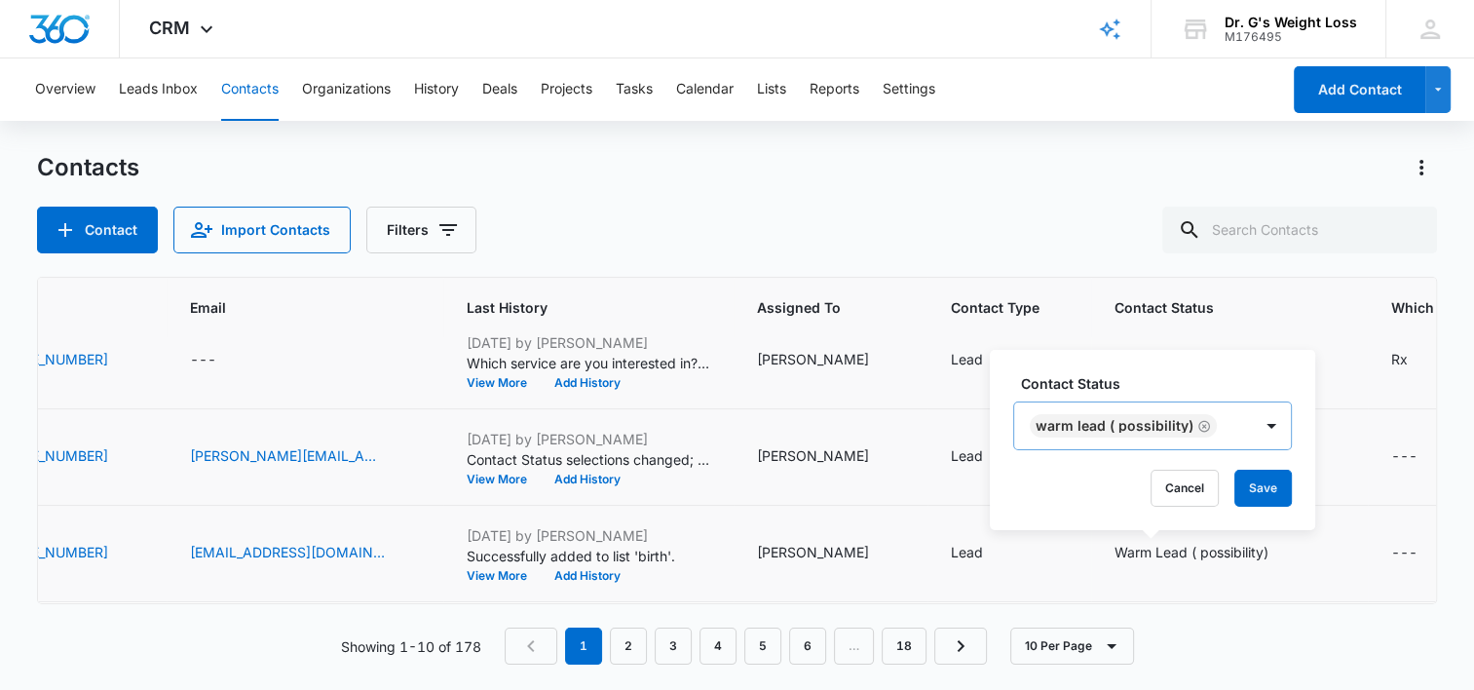
click at [1218, 425] on div "Warm Lead ( possibility)" at bounding box center [1133, 425] width 238 height 47
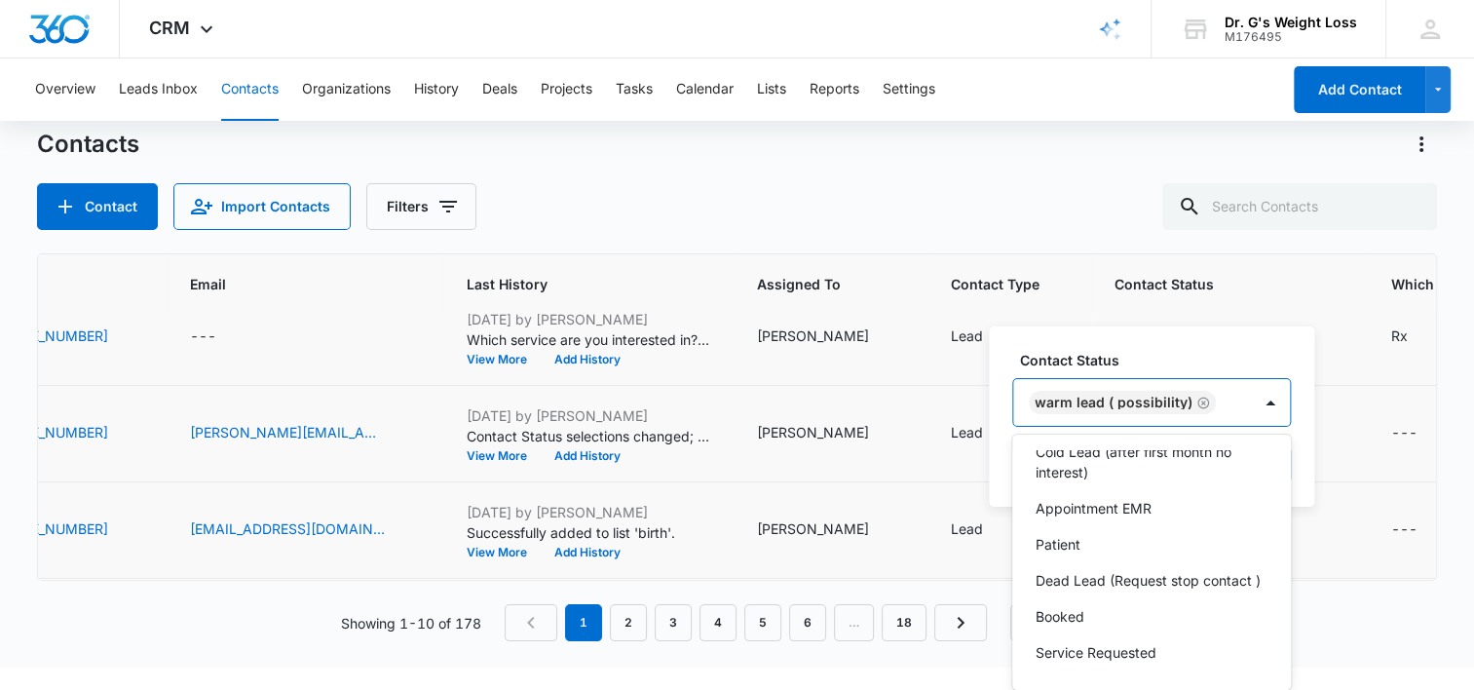
scroll to position [115, 0]
click at [1082, 570] on p "Dead Lead (Request stop contact )" at bounding box center [1148, 580] width 225 height 20
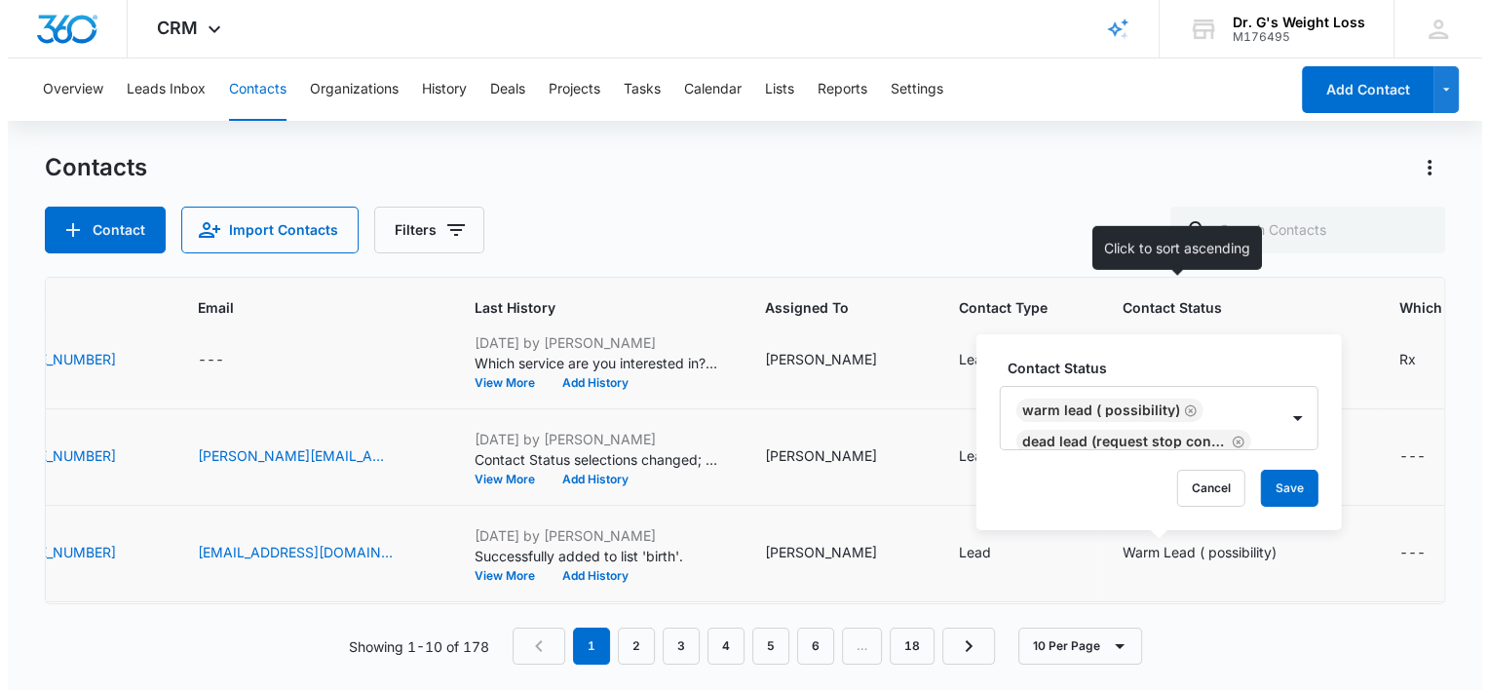
scroll to position [0, 0]
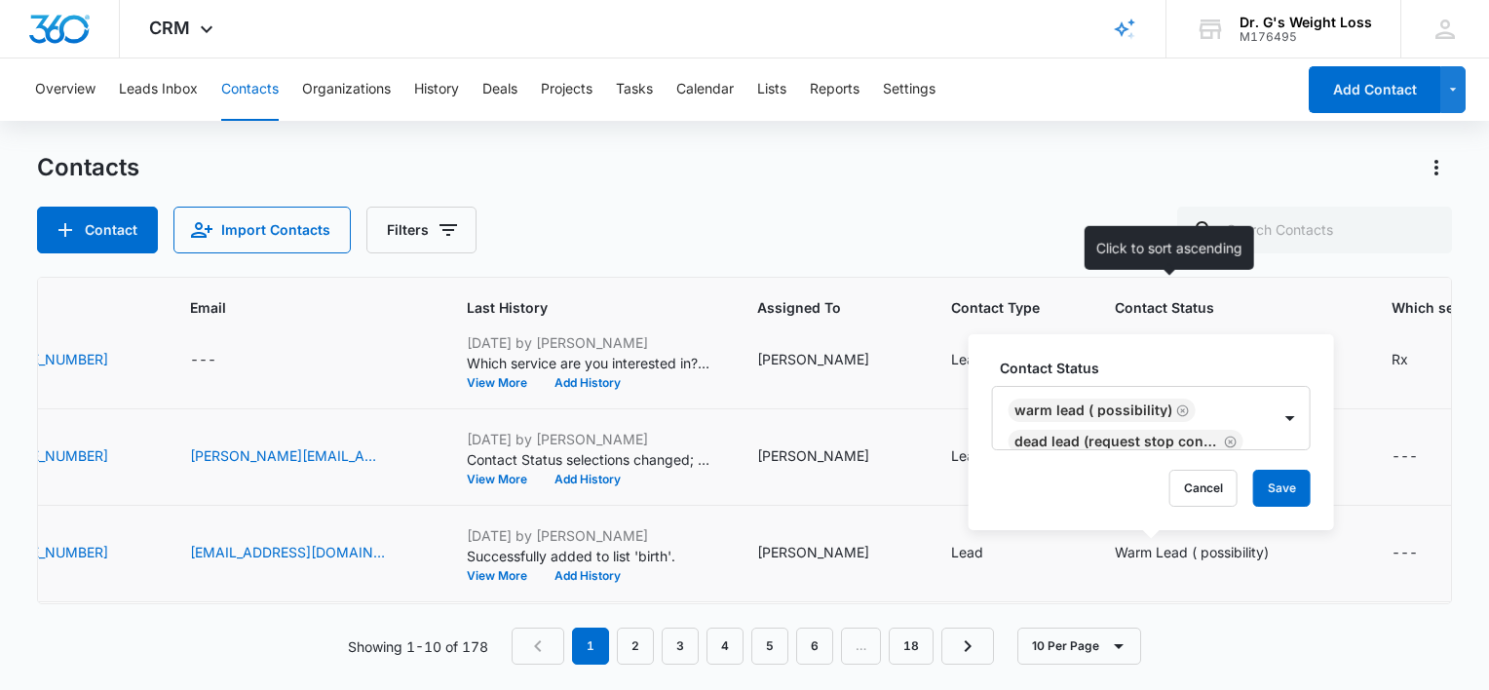
click at [1214, 329] on table "ID Contact Name Phone Email Last History Assigned To Contact Type Contact Statu…" at bounding box center [759, 475] width 2401 height 1024
click at [1282, 480] on button "Save" at bounding box center [1281, 488] width 57 height 37
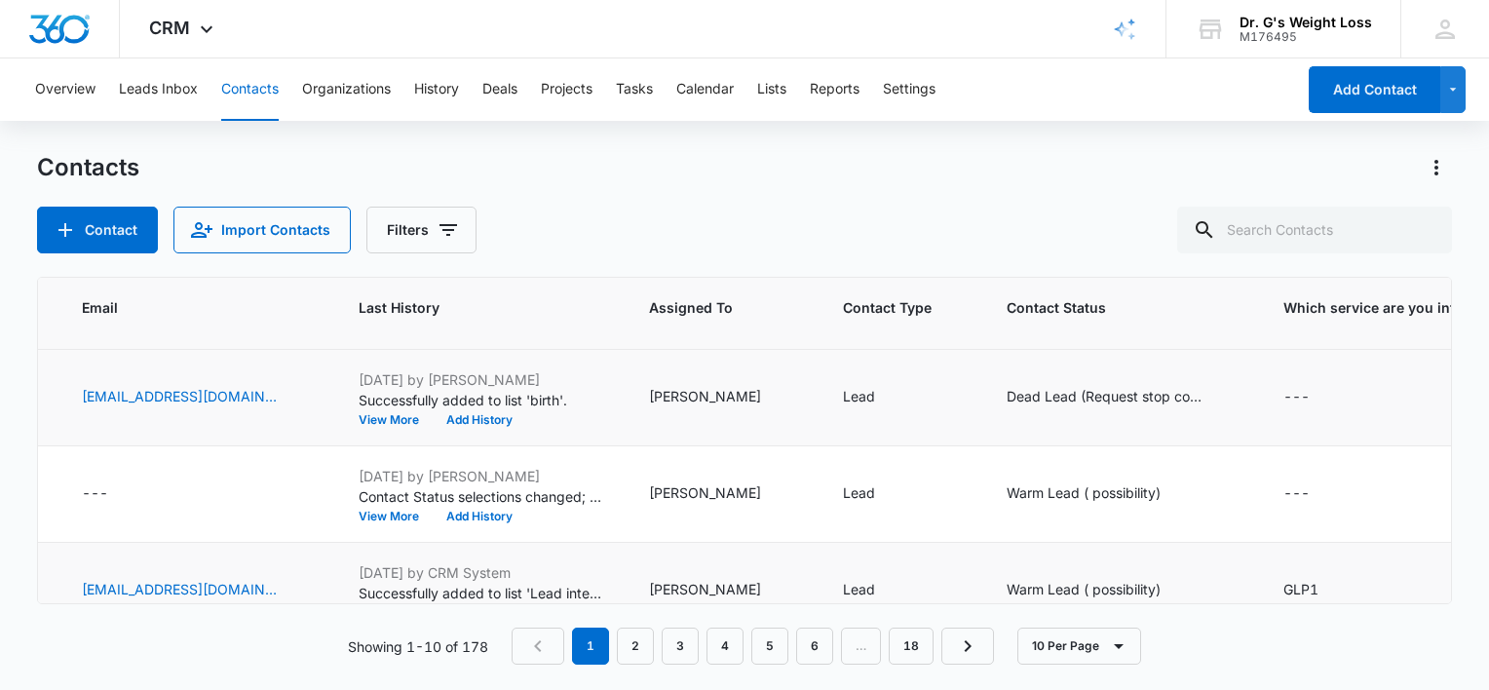
scroll to position [471, 589]
click at [1114, 478] on td "Warm Lead ( possibility)" at bounding box center [1120, 494] width 277 height 96
click at [1101, 478] on td "Warm Lead ( possibility)" at bounding box center [1120, 494] width 277 height 96
click at [1107, 487] on div "Warm Lead ( possibility)" at bounding box center [1100, 493] width 189 height 23
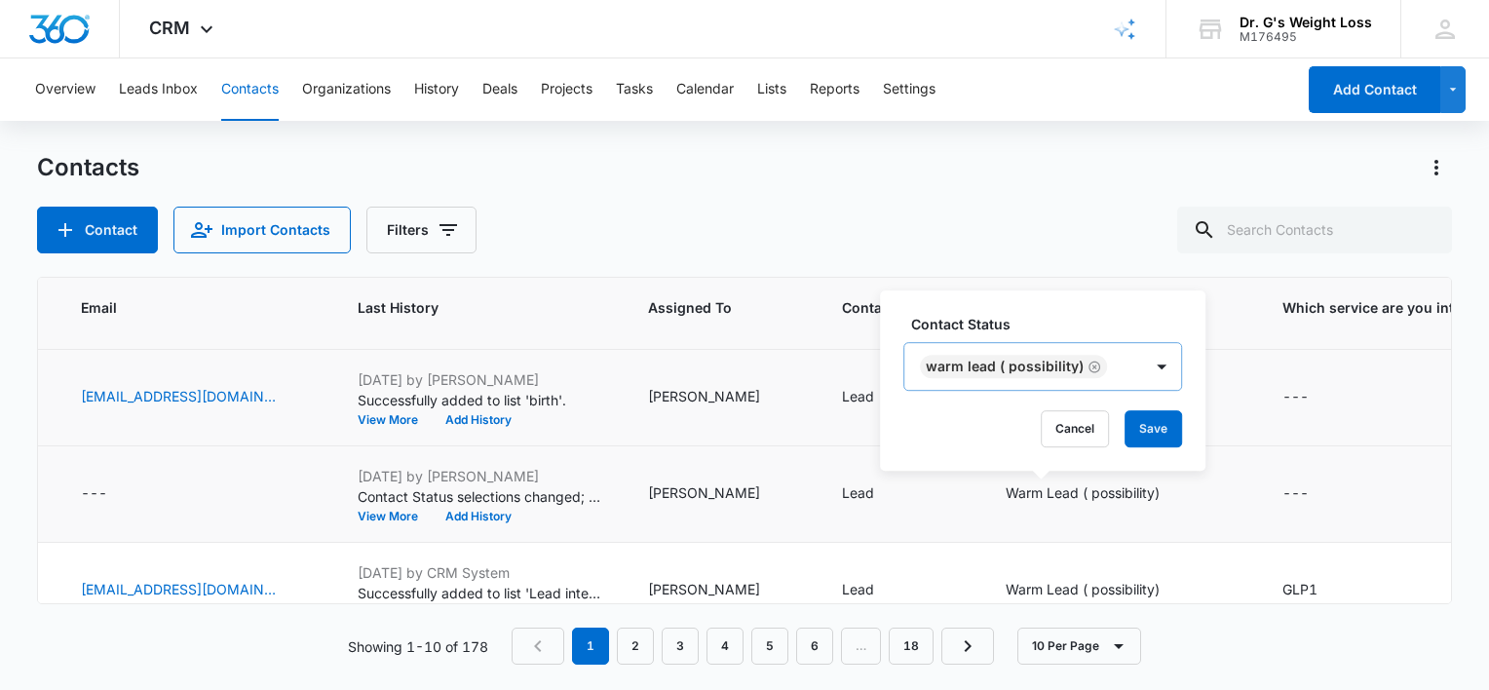
click at [1110, 374] on div "Warm Lead ( possibility)" at bounding box center [1023, 366] width 238 height 47
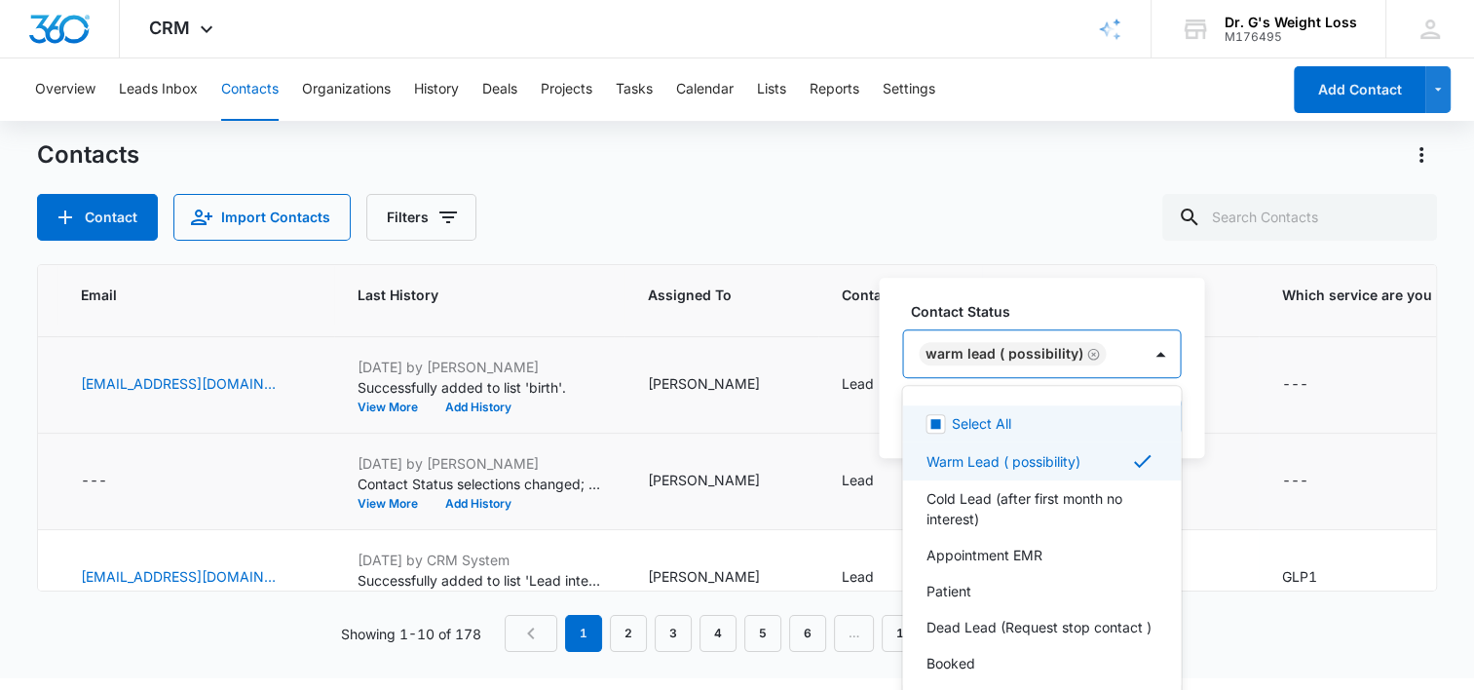
scroll to position [15, 0]
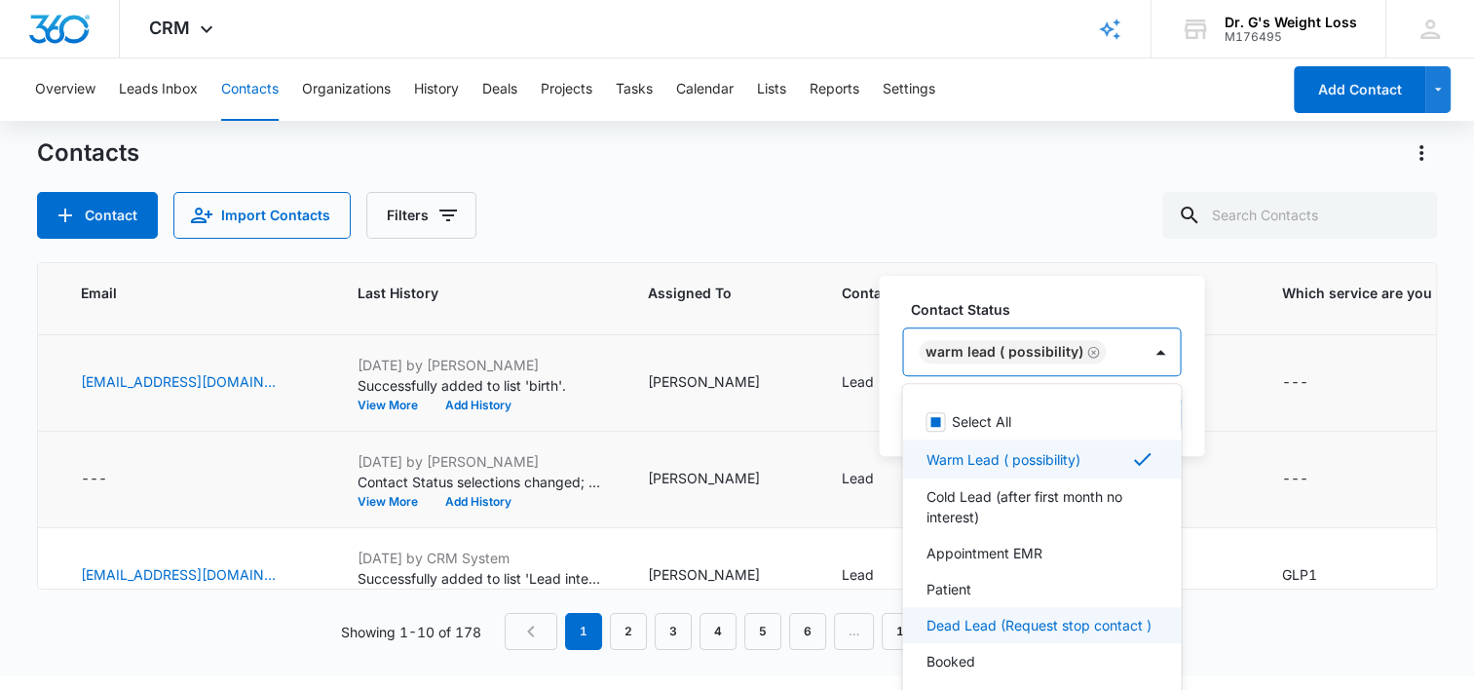
click at [990, 630] on p "Dead Lead (Request stop contact )" at bounding box center [1038, 625] width 225 height 20
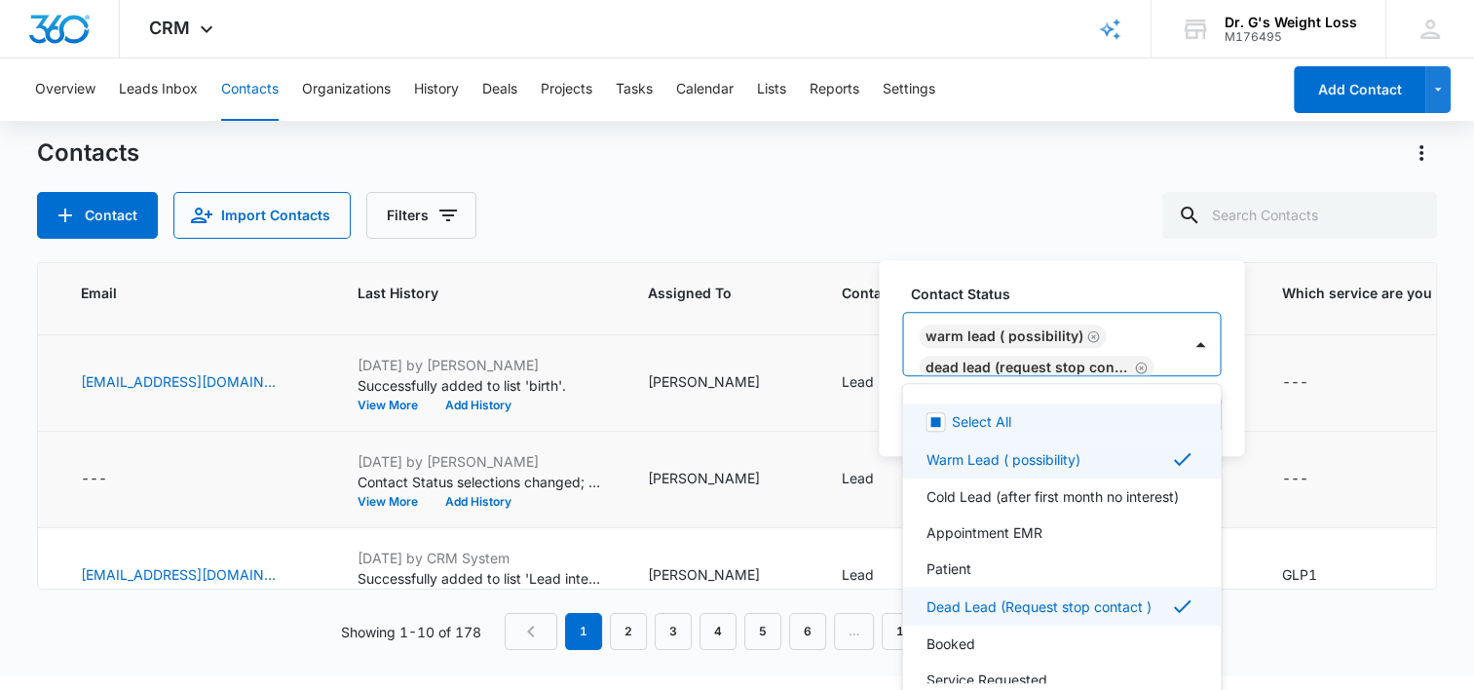
click at [1110, 319] on div "Contact Status option Dead Lead (Request stop contact ) , selected. 8 results a…" at bounding box center [1061, 330] width 319 height 93
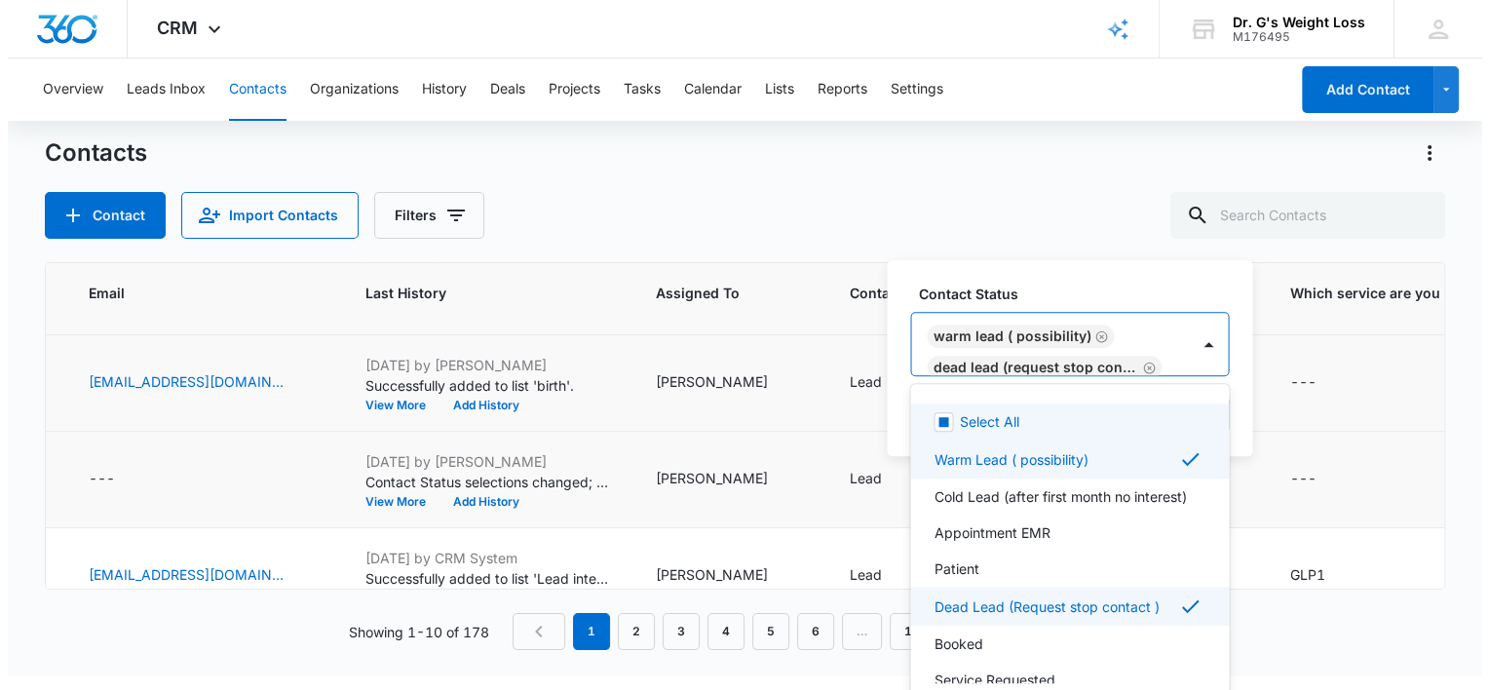
scroll to position [0, 0]
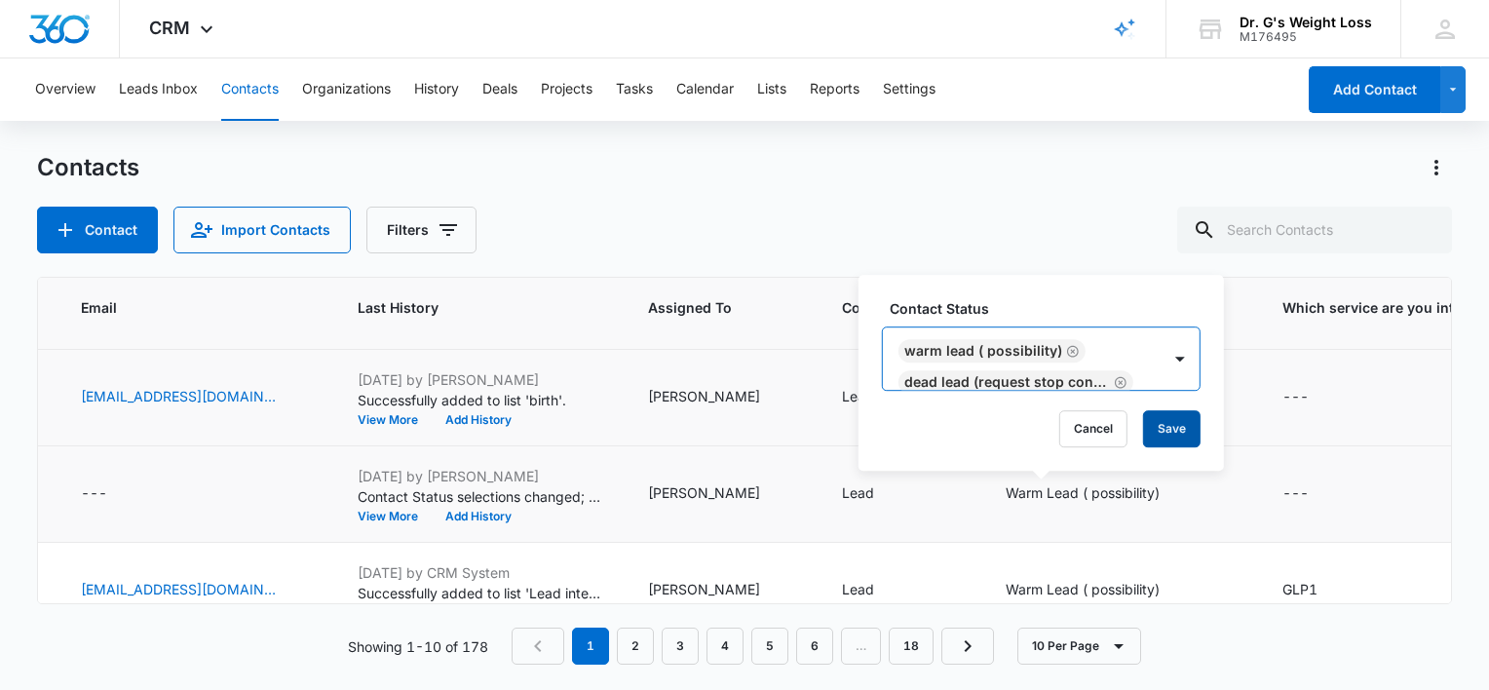
click at [1181, 431] on button "Save" at bounding box center [1171, 428] width 57 height 37
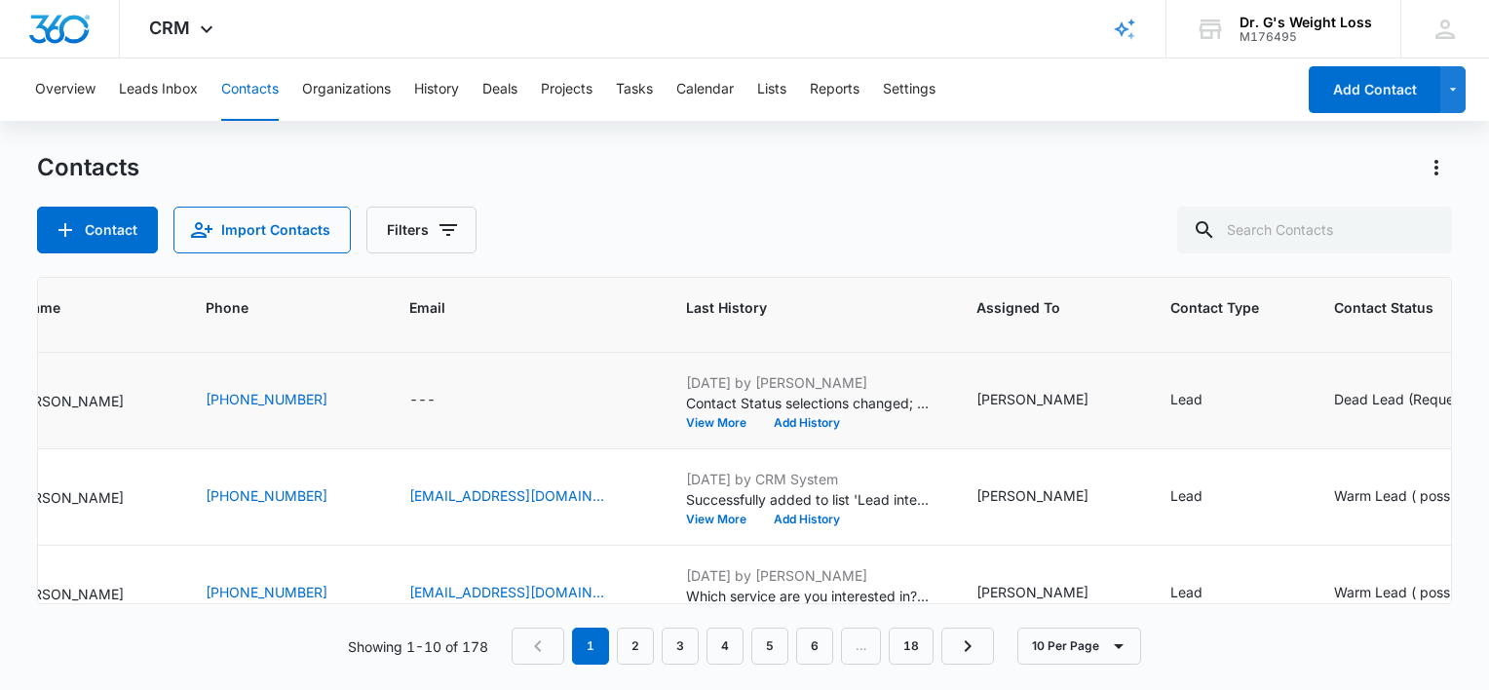
scroll to position [564, 379]
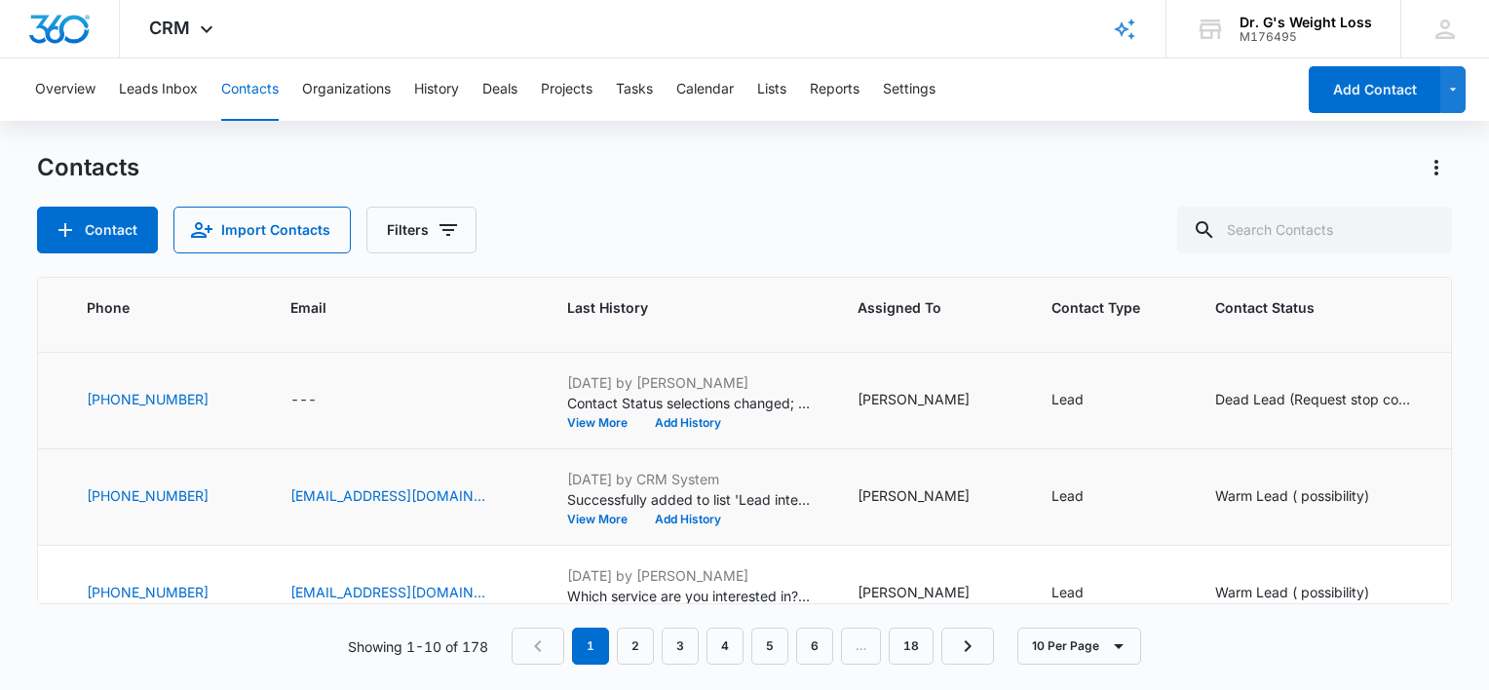
click at [1327, 461] on td "Warm Lead ( possibility)" at bounding box center [1330, 497] width 277 height 96
click at [1320, 476] on td "Warm Lead ( possibility)" at bounding box center [1330, 497] width 277 height 96
click at [1247, 485] on div "Warm Lead ( possibility)" at bounding box center [1292, 495] width 154 height 20
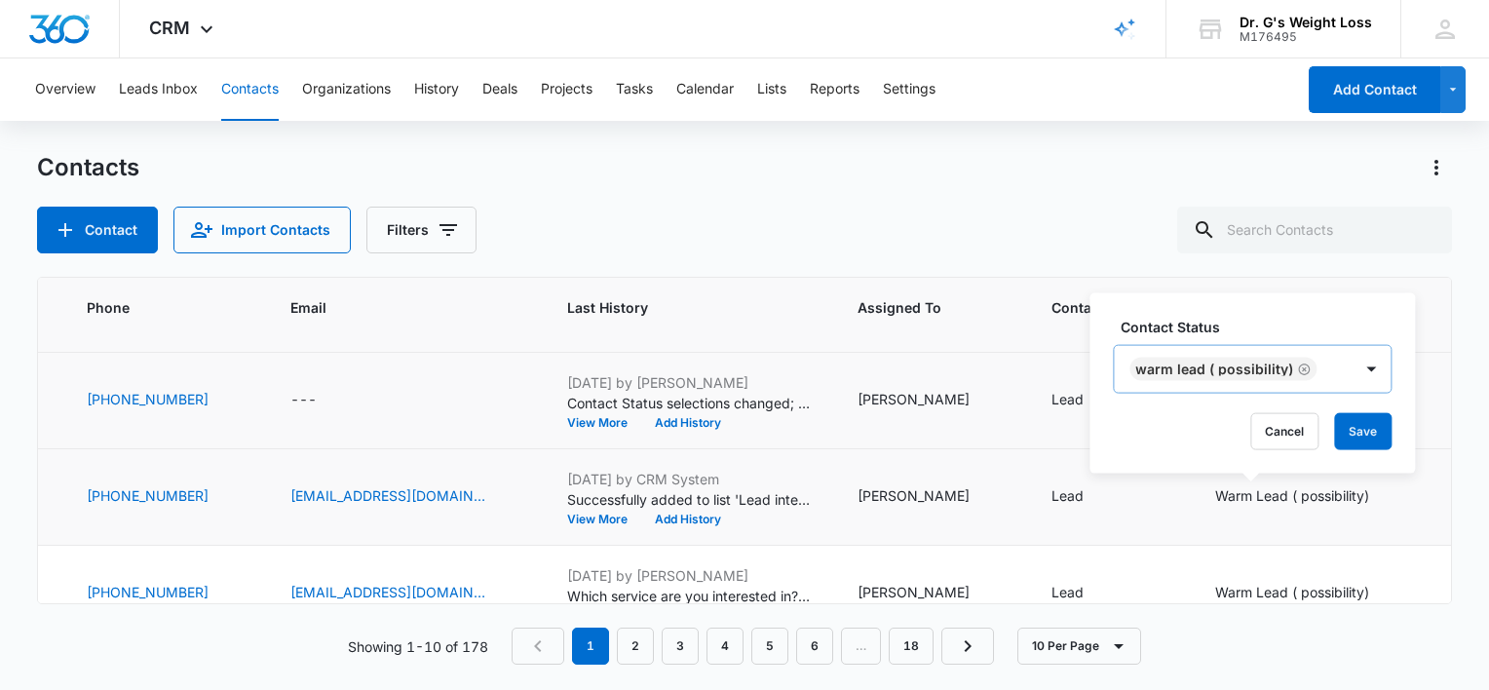
click at [1321, 372] on div "Warm Lead ( possibility)" at bounding box center [1233, 369] width 238 height 47
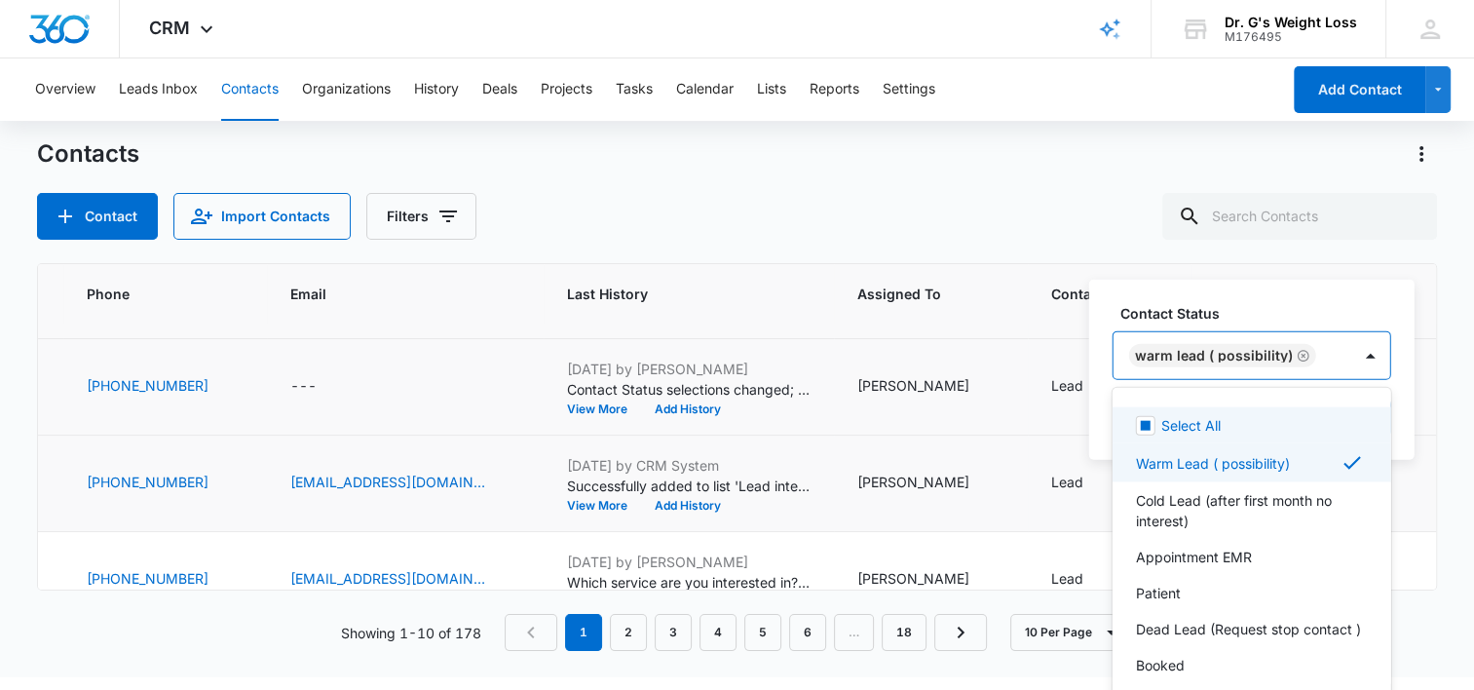
scroll to position [17, 0]
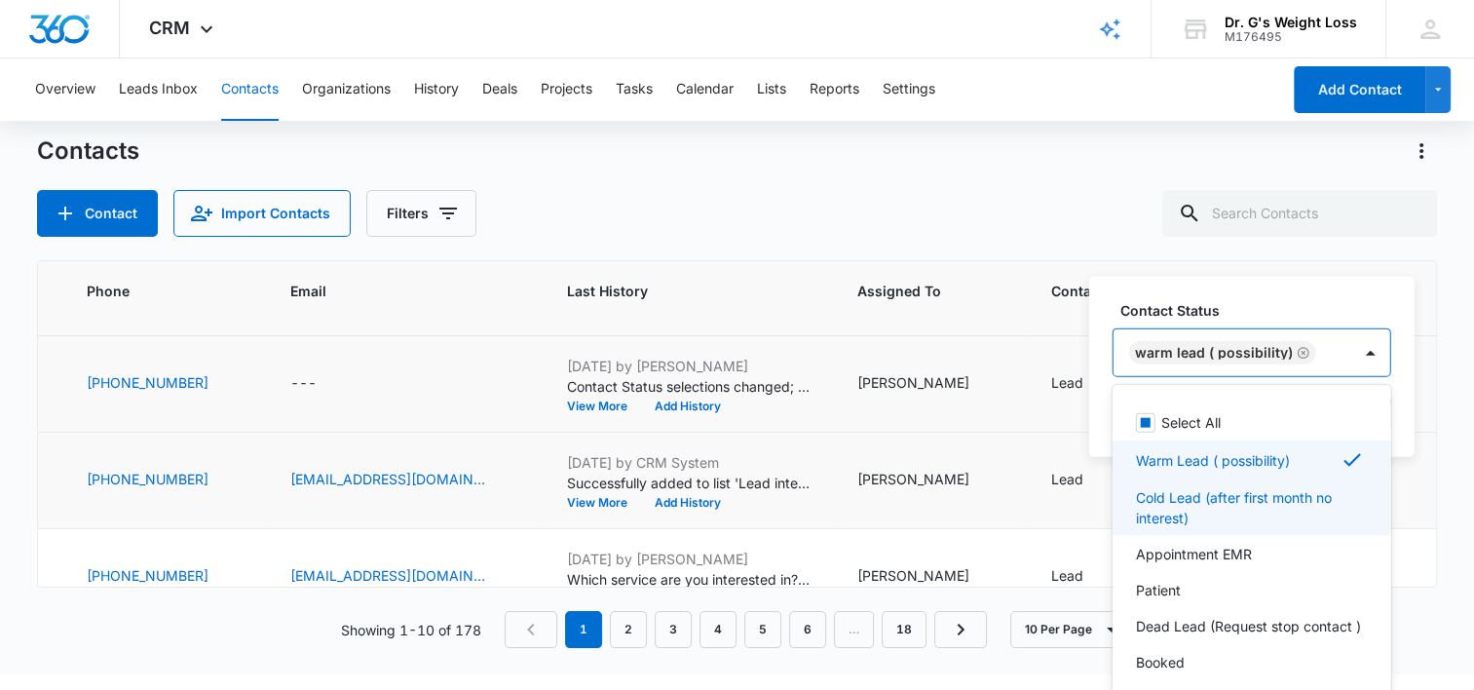
click at [1196, 514] on p "Cold Lead (after first month no interest)" at bounding box center [1250, 507] width 228 height 41
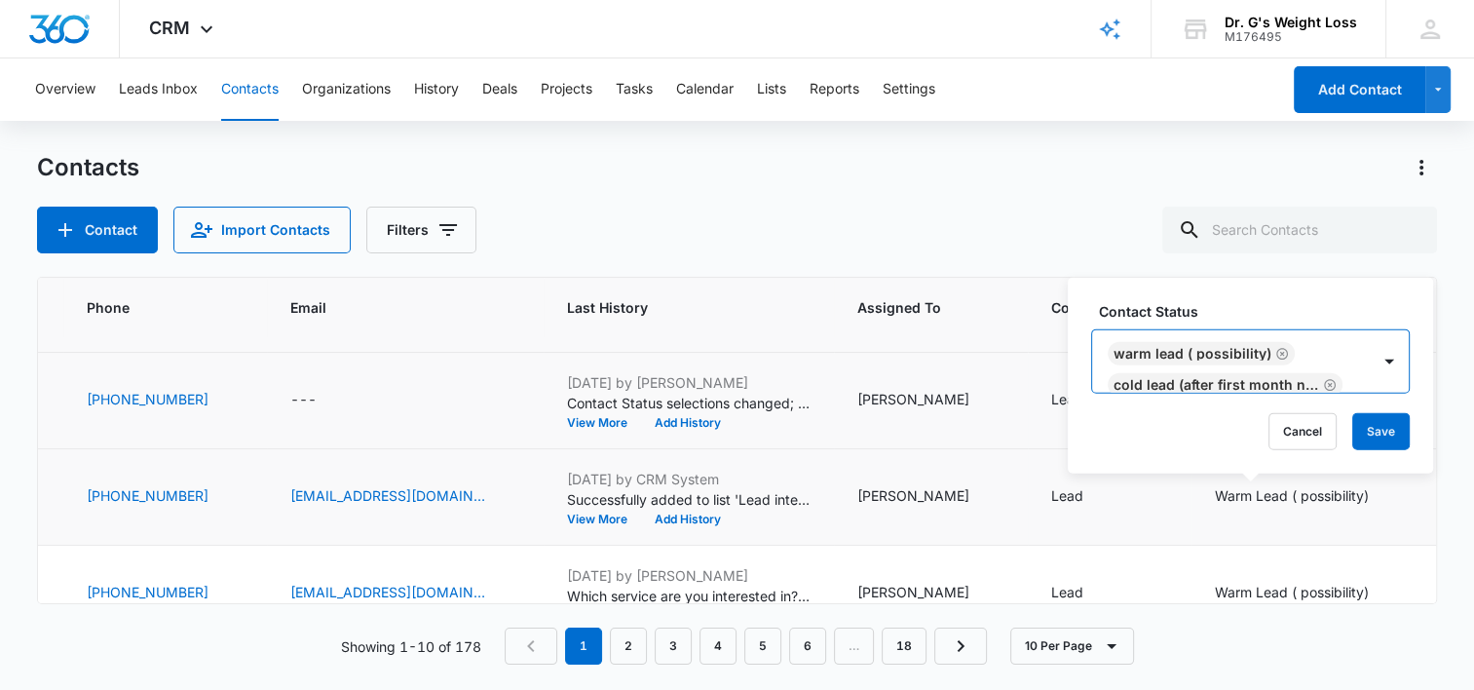
click at [1337, 338] on div "Warm Lead ( possibility) Cold Lead (after first month no interest)" at bounding box center [1231, 361] width 278 height 62
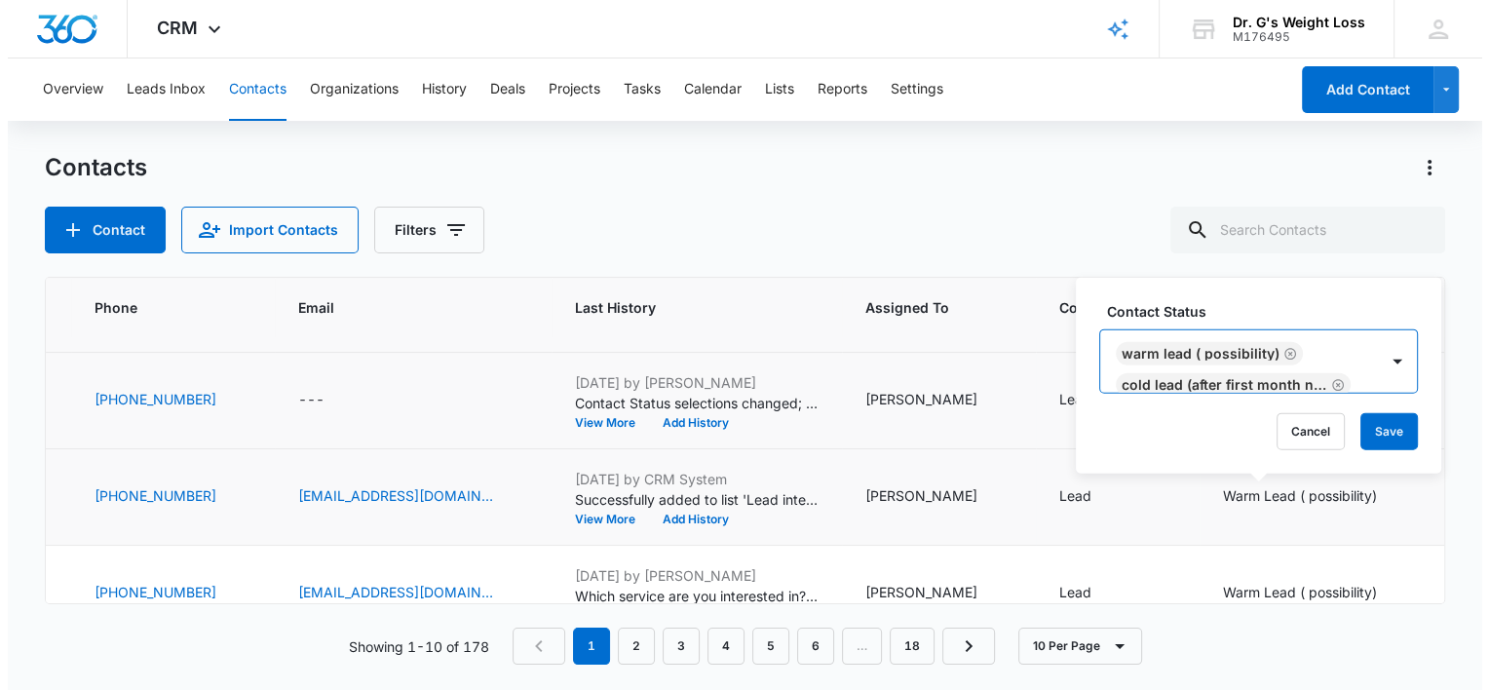
scroll to position [0, 0]
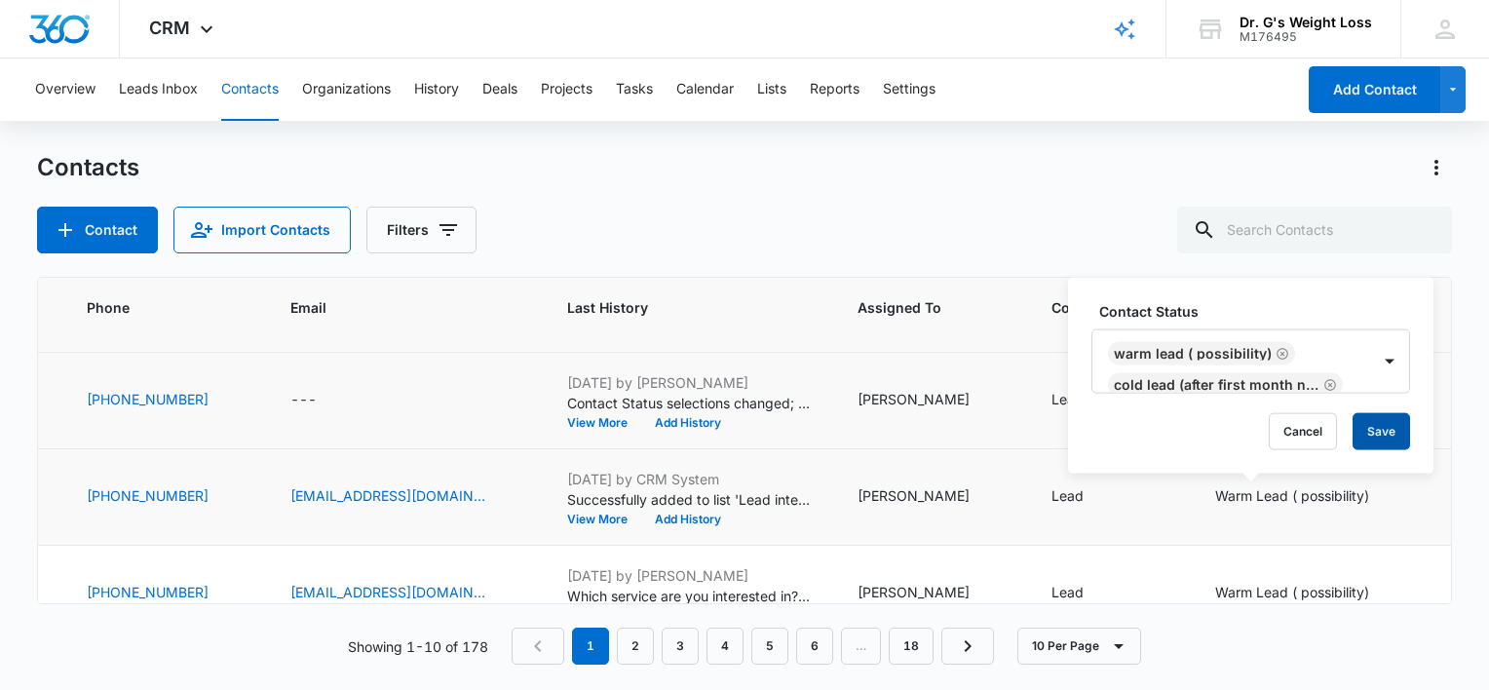
click at [1395, 434] on button "Save" at bounding box center [1380, 431] width 57 height 37
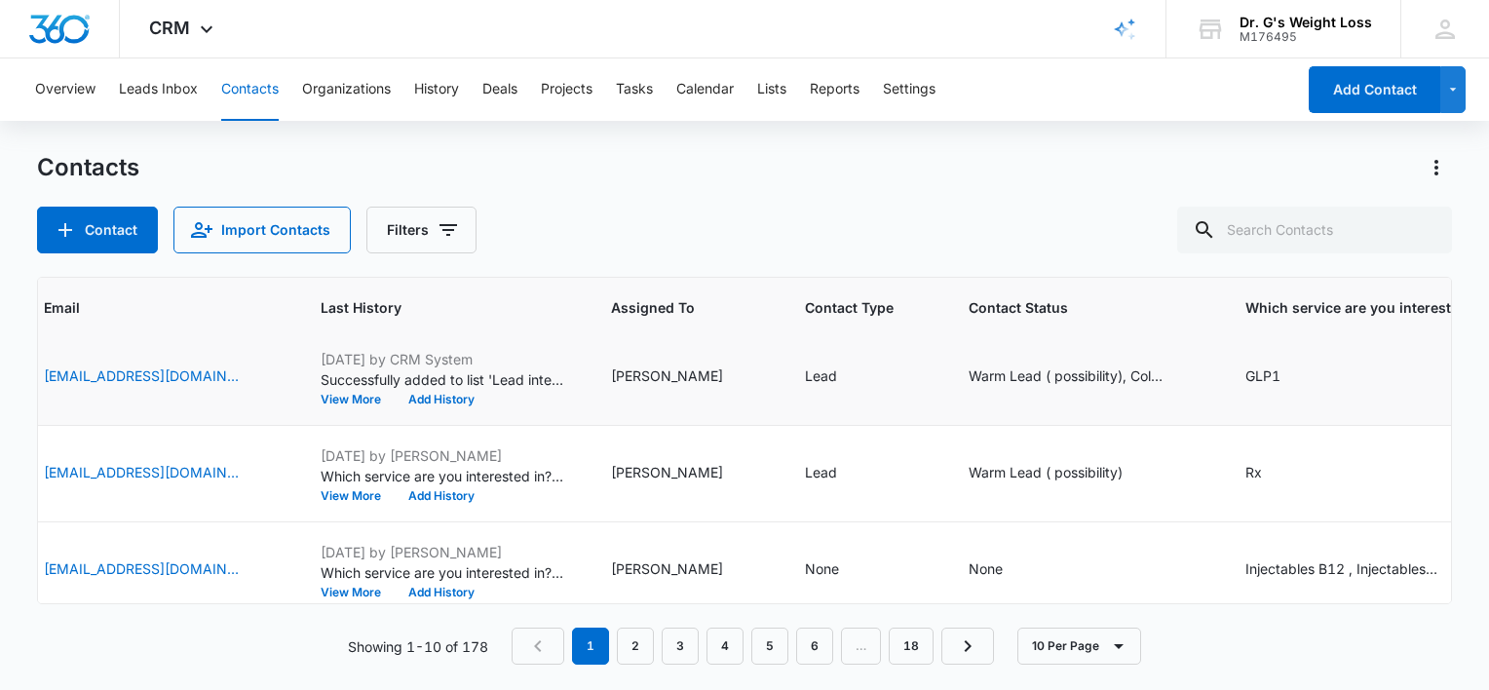
scroll to position [684, 634]
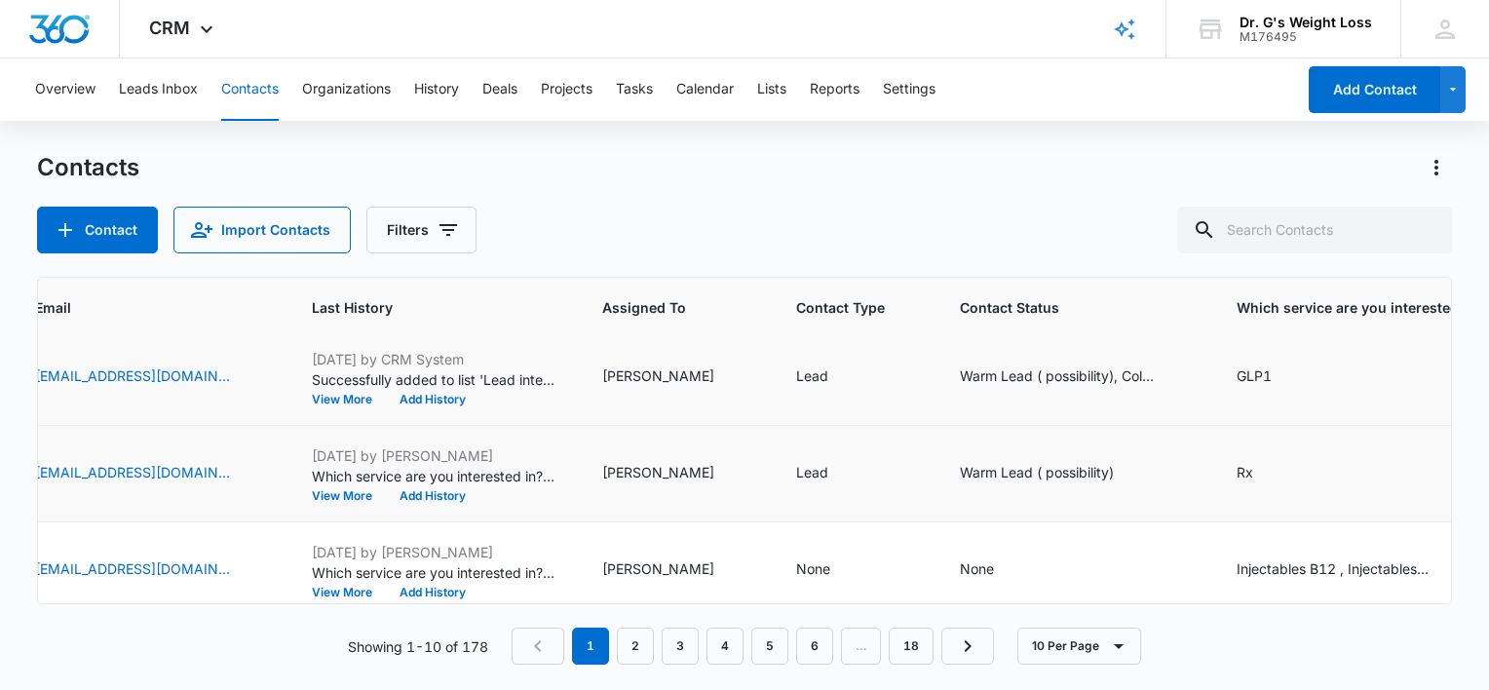
click at [1029, 450] on td "Warm Lead ( possibility)" at bounding box center [1074, 474] width 277 height 96
click at [1064, 453] on td "Warm Lead ( possibility)" at bounding box center [1074, 474] width 277 height 96
click at [1056, 488] on td "Warm Lead ( possibility)" at bounding box center [1074, 474] width 277 height 96
click at [1047, 475] on div "Warm Lead ( possibility)" at bounding box center [1037, 472] width 154 height 20
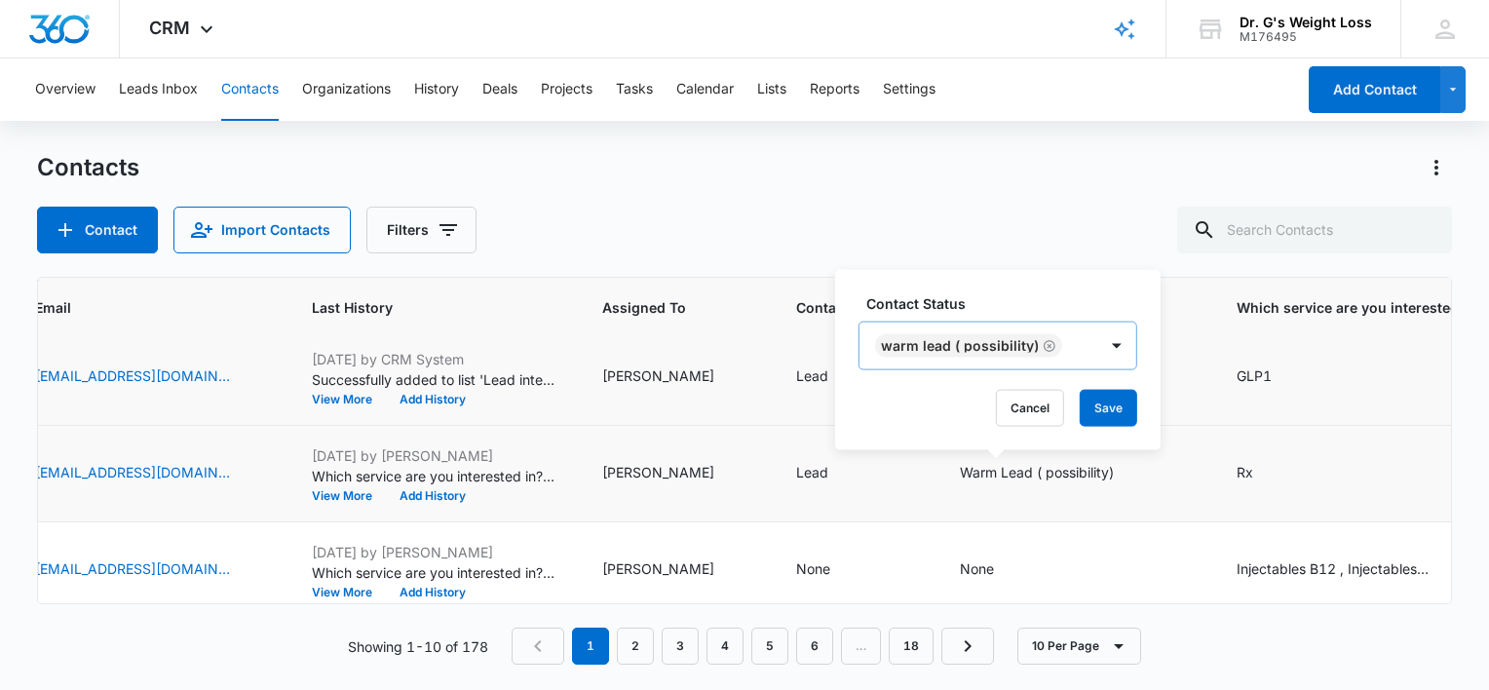
click at [1083, 346] on div "Warm Lead ( possibility)" at bounding box center [978, 346] width 238 height 47
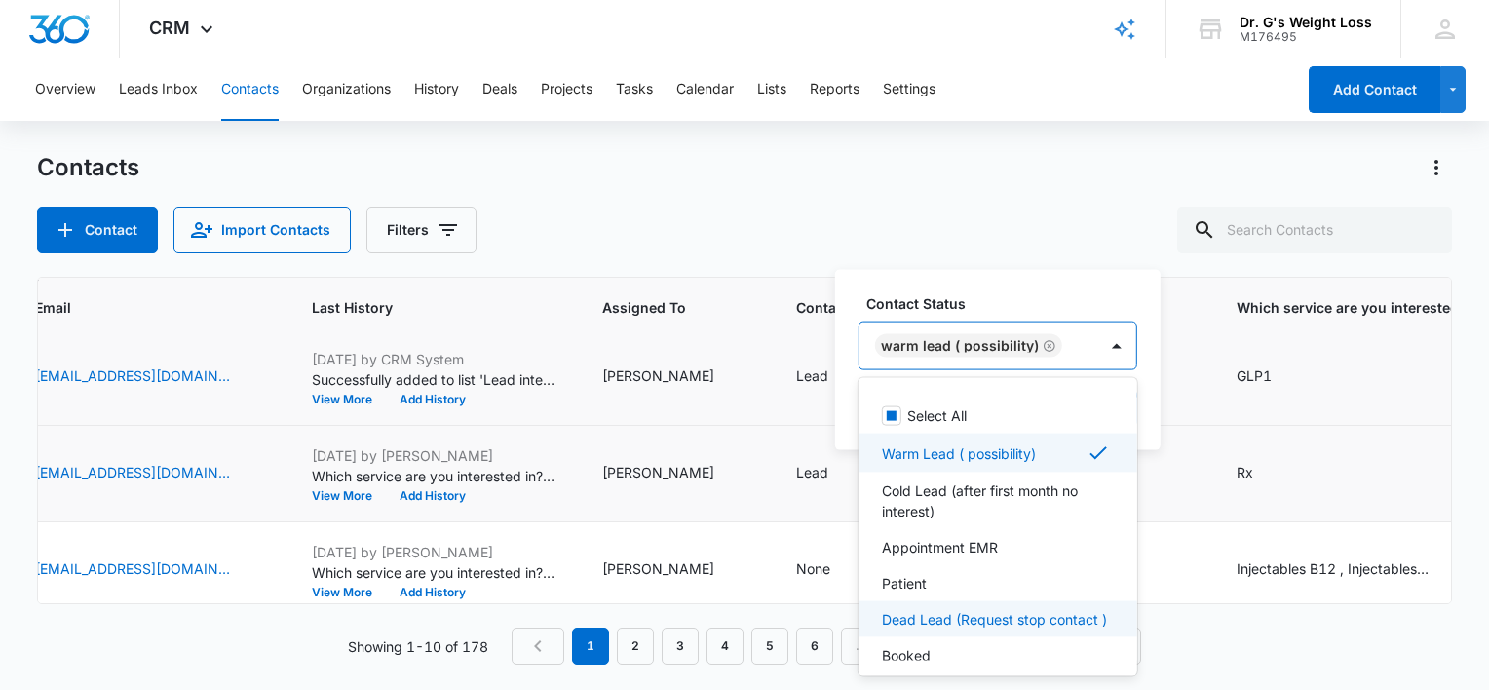
click at [950, 616] on p "Dead Lead (Request stop contact )" at bounding box center [994, 619] width 225 height 20
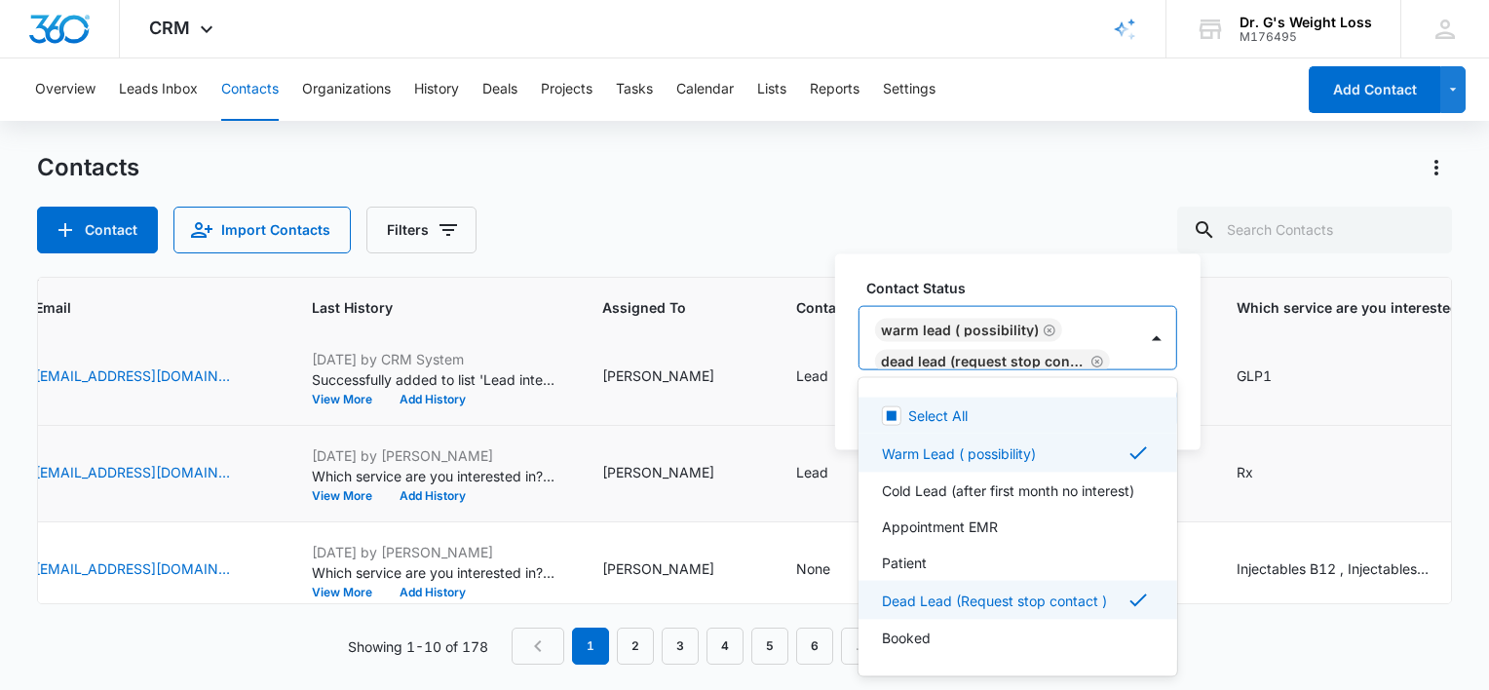
click at [1075, 269] on div "Contact Status option Dead Lead (Request stop contact ) , selected. 8 results a…" at bounding box center [1017, 352] width 365 height 196
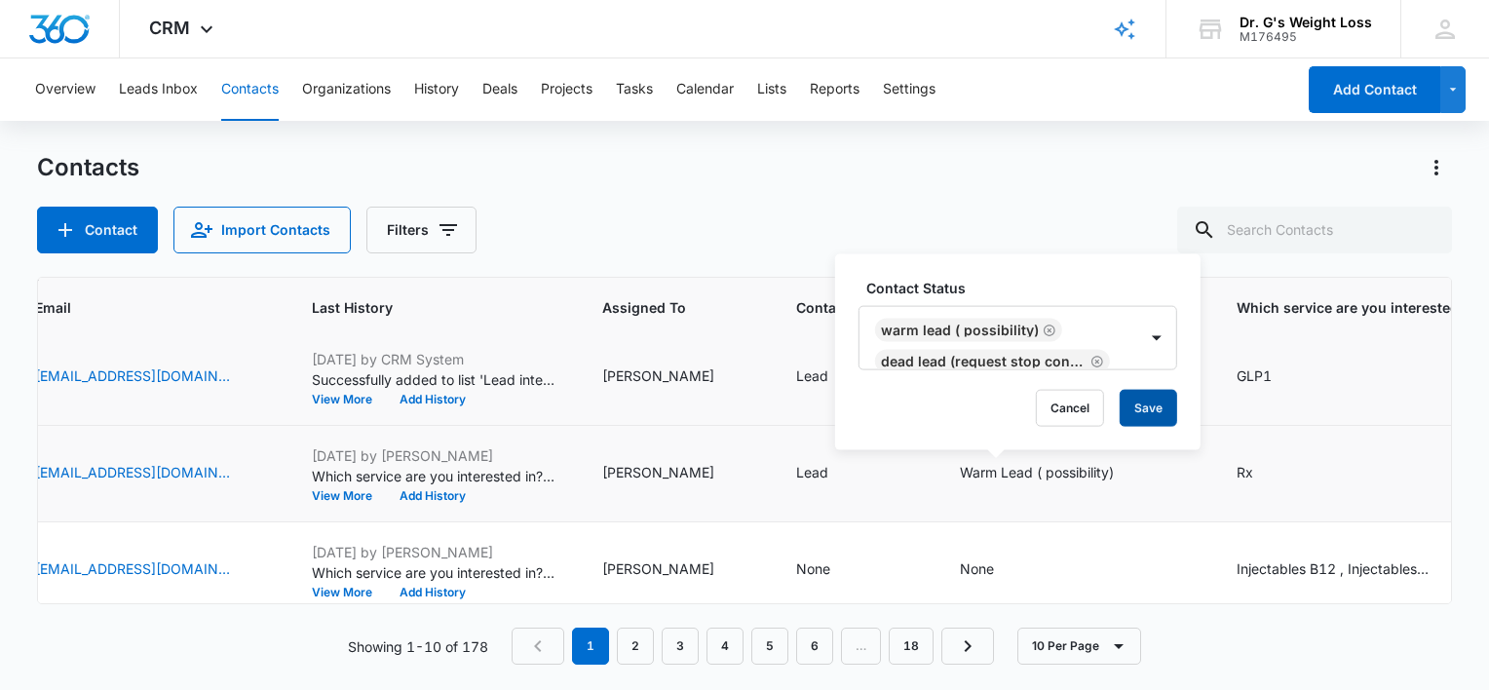
click at [1152, 402] on button "Save" at bounding box center [1148, 408] width 57 height 37
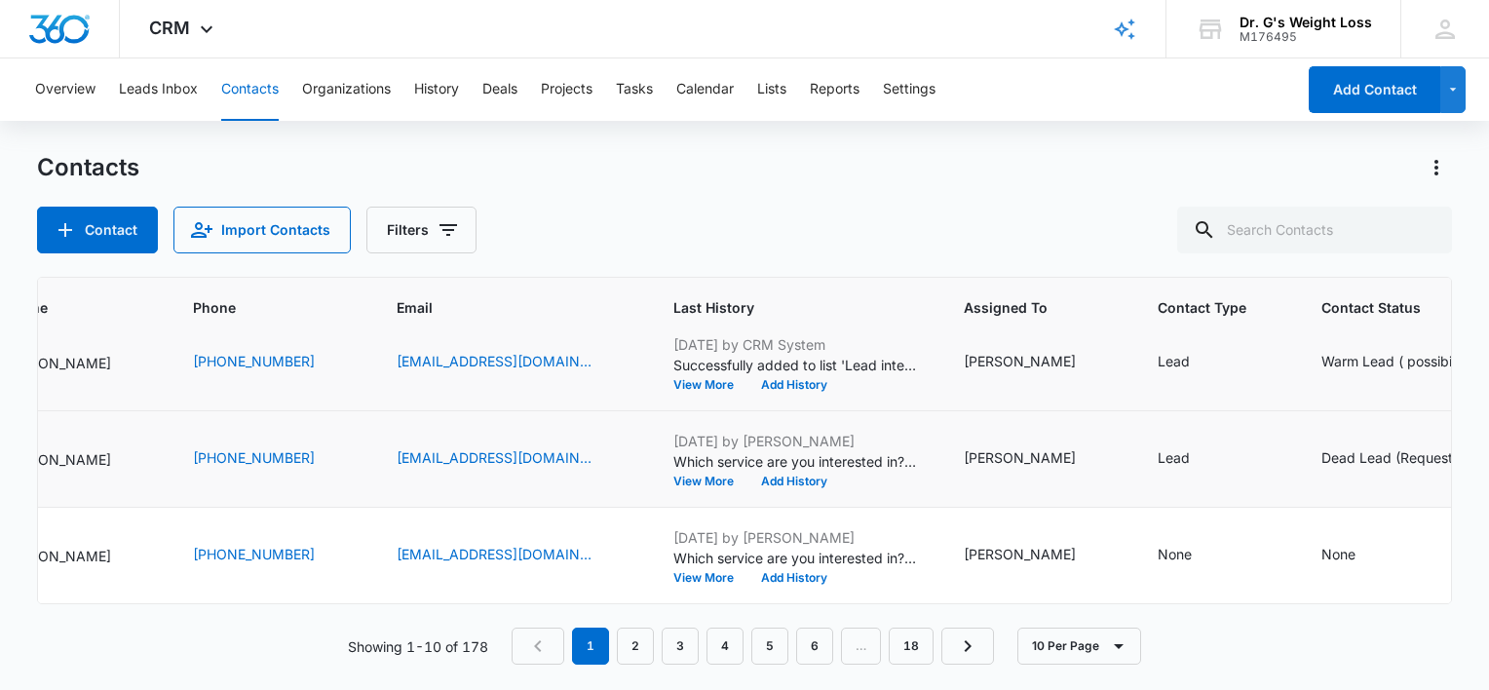
scroll to position [710, 0]
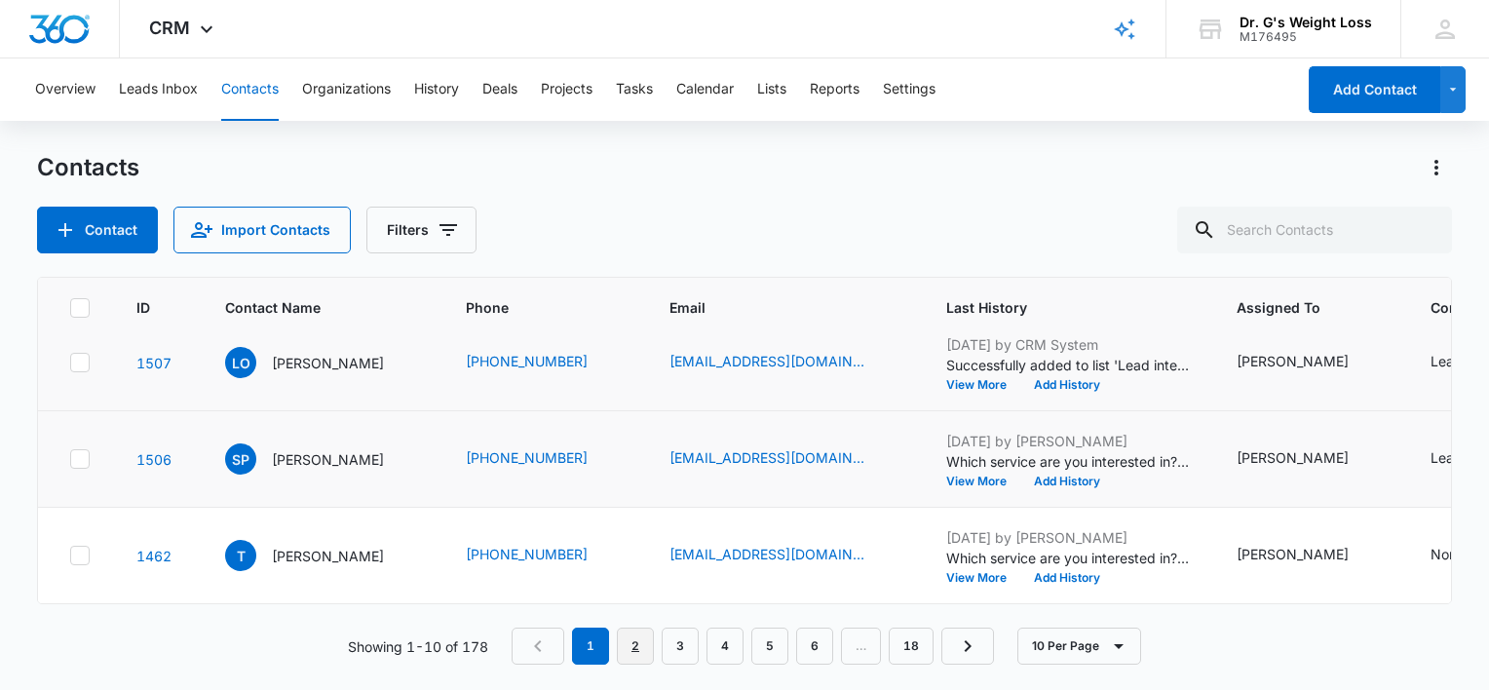
click at [647, 640] on link "2" at bounding box center [635, 646] width 37 height 37
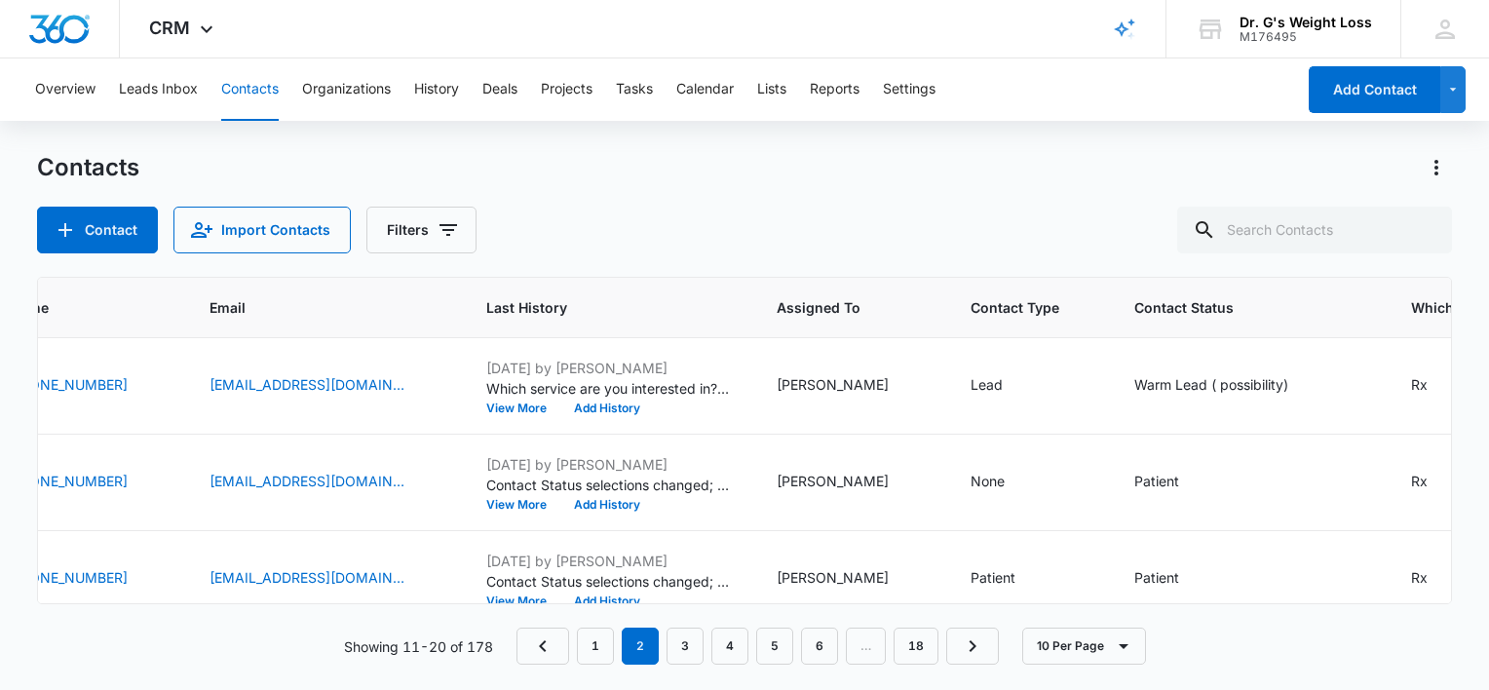
scroll to position [0, 742]
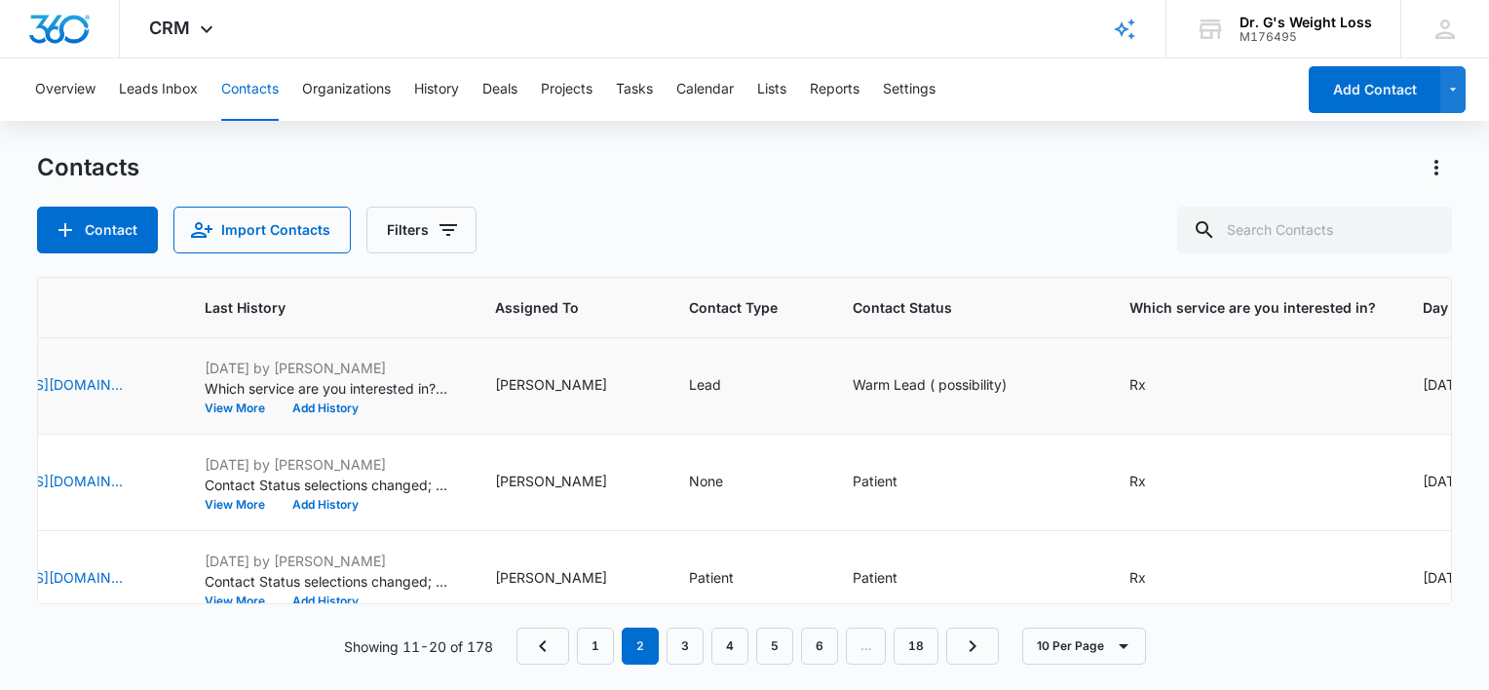
click at [945, 365] on td "Warm Lead ( possibility)" at bounding box center [967, 386] width 277 height 96
click at [908, 376] on div "Warm Lead ( possibility)" at bounding box center [930, 384] width 154 height 20
click at [990, 263] on input "text" at bounding box center [992, 259] width 4 height 20
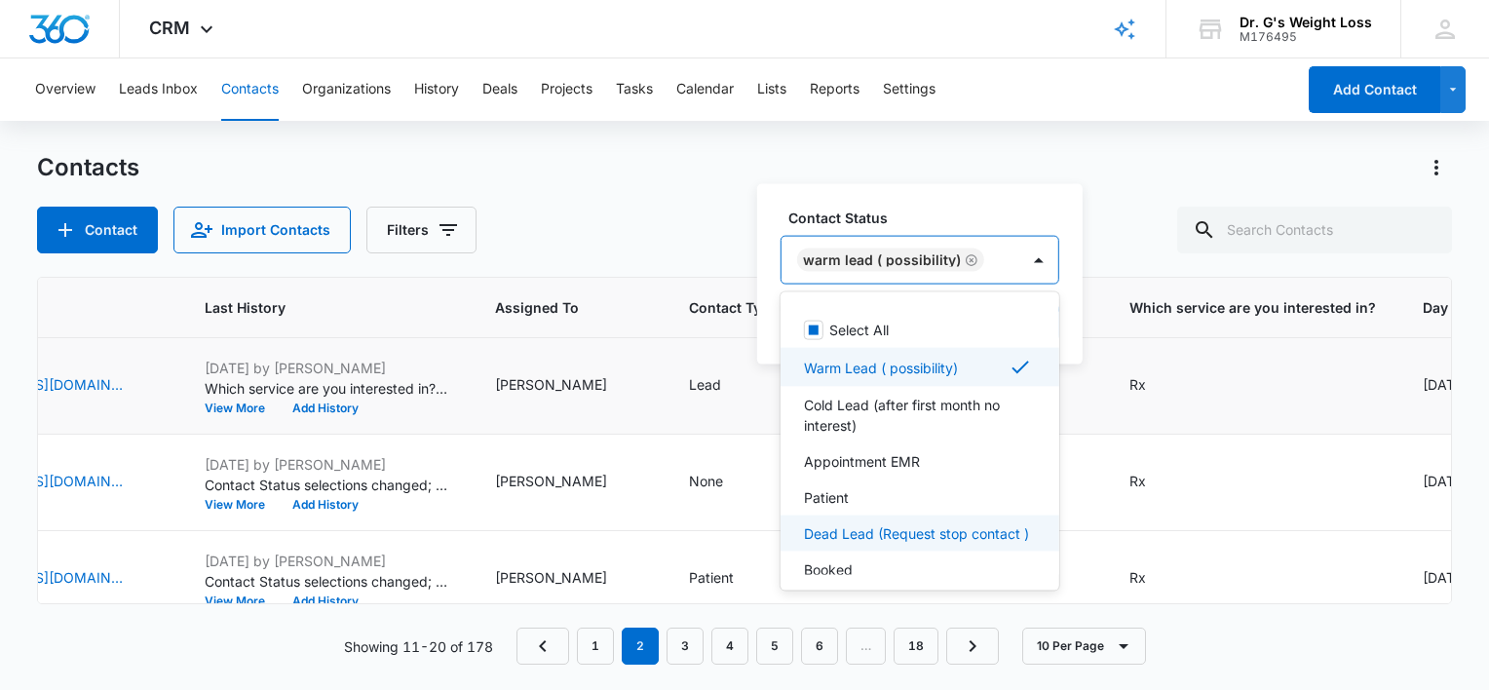
click at [841, 526] on p "Dead Lead (Request stop contact )" at bounding box center [916, 533] width 225 height 20
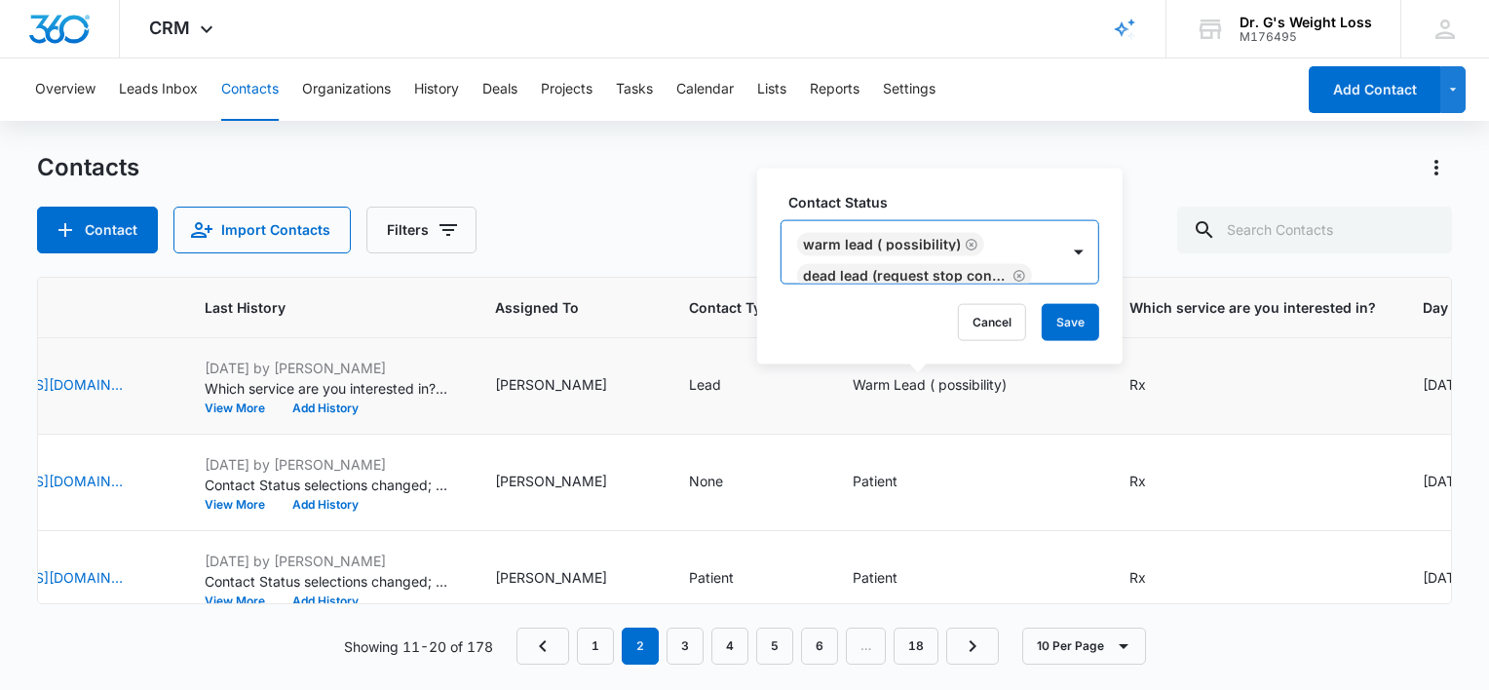
click at [1006, 240] on div "Warm Lead ( possibility) Dead Lead (Request stop contact )" at bounding box center [920, 252] width 278 height 62
click at [1076, 316] on button "Save" at bounding box center [1070, 322] width 57 height 37
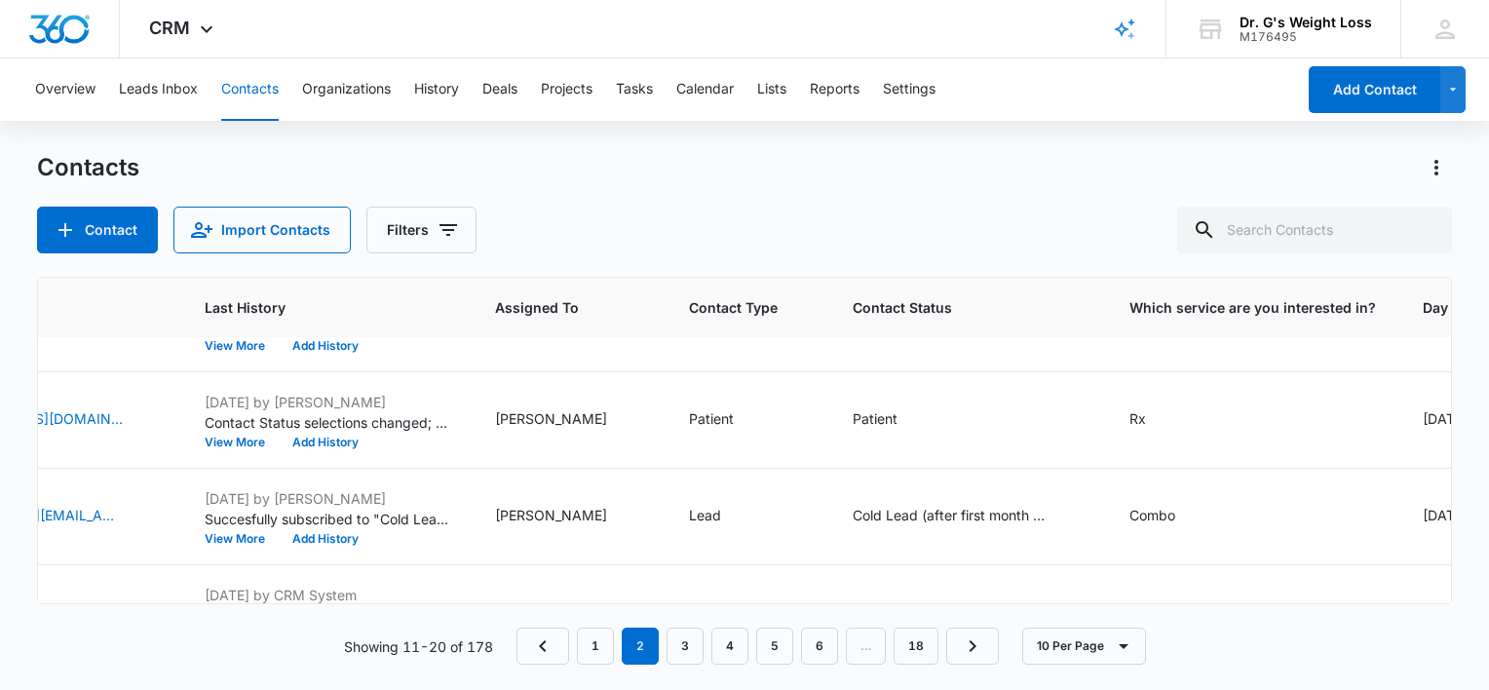
scroll to position [228, 742]
